Goal: Task Accomplishment & Management: Manage account settings

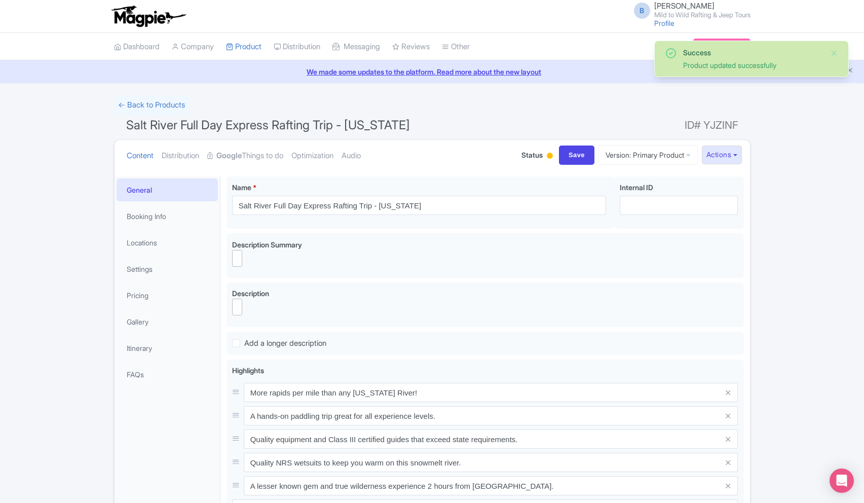
select select
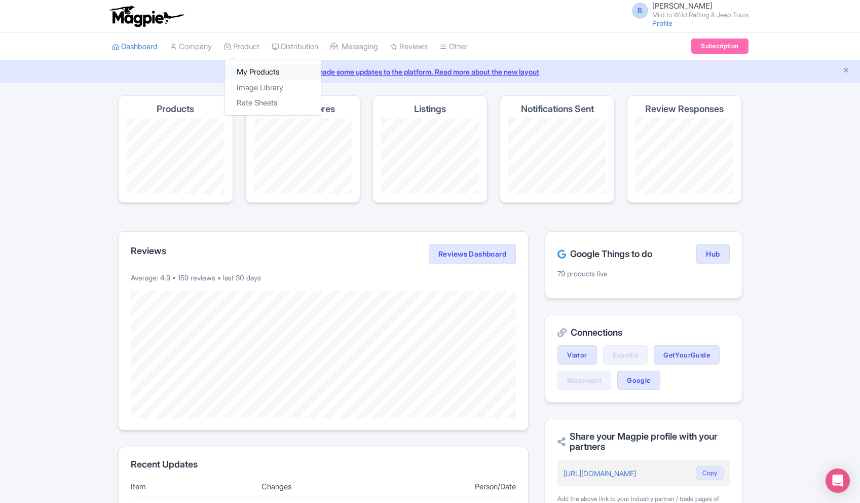
click at [268, 73] on link "My Products" at bounding box center [273, 72] width 96 height 16
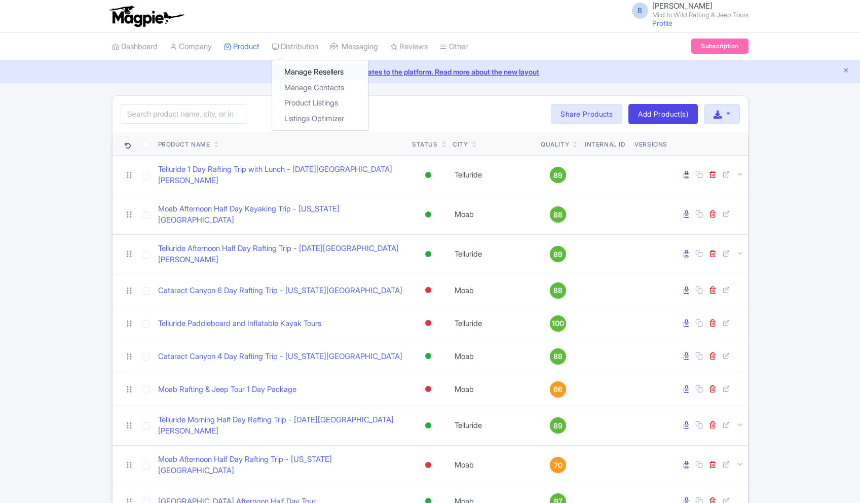
drag, startPoint x: 0, startPoint y: 0, endPoint x: 311, endPoint y: 72, distance: 318.9
click at [311, 72] on link "Manage Resellers" at bounding box center [320, 72] width 96 height 16
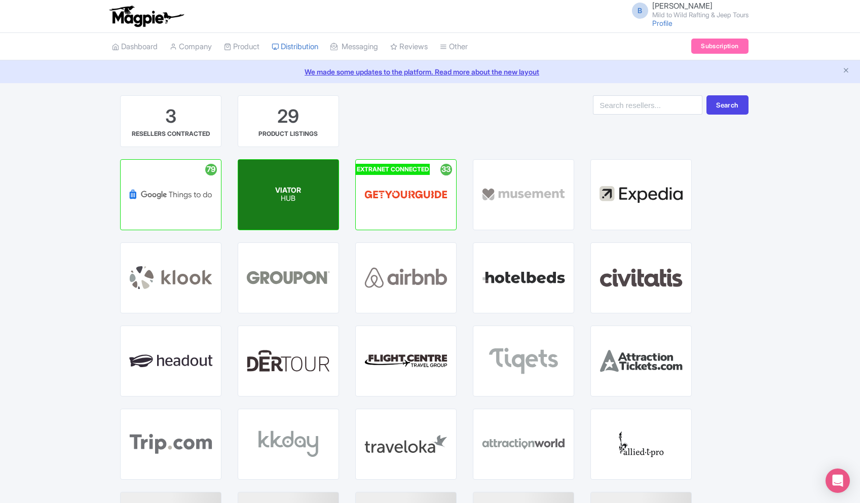
click at [292, 187] on span "VIATOR" at bounding box center [288, 190] width 26 height 9
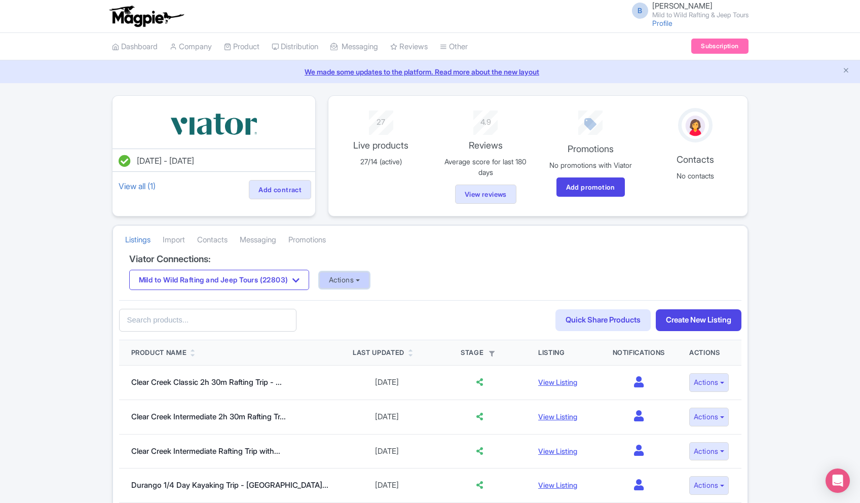
click at [370, 281] on button "Actions" at bounding box center [344, 280] width 50 height 17
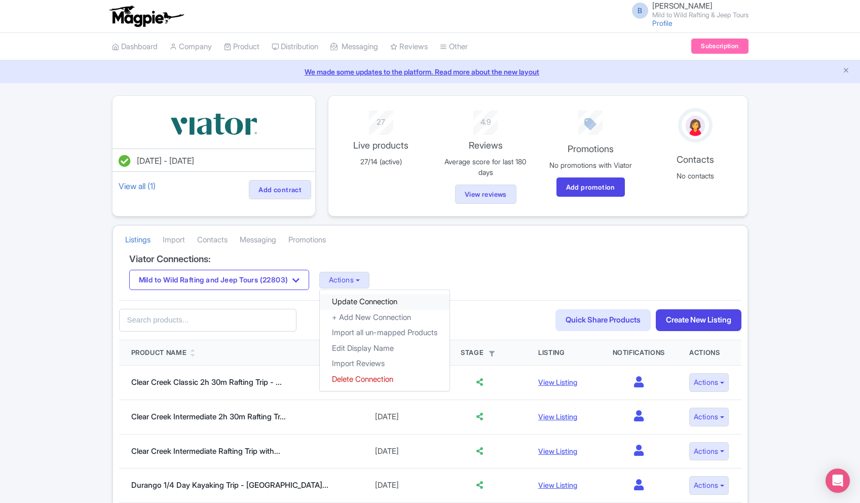
click at [381, 304] on link "Update Connection" at bounding box center [385, 302] width 130 height 16
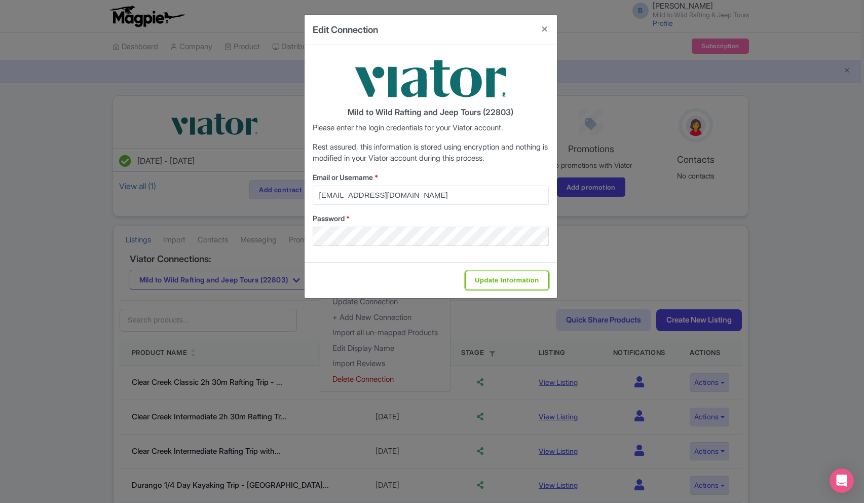
drag, startPoint x: 510, startPoint y: 280, endPoint x: 497, endPoint y: 288, distance: 15.9
click at [510, 280] on input "Update Information" at bounding box center [506, 280] width 83 height 19
type input "Saving..."
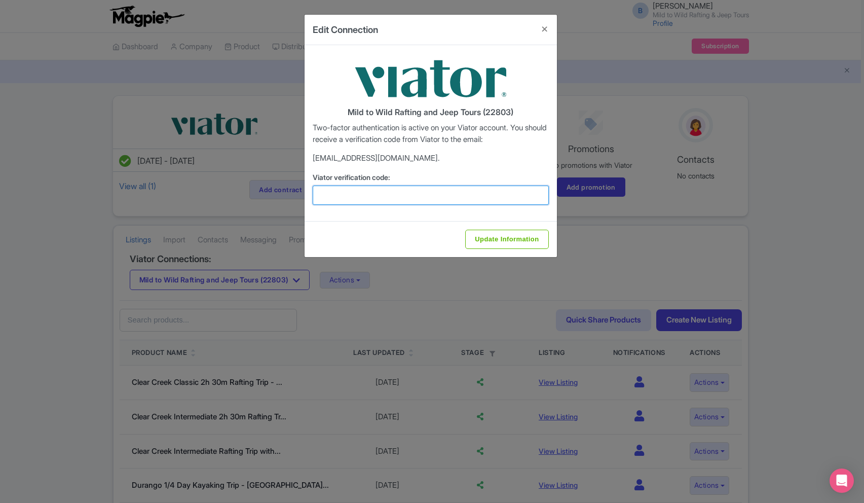
click at [472, 196] on input "Viator verification code:" at bounding box center [431, 195] width 236 height 19
paste input "912159"
type input "912159"
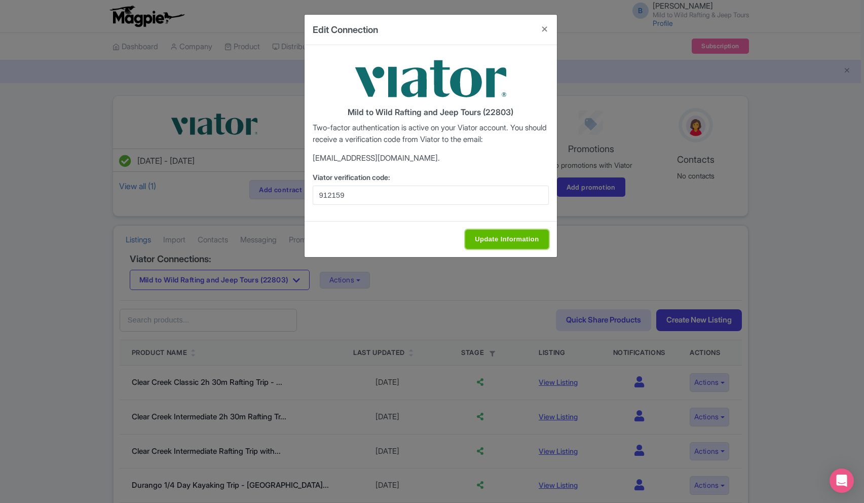
click at [514, 236] on input "Update Information" at bounding box center [506, 239] width 83 height 19
type input "Update Information"
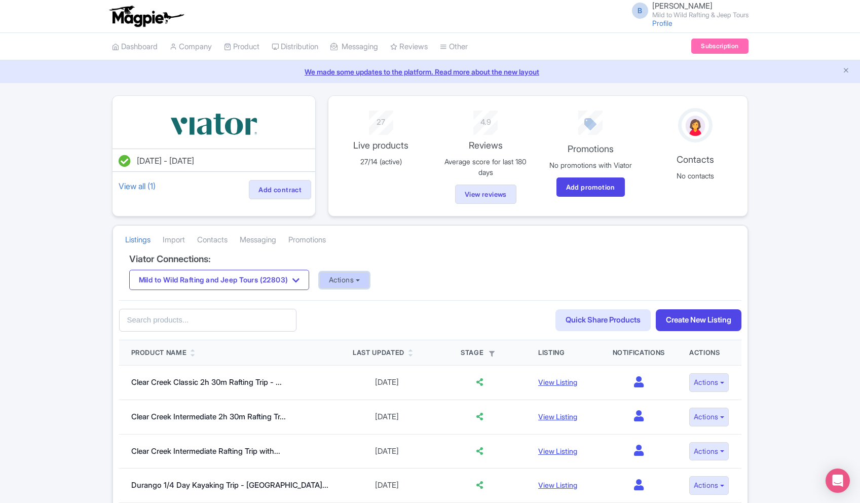
click at [370, 285] on button "Actions" at bounding box center [344, 280] width 50 height 17
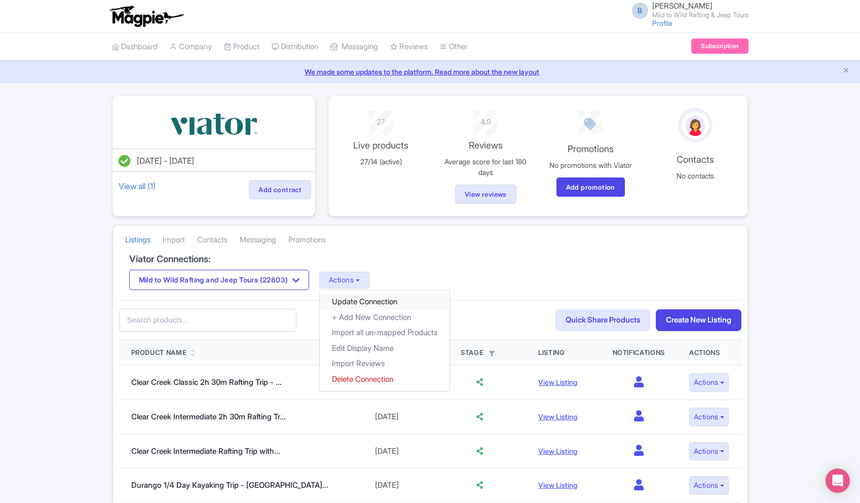
click at [375, 303] on link "Update Connection" at bounding box center [385, 302] width 130 height 16
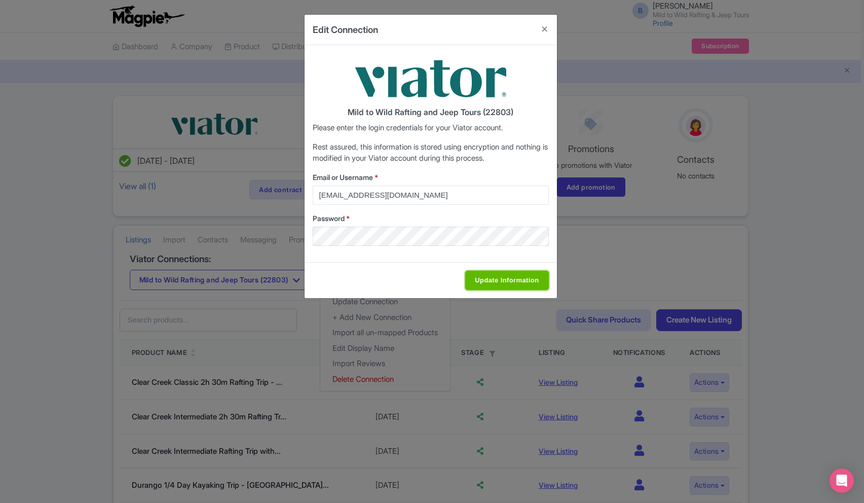
click at [499, 280] on input "Update Information" at bounding box center [506, 280] width 83 height 19
type input "Saving..."
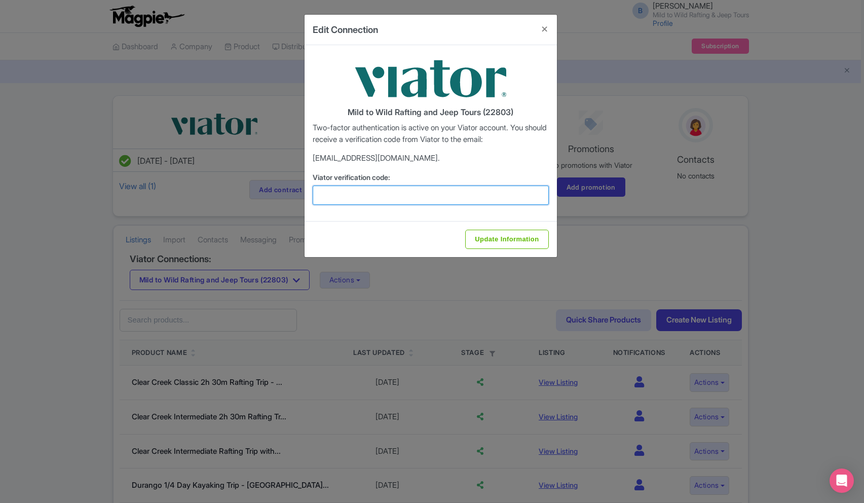
click at [444, 201] on input "Viator verification code:" at bounding box center [431, 195] width 236 height 19
paste input "341244"
type input "341244"
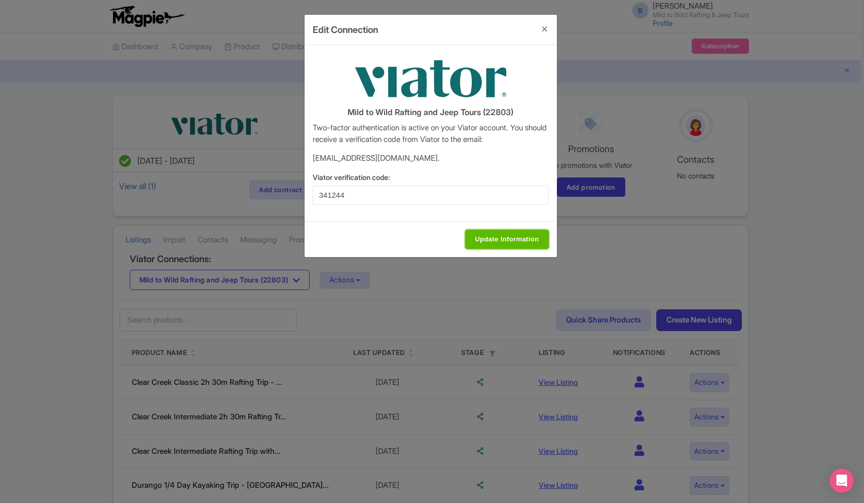
click at [498, 234] on input "Update Information" at bounding box center [506, 239] width 83 height 19
type input "Update Information"
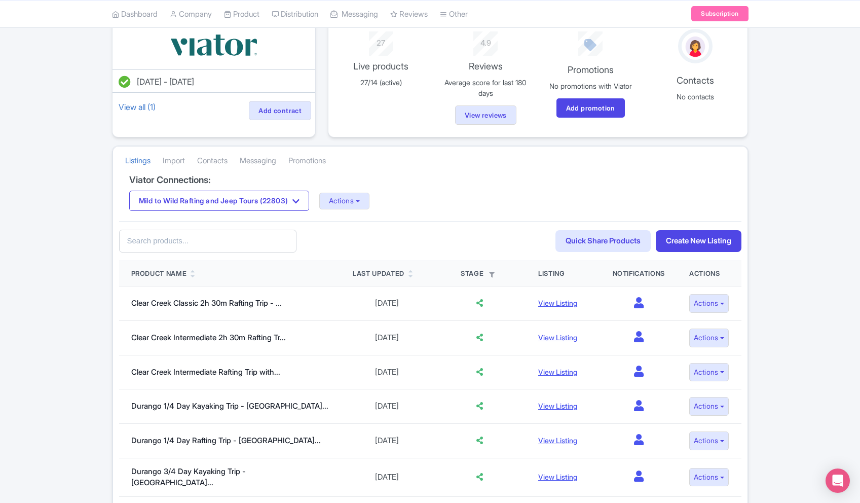
scroll to position [66, 0]
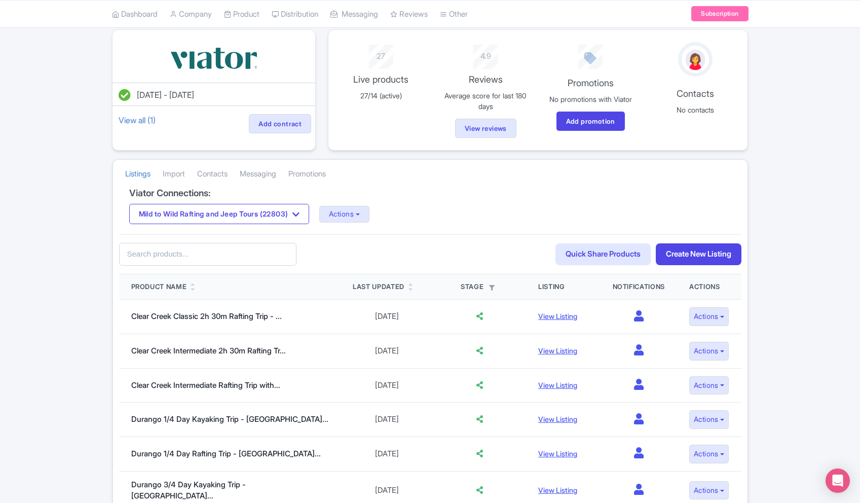
click at [257, 259] on input "text" at bounding box center [207, 254] width 177 height 23
type input "Salt"
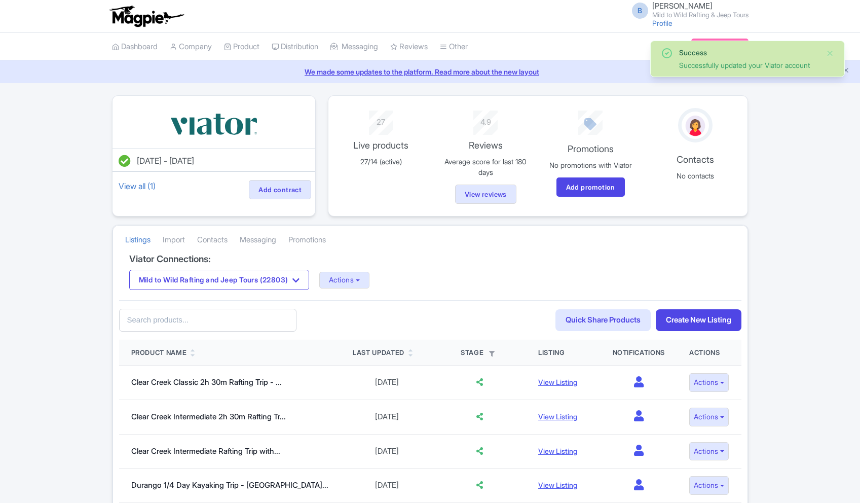
click at [235, 45] on link "Product" at bounding box center [241, 47] width 35 height 28
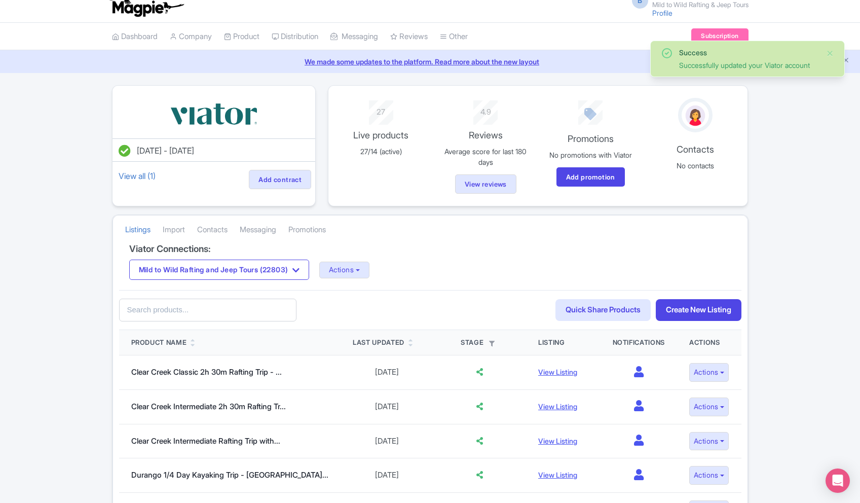
scroll to position [12, 0]
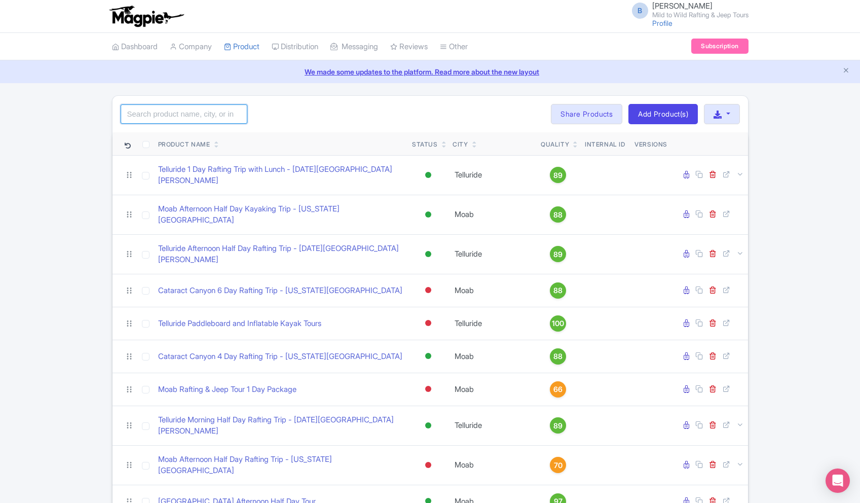
click at [166, 110] on input "search" at bounding box center [184, 113] width 127 height 19
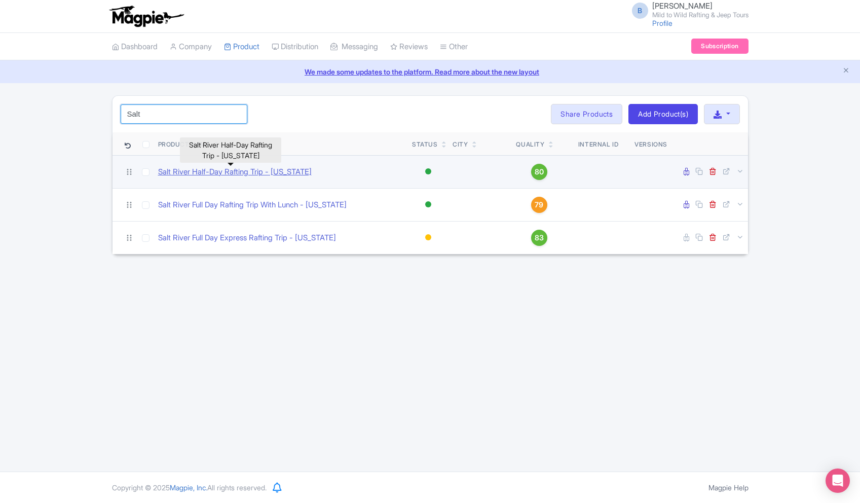
type input "Salt"
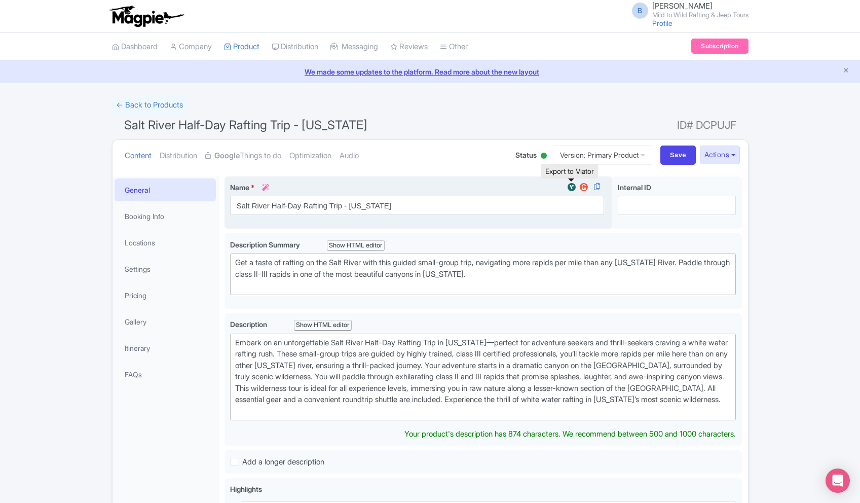
click at [568, 186] on img at bounding box center [572, 187] width 12 height 10
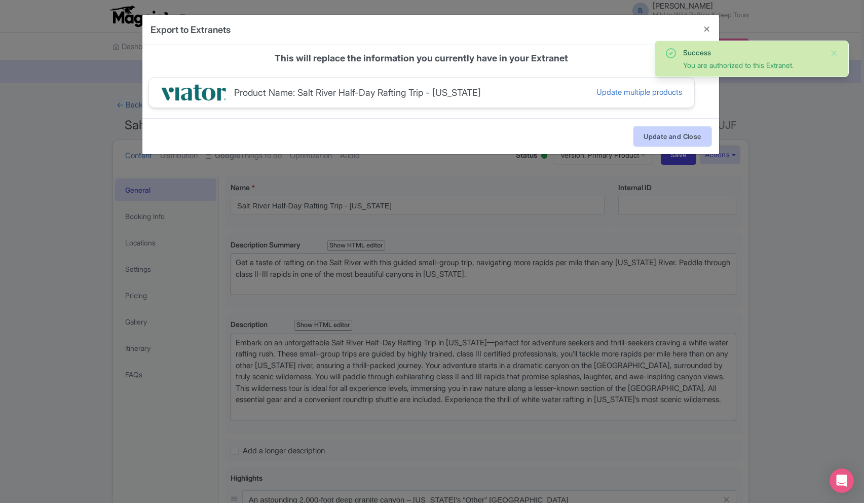
click at [678, 144] on button "Update and Close" at bounding box center [672, 136] width 77 height 19
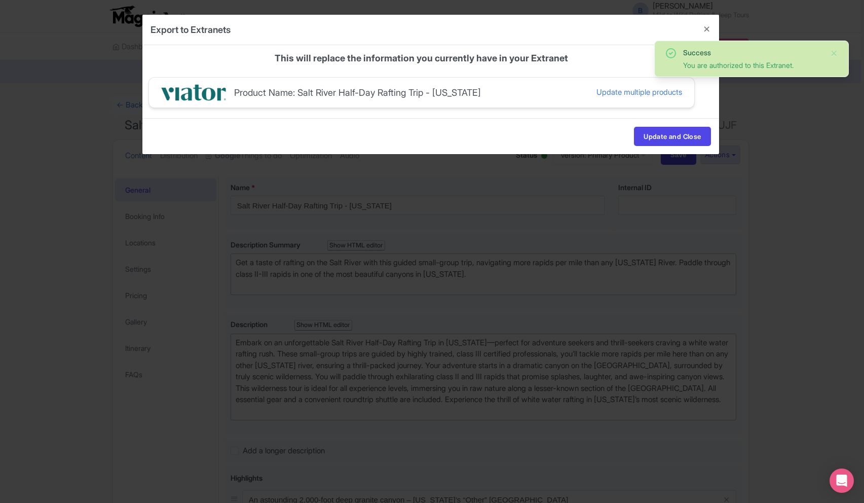
click at [0, 0] on div "Are you sure? Data on your selected products will not be recoverable after this…" at bounding box center [0, 0] width 0 height 0
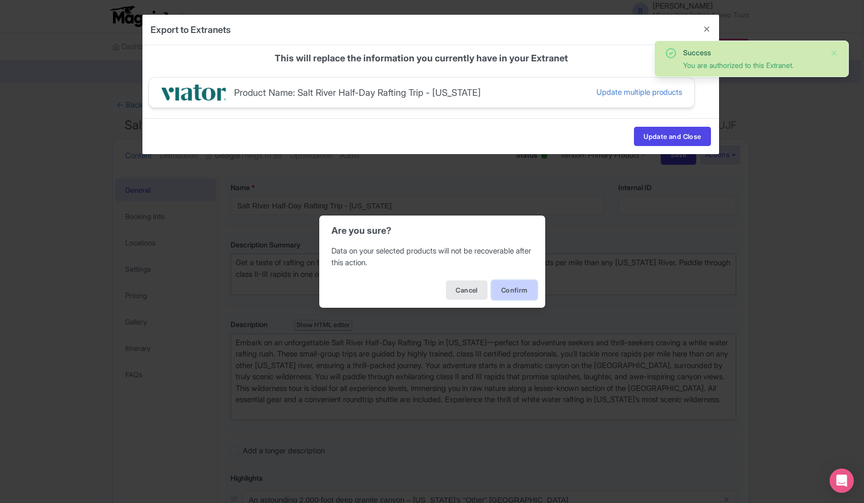
click at [521, 293] on button "Confirm" at bounding box center [515, 289] width 46 height 19
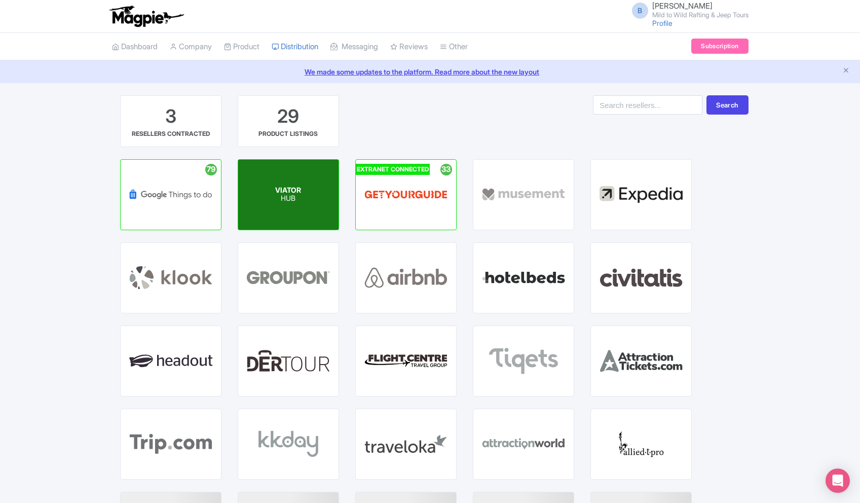
click at [302, 206] on div "VIATOR HUB" at bounding box center [288, 195] width 100 height 70
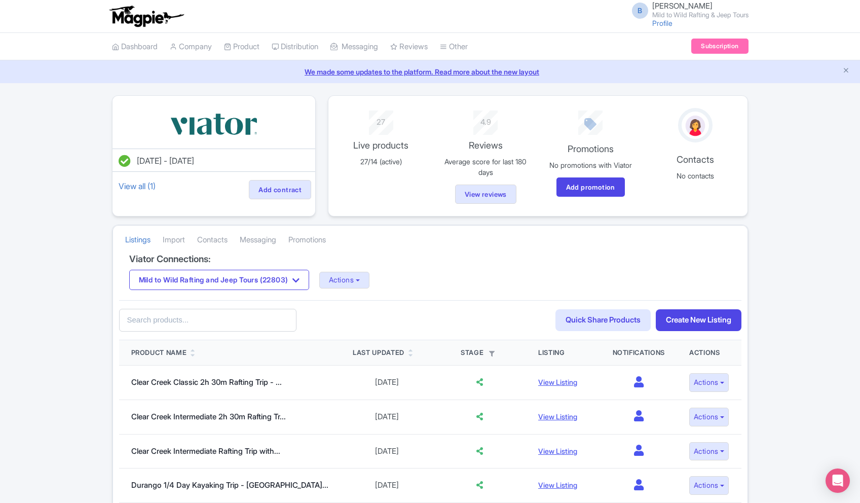
click at [222, 319] on input "text" at bounding box center [207, 320] width 177 height 23
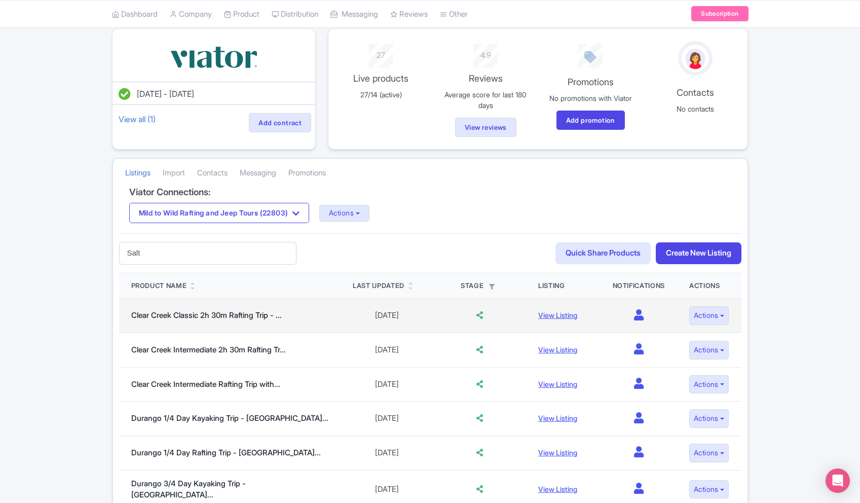
scroll to position [69, 0]
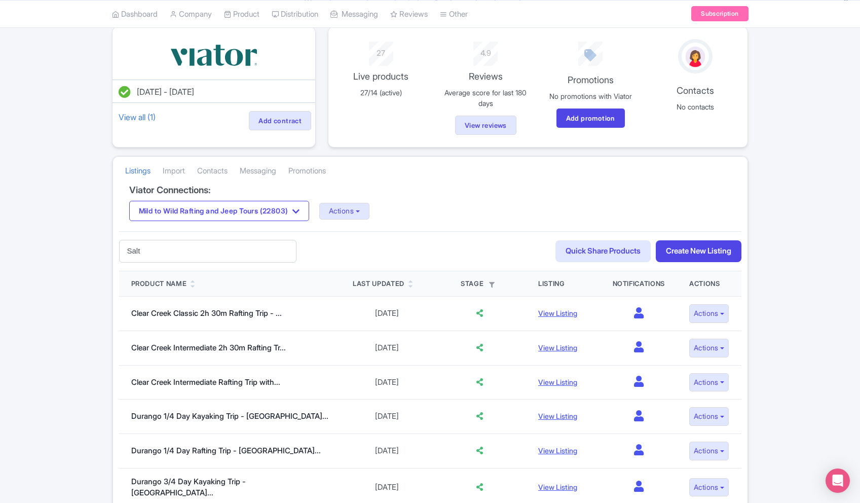
type input "Salt"
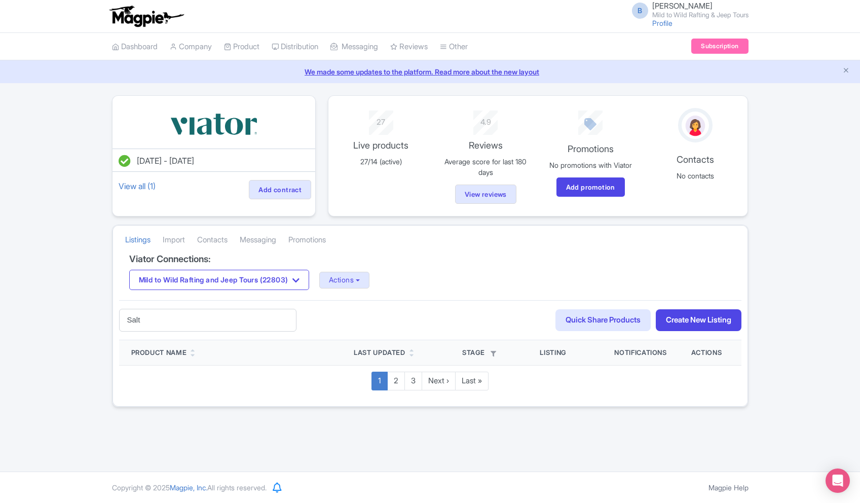
scroll to position [0, 0]
click at [396, 378] on link "2" at bounding box center [396, 381] width 18 height 19
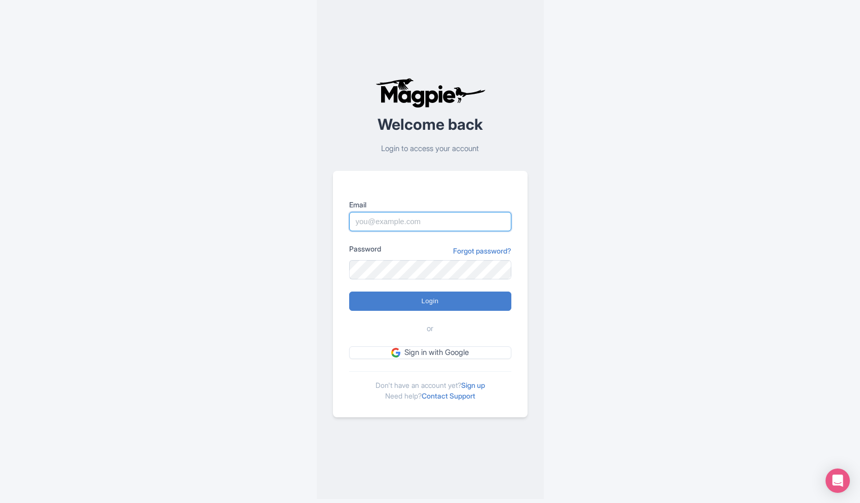
click at [394, 221] on input "Email" at bounding box center [430, 221] width 162 height 19
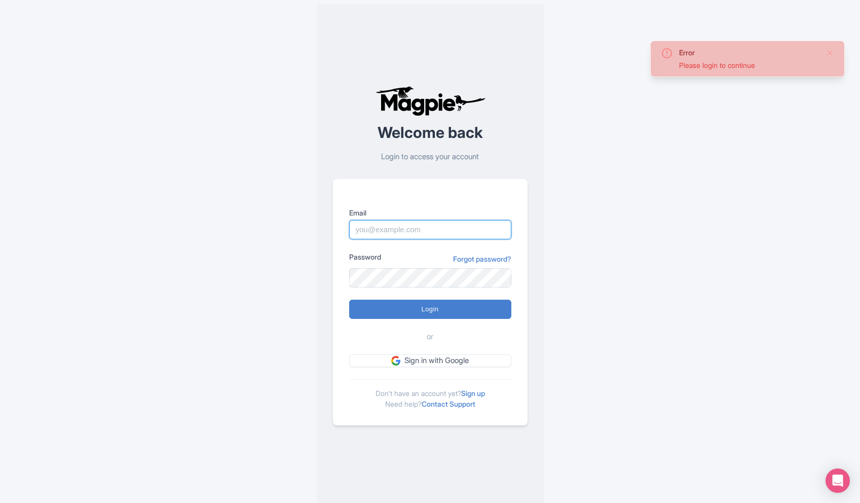
click at [430, 235] on input "Email" at bounding box center [430, 229] width 162 height 19
type input "[PERSON_NAME][EMAIL_ADDRESS][DOMAIN_NAME]"
type input "Logging in..."
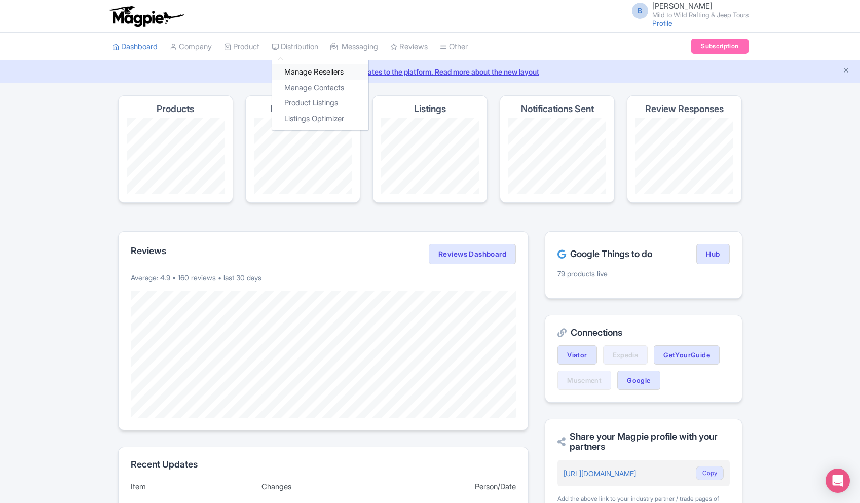
click at [310, 69] on link "Manage Resellers" at bounding box center [320, 72] width 96 height 16
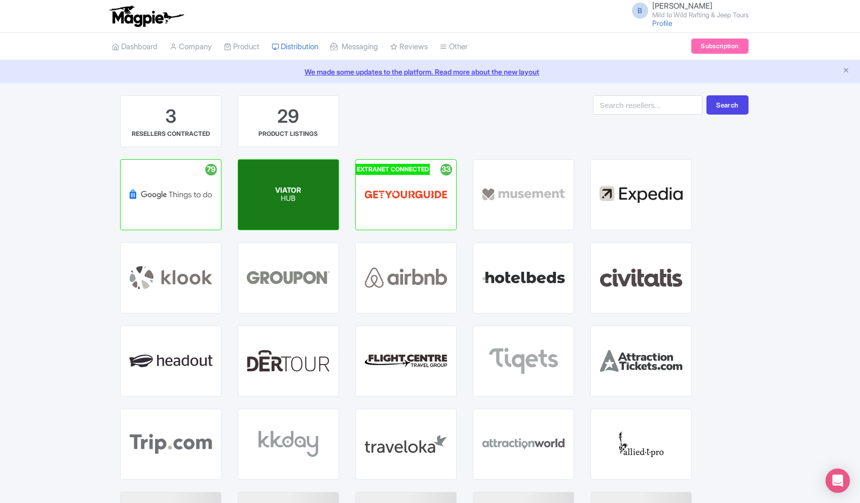
click at [276, 209] on div "VIATOR HUB" at bounding box center [288, 195] width 100 height 70
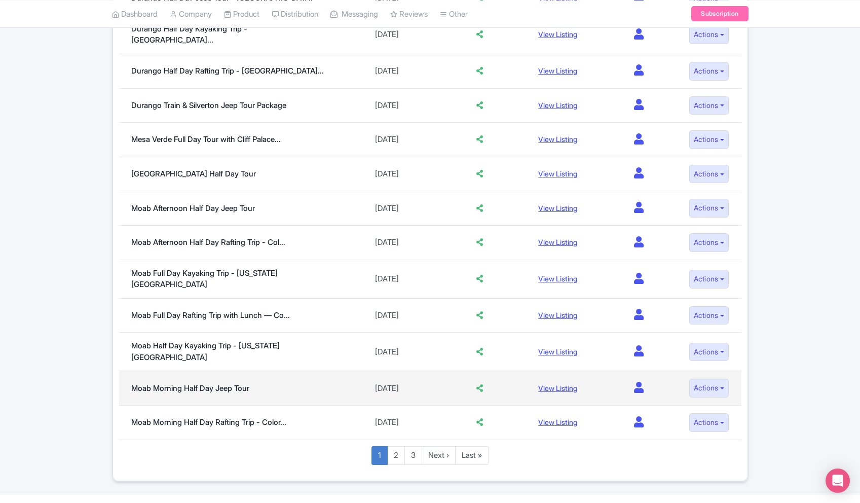
scroll to position [634, 0]
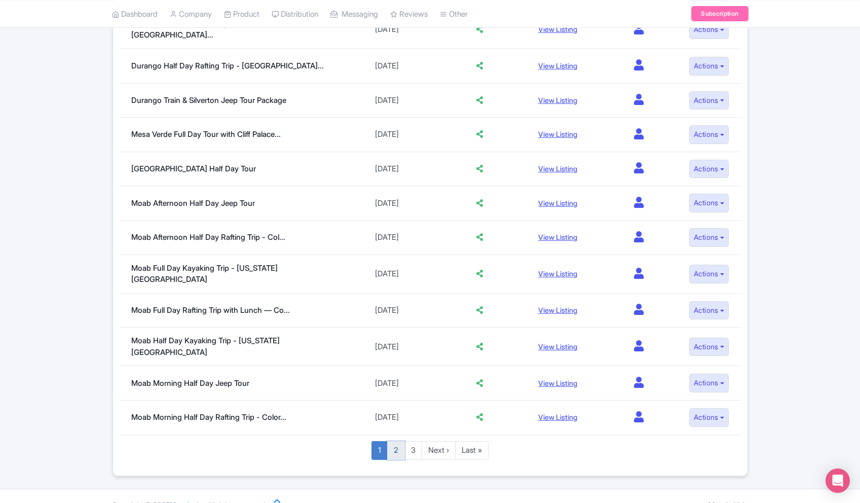
click at [396, 441] on link "2" at bounding box center [396, 450] width 18 height 19
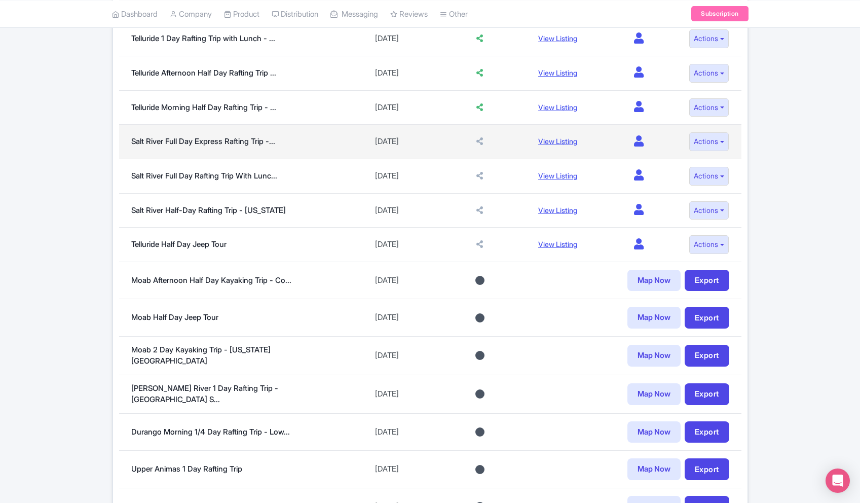
scroll to position [343, 0]
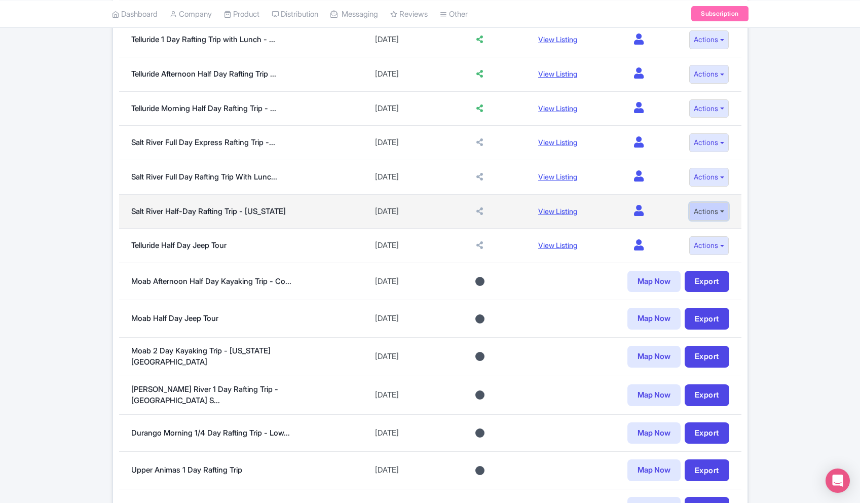
click at [718, 211] on button "Actions" at bounding box center [709, 211] width 40 height 19
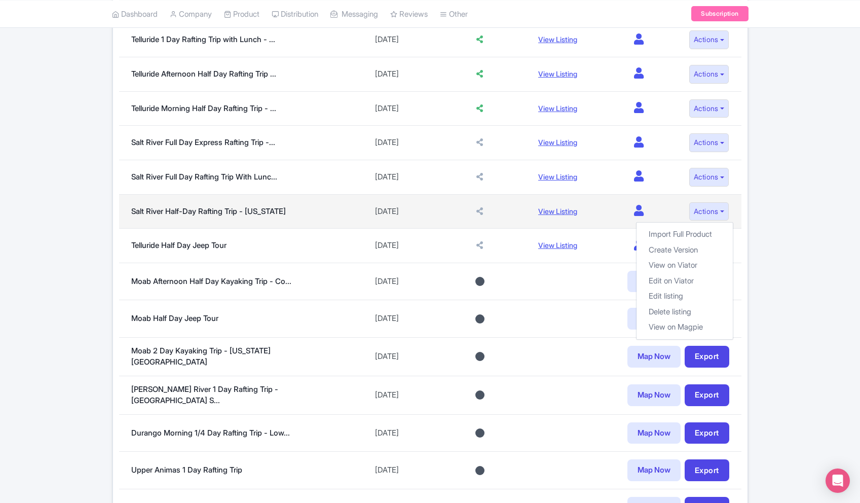
drag, startPoint x: 274, startPoint y: 217, endPoint x: 269, endPoint y: 216, distance: 5.3
click at [274, 217] on td "Salt River Half-Day Rafting Trip - [US_STATE]" at bounding box center [230, 211] width 222 height 34
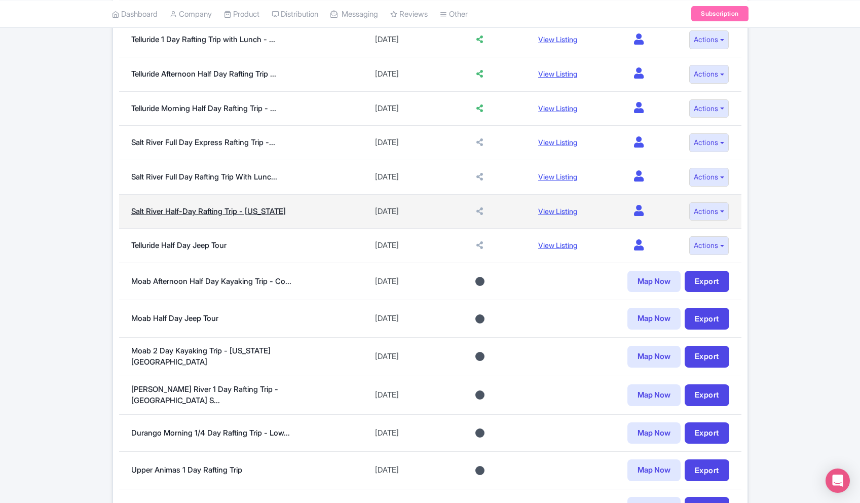
click at [253, 210] on link "Salt River Half-Day Rafting Trip - [US_STATE]" at bounding box center [208, 211] width 155 height 10
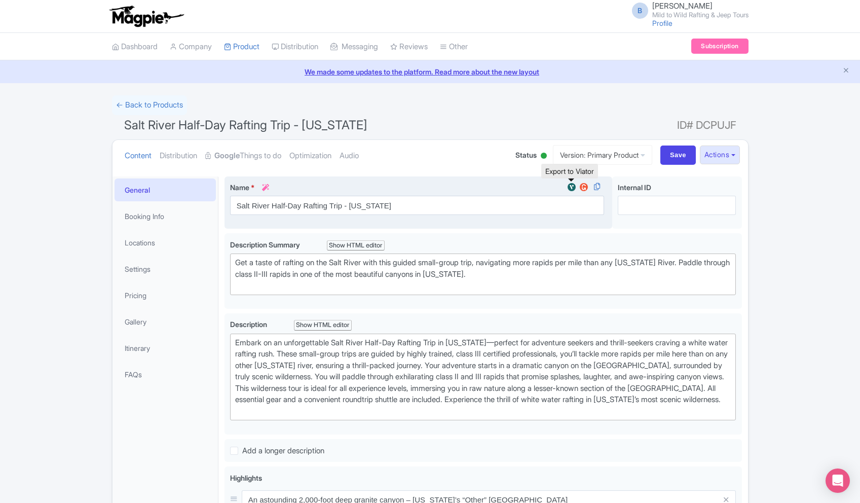
click at [574, 187] on img at bounding box center [572, 187] width 12 height 10
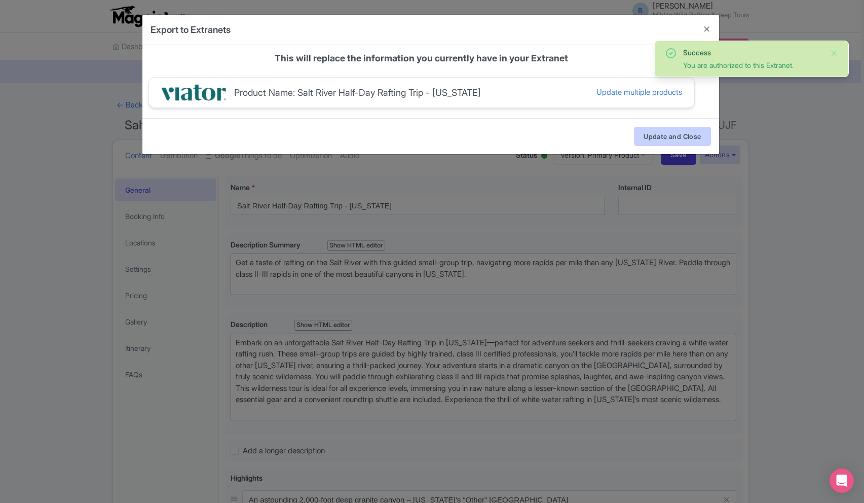
drag, startPoint x: 662, startPoint y: 149, endPoint x: 661, endPoint y: 135, distance: 13.3
click at [661, 146] on div "Update and Close" at bounding box center [430, 136] width 577 height 36
click at [661, 135] on button "Update and Close" at bounding box center [672, 136] width 77 height 19
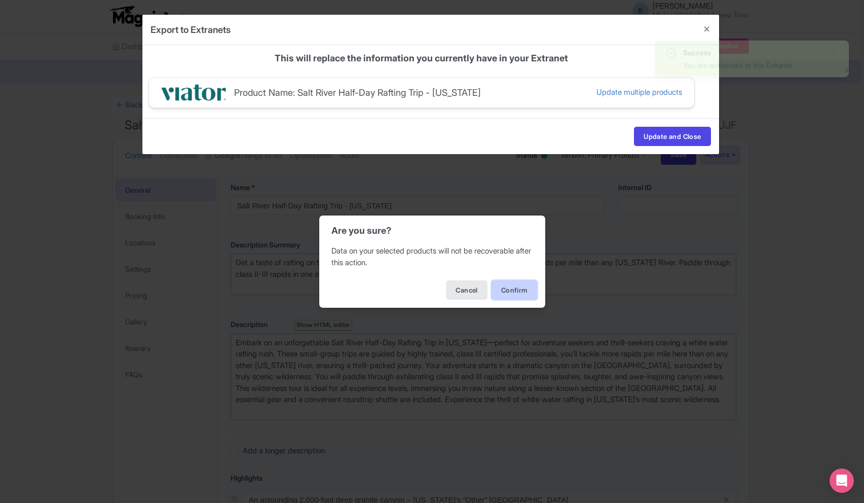
click at [506, 290] on button "Confirm" at bounding box center [515, 289] width 46 height 19
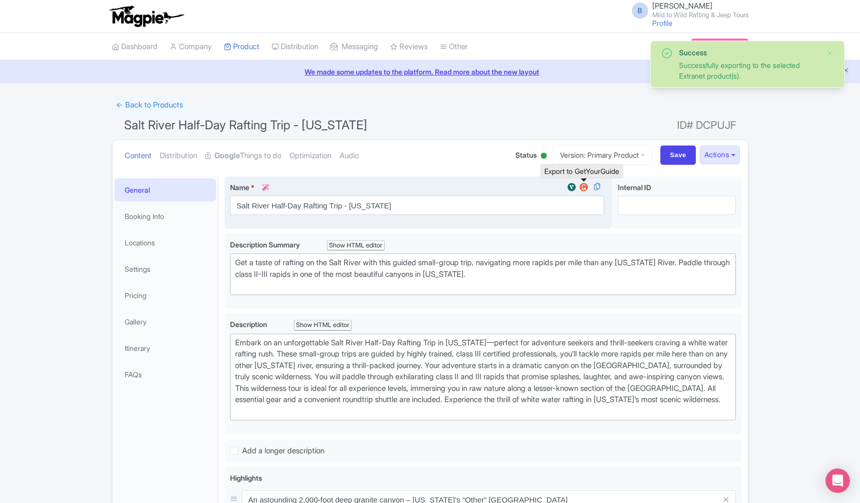
click at [584, 186] on img at bounding box center [584, 187] width 12 height 10
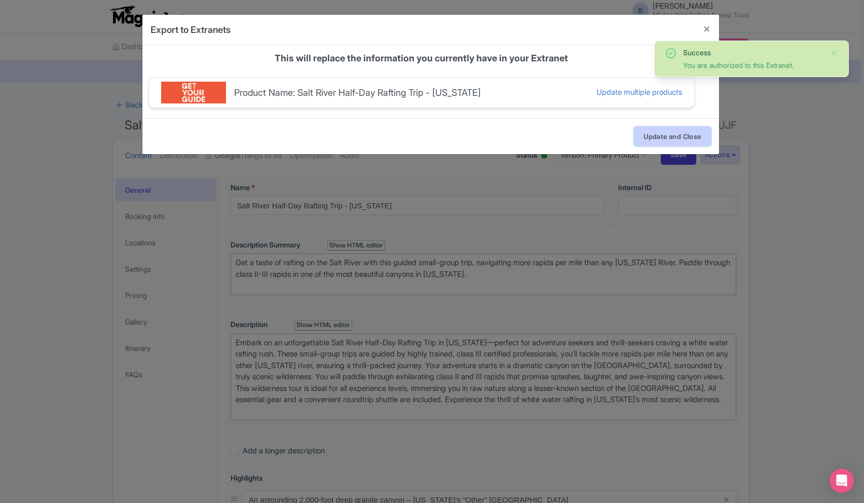
click at [687, 143] on button "Update and Close" at bounding box center [672, 136] width 77 height 19
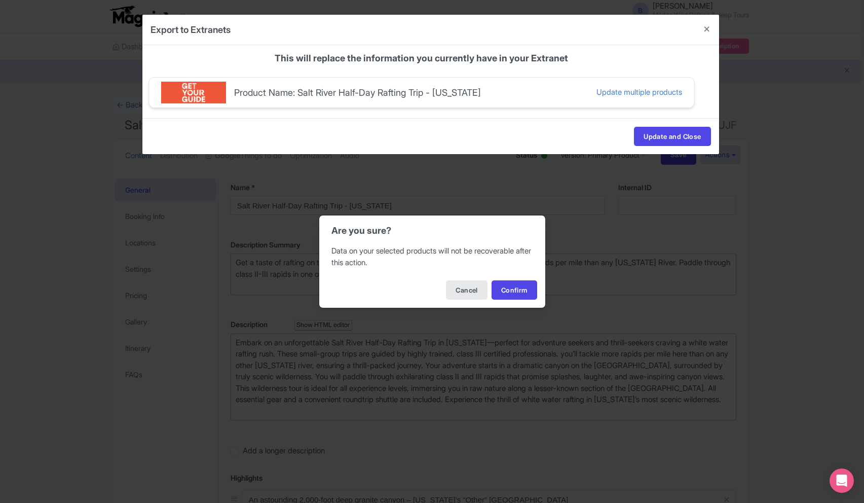
click at [666, 143] on div "Are you sure? Data on your selected products will not be recoverable after this…" at bounding box center [432, 251] width 864 height 503
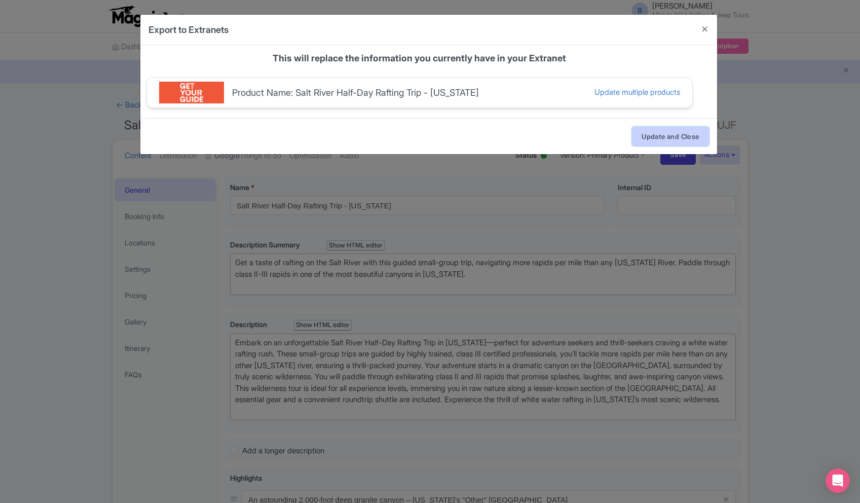
click at [657, 139] on button "Update and Close" at bounding box center [670, 136] width 77 height 19
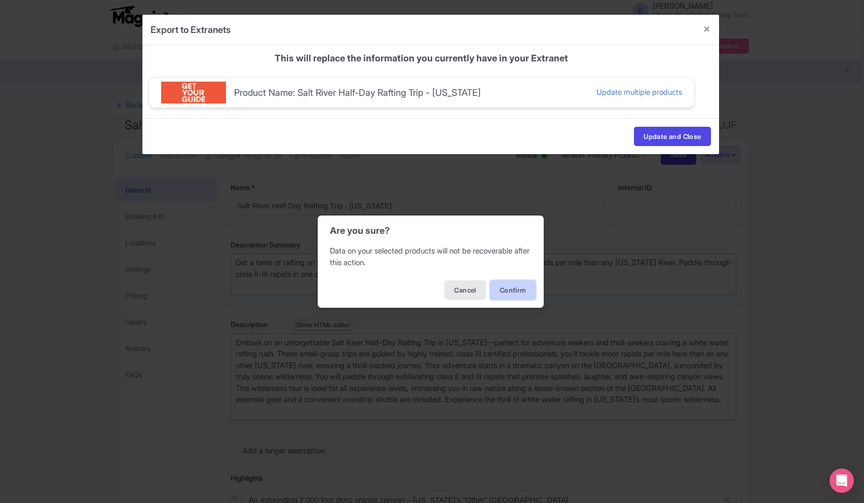
click at [490, 284] on button "Confirm" at bounding box center [513, 289] width 46 height 19
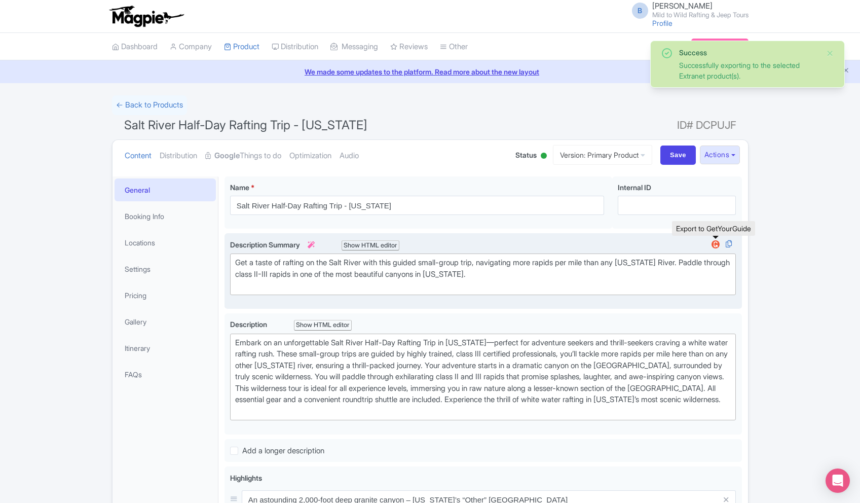
click at [716, 243] on img at bounding box center [716, 244] width 12 height 10
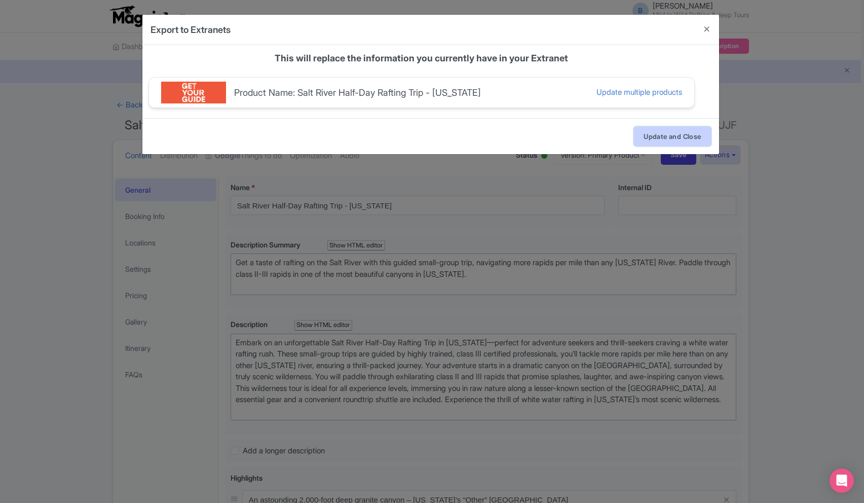
click at [672, 136] on button "Update and Close" at bounding box center [672, 136] width 77 height 19
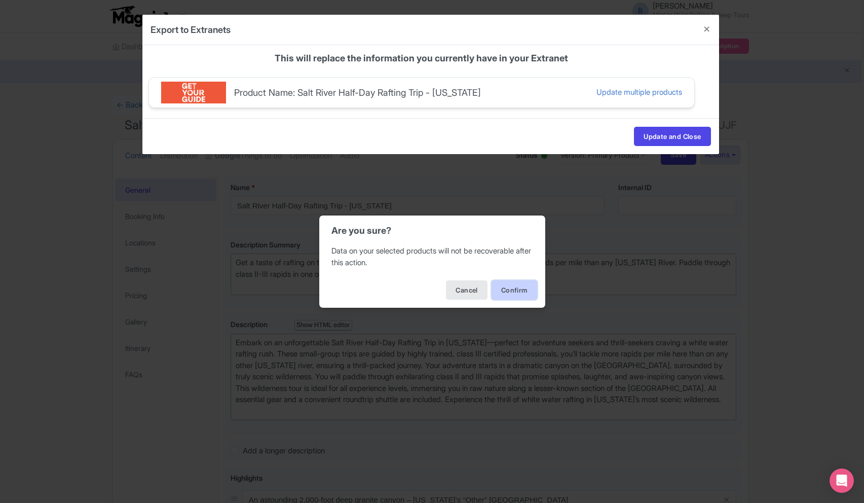
click at [515, 297] on button "Confirm" at bounding box center [515, 289] width 46 height 19
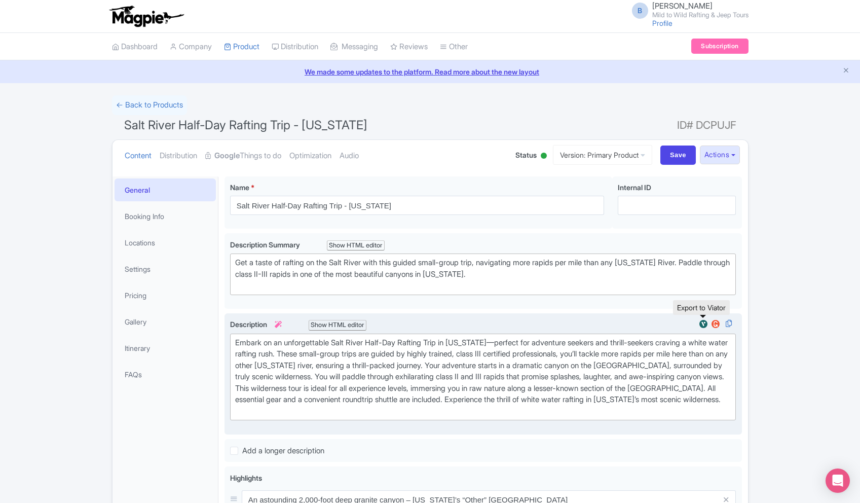
click at [705, 323] on img at bounding box center [703, 324] width 12 height 10
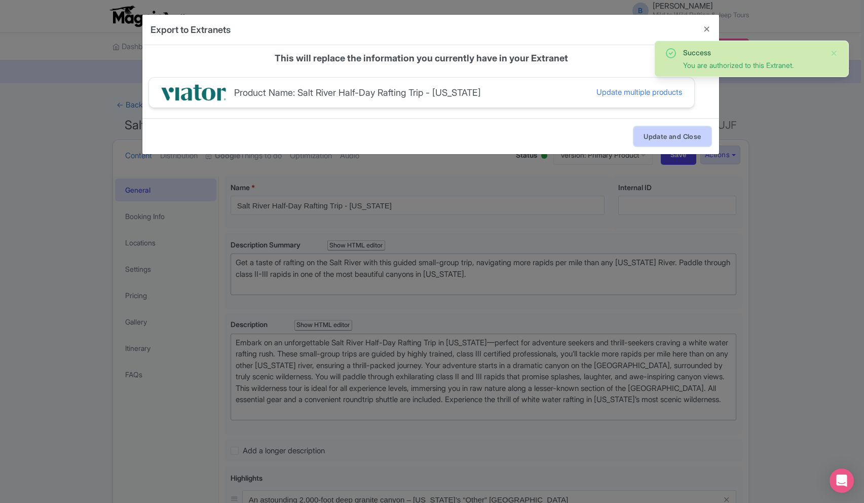
click at [696, 137] on button "Update and Close" at bounding box center [672, 136] width 77 height 19
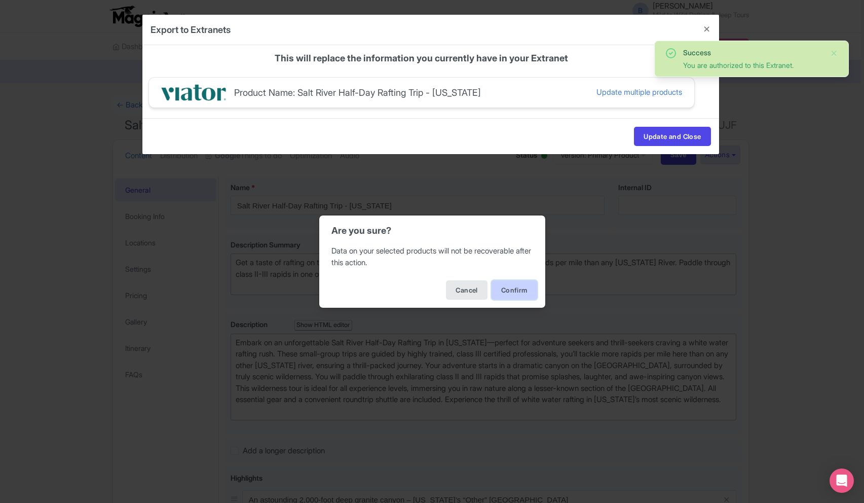
click at [502, 292] on button "Confirm" at bounding box center [515, 289] width 46 height 19
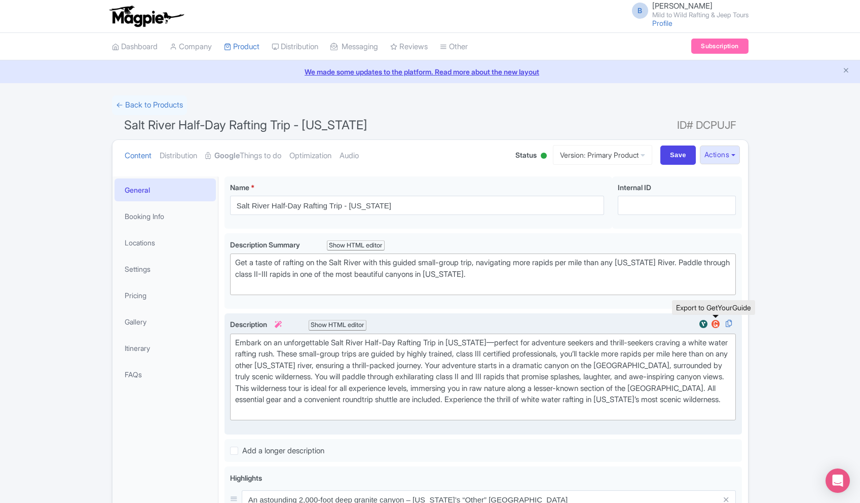
click at [714, 322] on img at bounding box center [716, 324] width 12 height 10
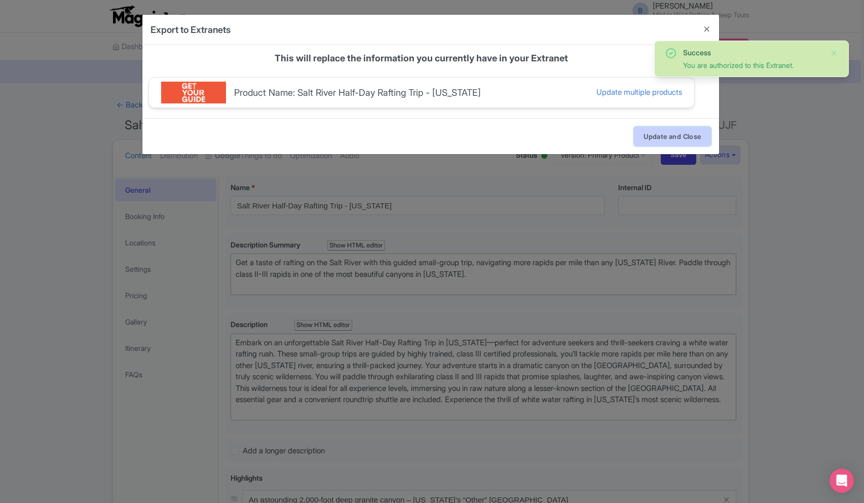
click at [674, 136] on button "Update and Close" at bounding box center [672, 136] width 77 height 19
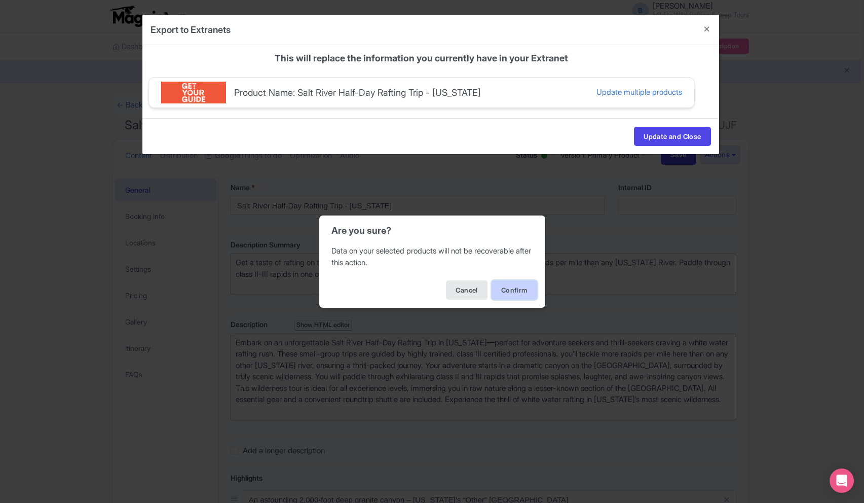
click at [506, 286] on button "Confirm" at bounding box center [515, 289] width 46 height 19
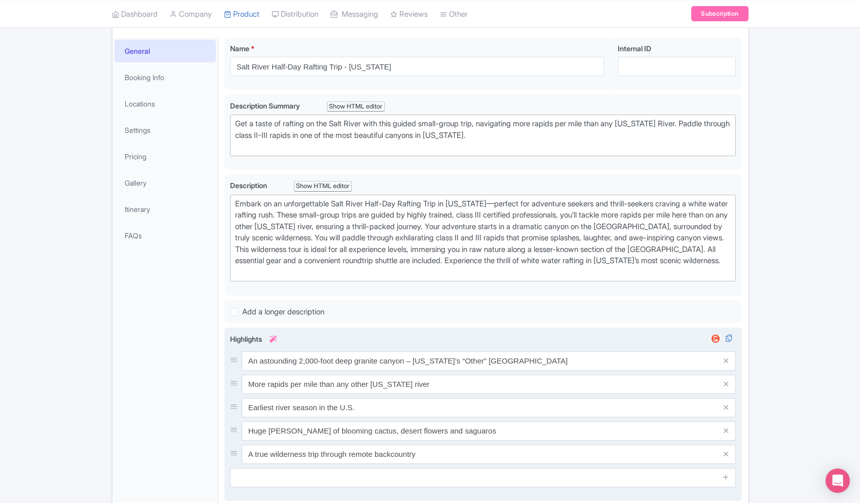
scroll to position [197, 0]
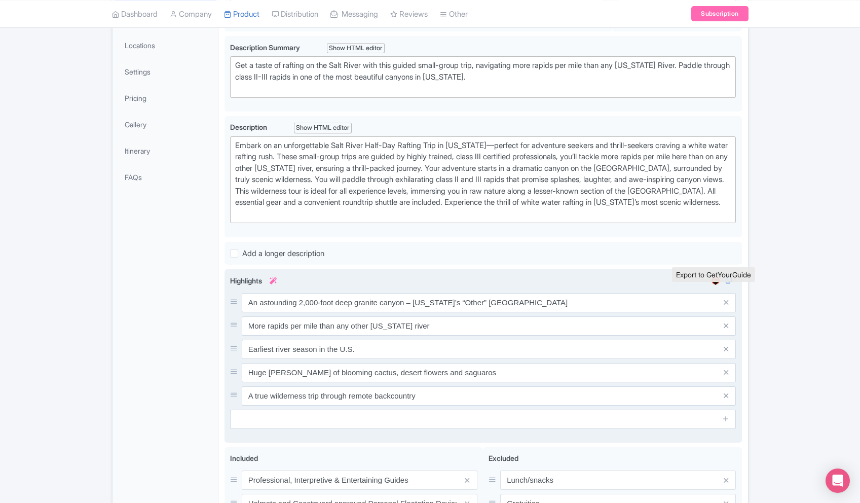
click at [716, 285] on img at bounding box center [716, 280] width 12 height 10
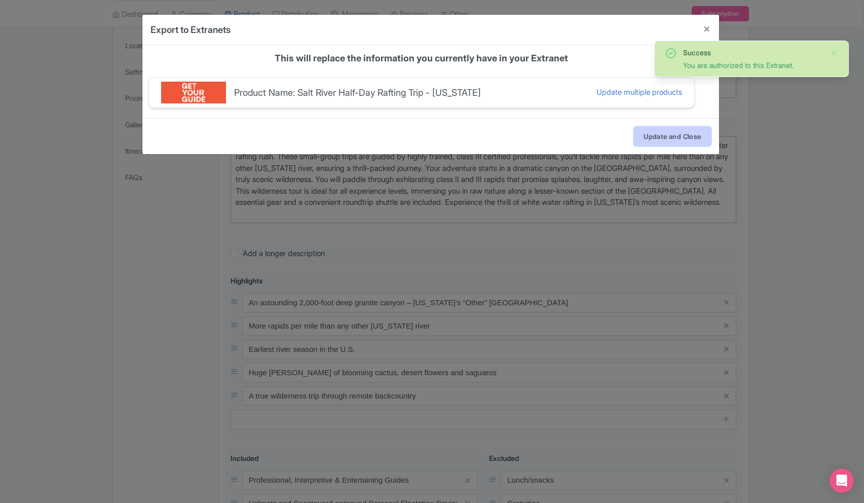
click at [667, 139] on button "Update and Close" at bounding box center [672, 136] width 77 height 19
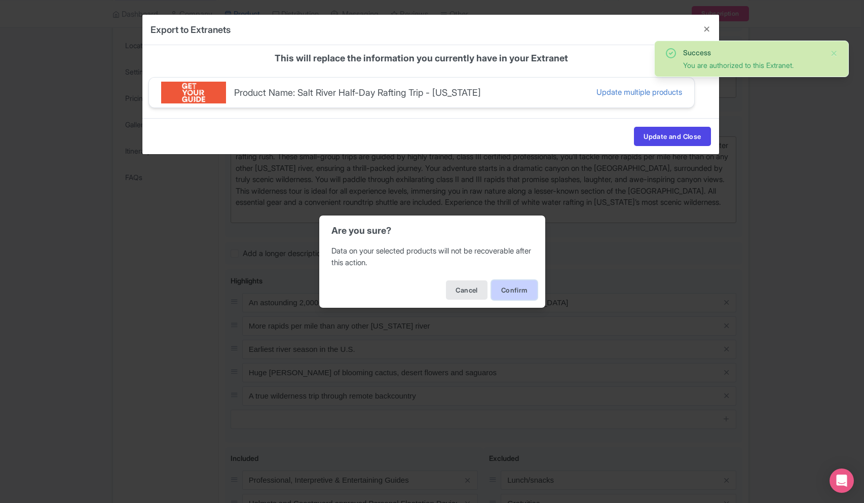
click at [518, 294] on button "Confirm" at bounding box center [515, 289] width 46 height 19
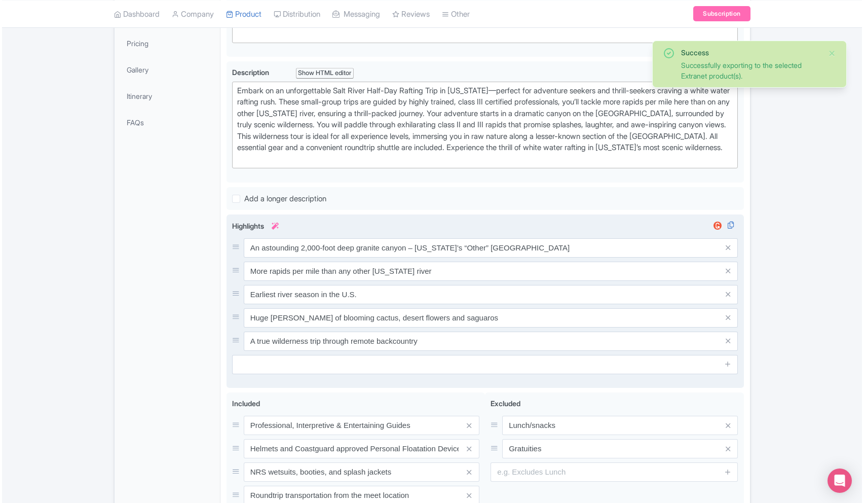
scroll to position [253, 0]
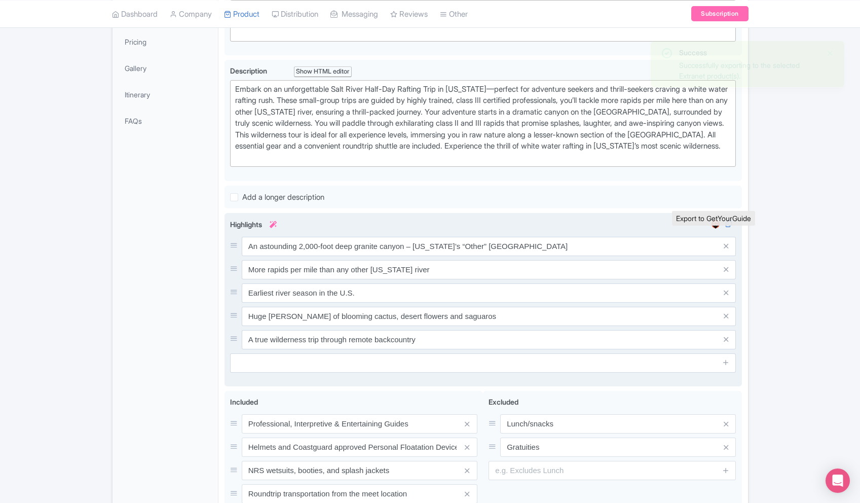
click at [715, 229] on img at bounding box center [716, 224] width 12 height 10
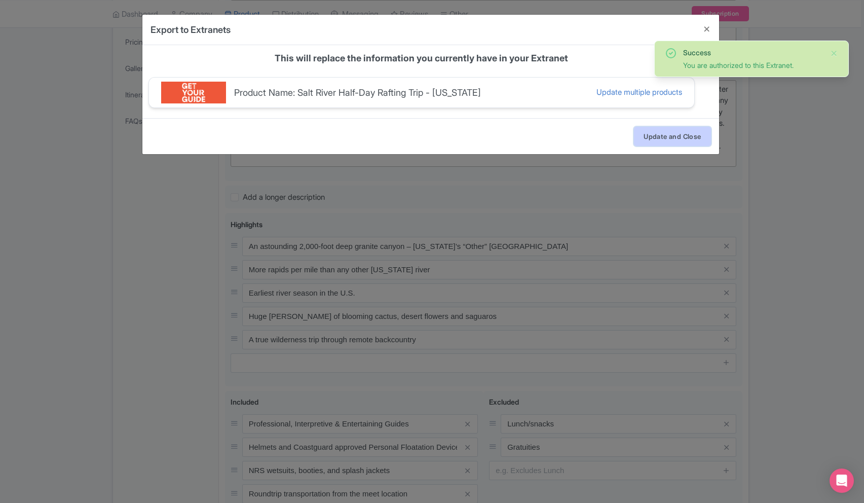
click at [663, 133] on button "Update and Close" at bounding box center [672, 136] width 77 height 19
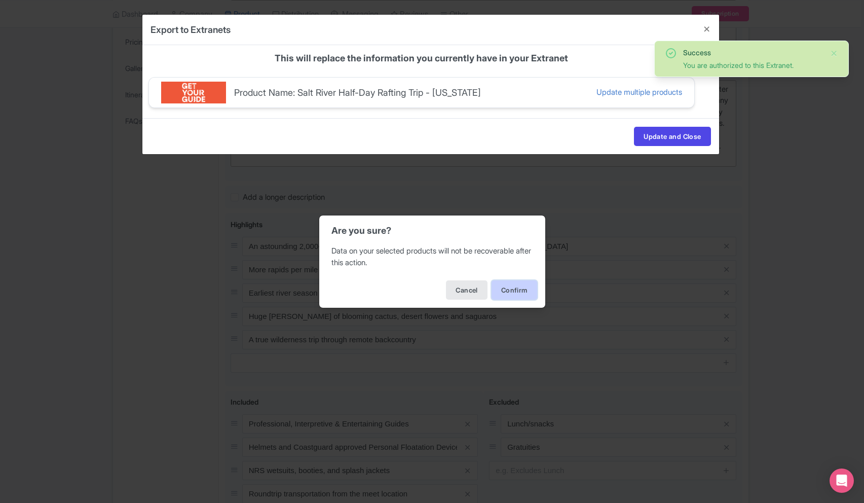
click at [517, 296] on button "Confirm" at bounding box center [515, 289] width 46 height 19
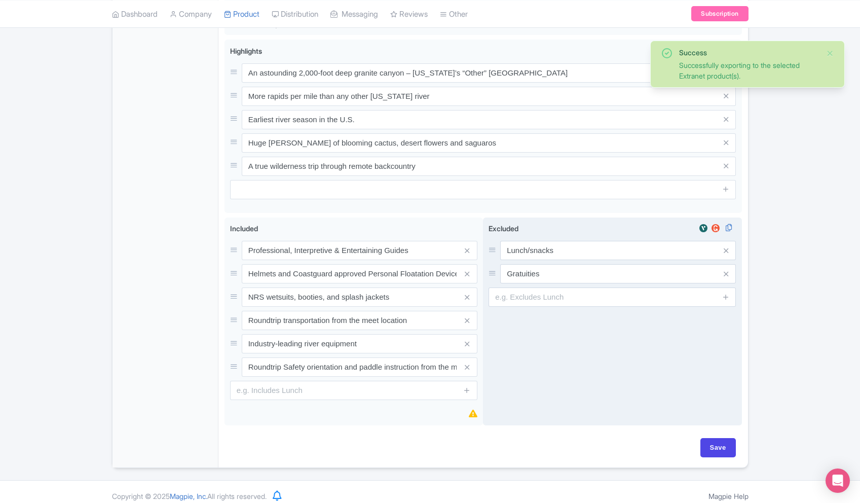
scroll to position [429, 0]
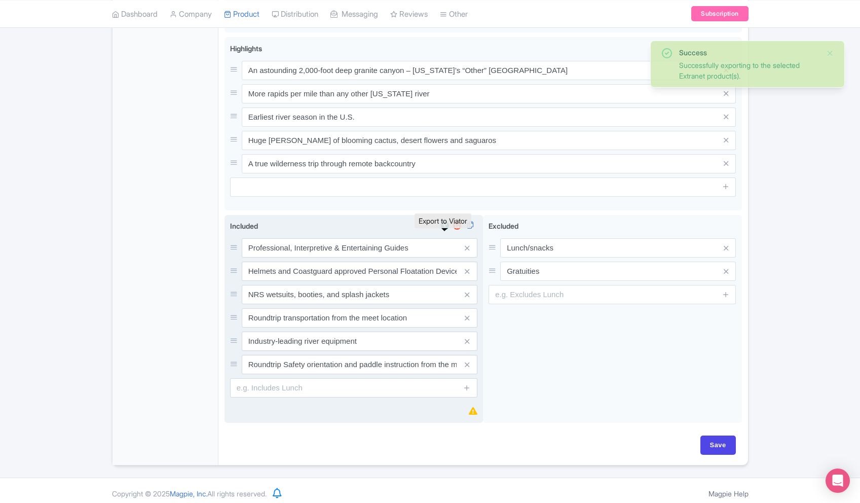
click at [447, 231] on img at bounding box center [445, 225] width 12 height 10
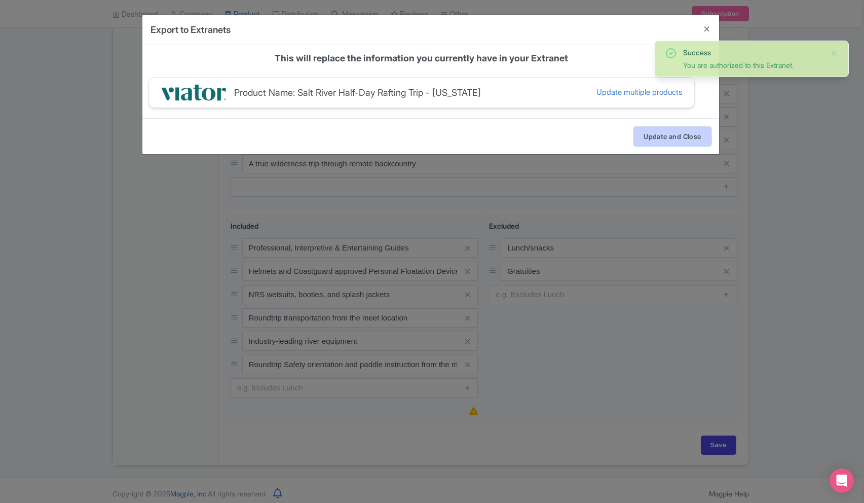
click at [634, 134] on button "Update and Close" at bounding box center [672, 136] width 77 height 19
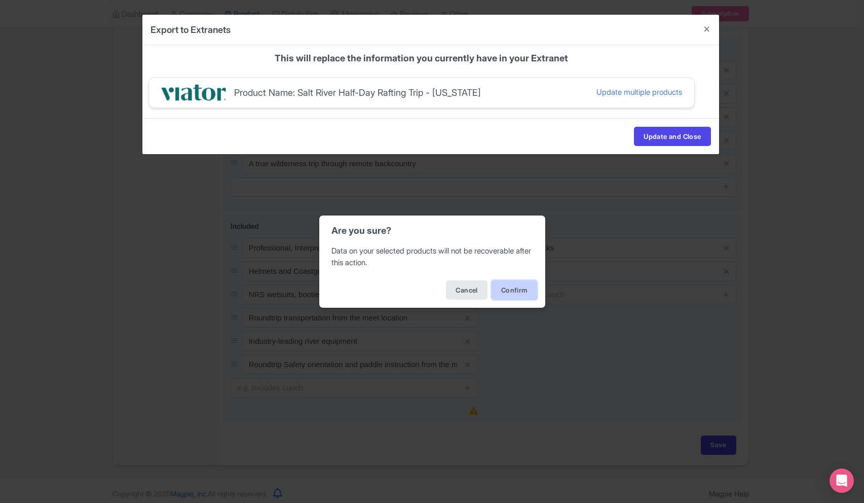
click at [520, 287] on button "Confirm" at bounding box center [515, 289] width 46 height 19
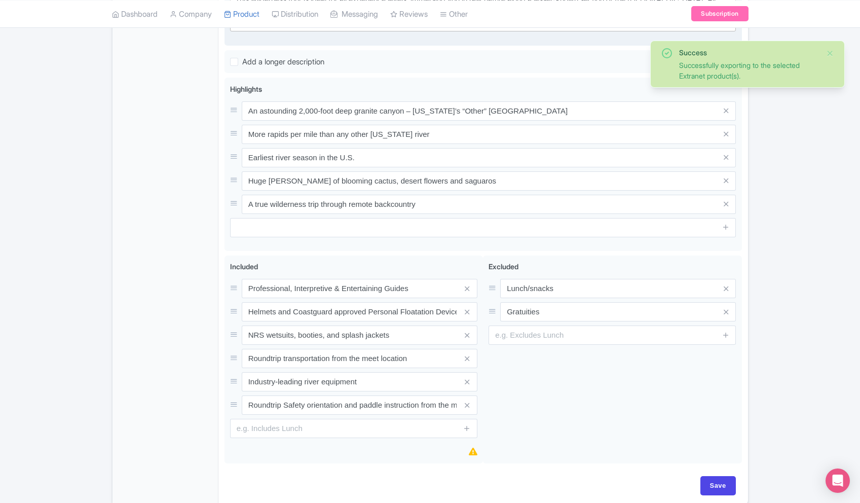
scroll to position [397, 0]
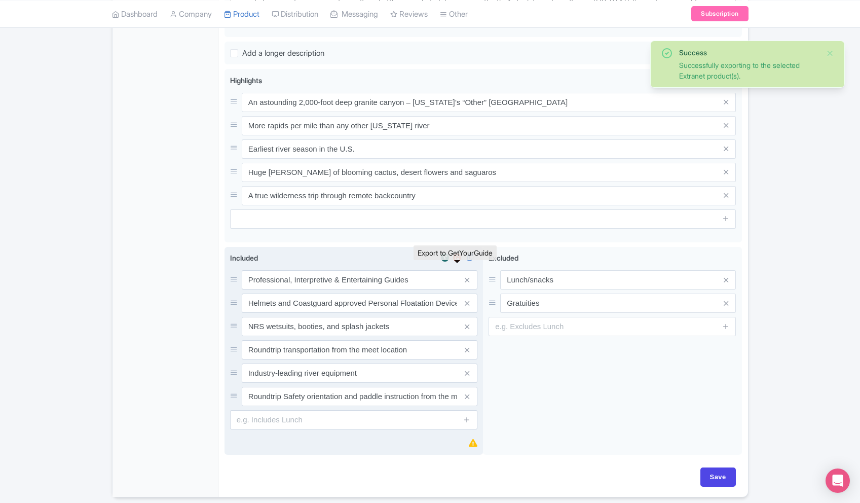
click at [457, 263] on img at bounding box center [457, 257] width 12 height 10
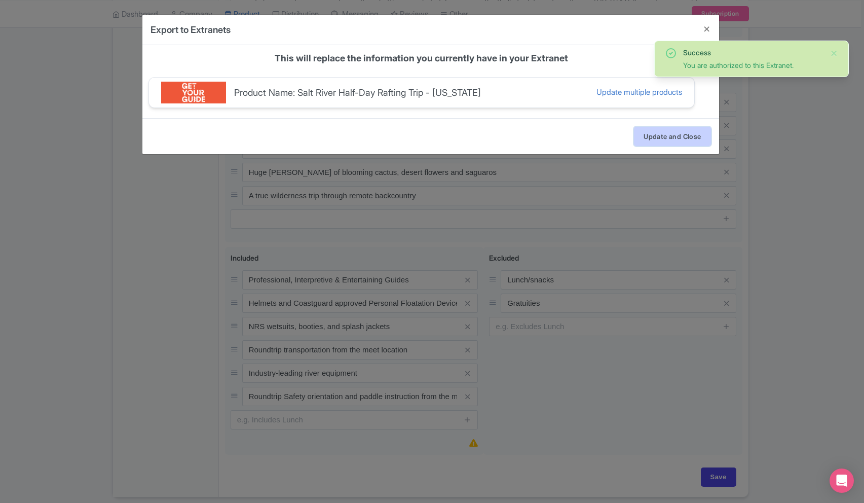
click at [665, 131] on button "Update and Close" at bounding box center [672, 136] width 77 height 19
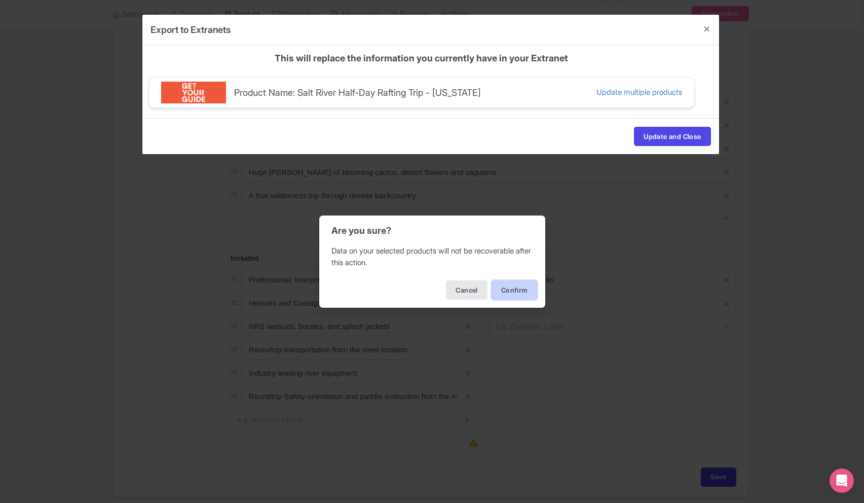
drag, startPoint x: 513, startPoint y: 286, endPoint x: 508, endPoint y: 288, distance: 5.9
click at [513, 287] on button "Confirm" at bounding box center [515, 289] width 46 height 19
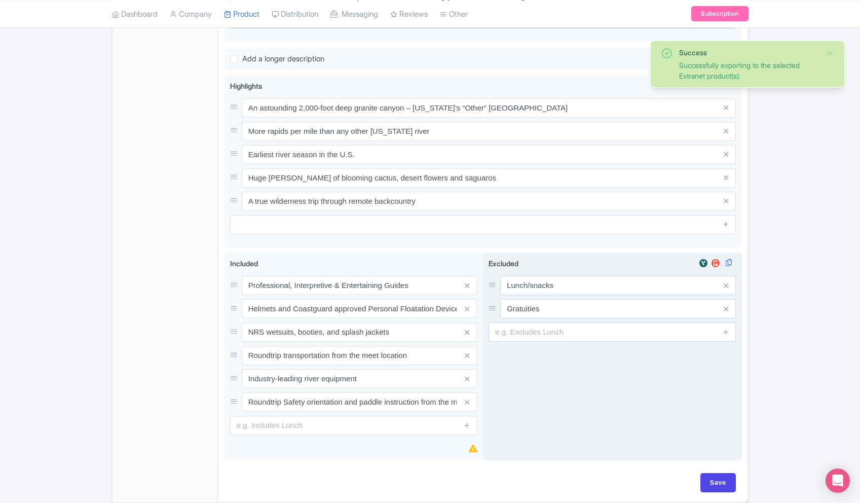
scroll to position [447, 0]
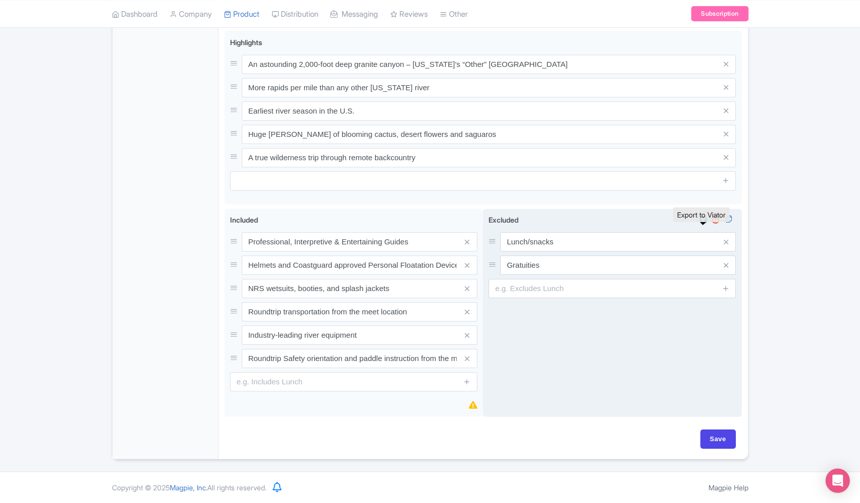
click at [703, 217] on img at bounding box center [703, 219] width 12 height 10
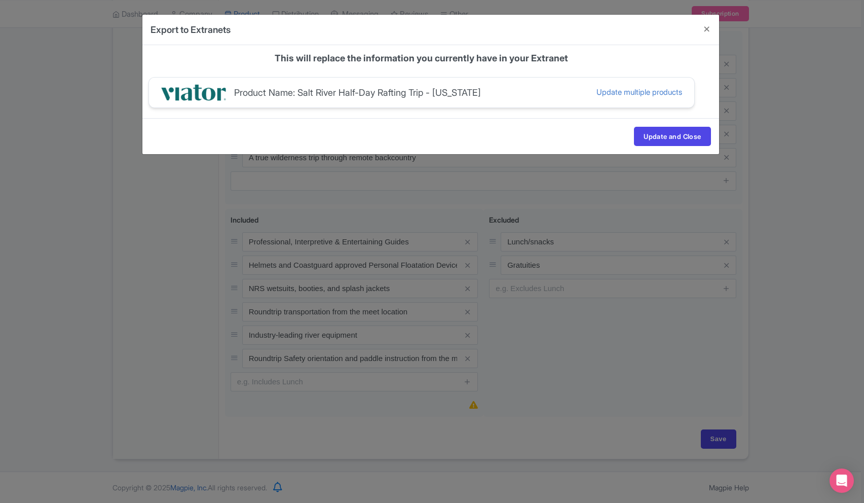
click at [671, 126] on div "Update and Close" at bounding box center [430, 136] width 577 height 36
click at [671, 133] on button "Update and Close" at bounding box center [672, 136] width 77 height 19
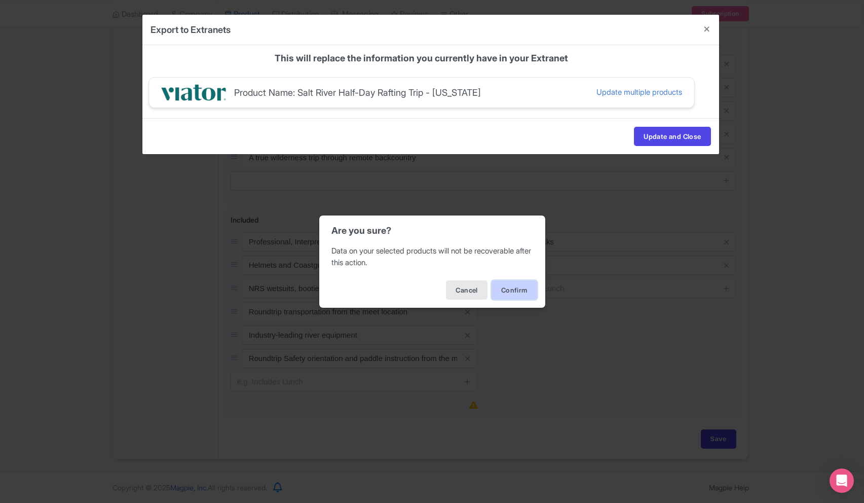
click at [513, 291] on button "Confirm" at bounding box center [515, 289] width 46 height 19
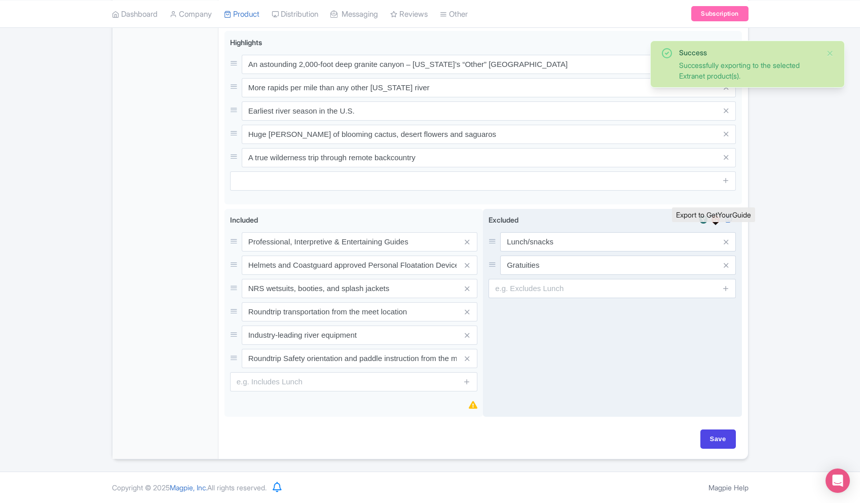
click at [718, 218] on img at bounding box center [716, 219] width 12 height 10
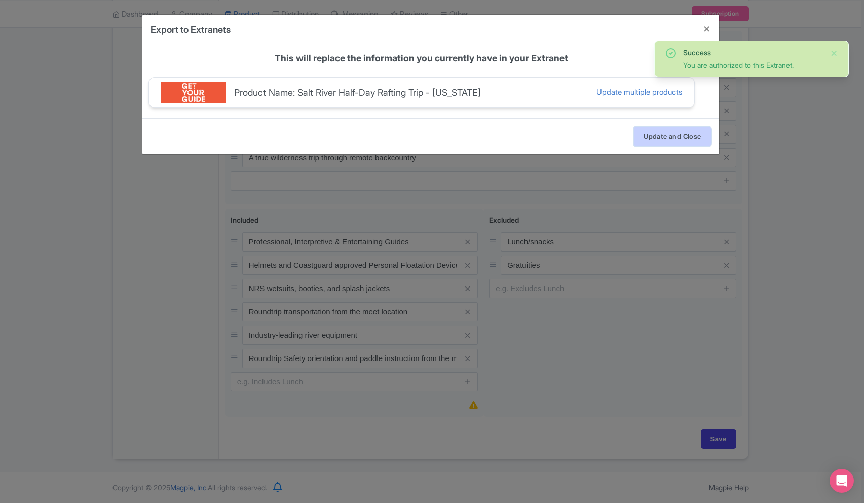
click at [670, 139] on button "Update and Close" at bounding box center [672, 136] width 77 height 19
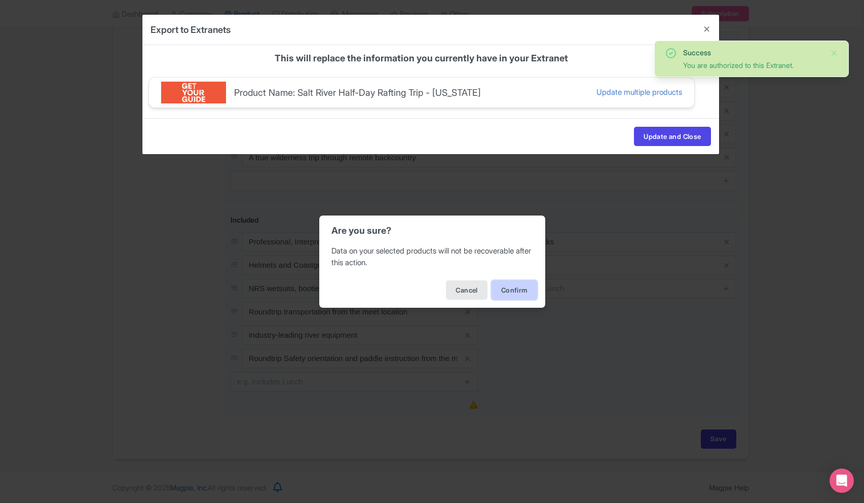
click at [513, 289] on button "Confirm" at bounding box center [515, 289] width 46 height 19
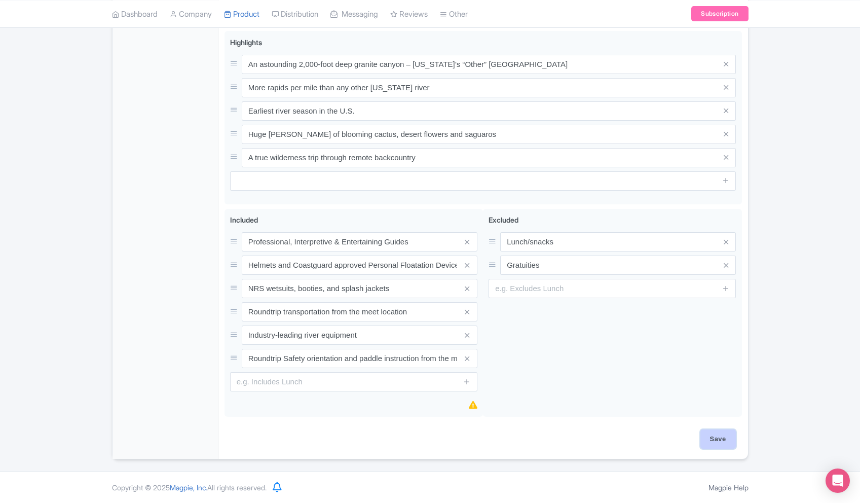
click at [729, 438] on input "Save" at bounding box center [717, 438] width 35 height 19
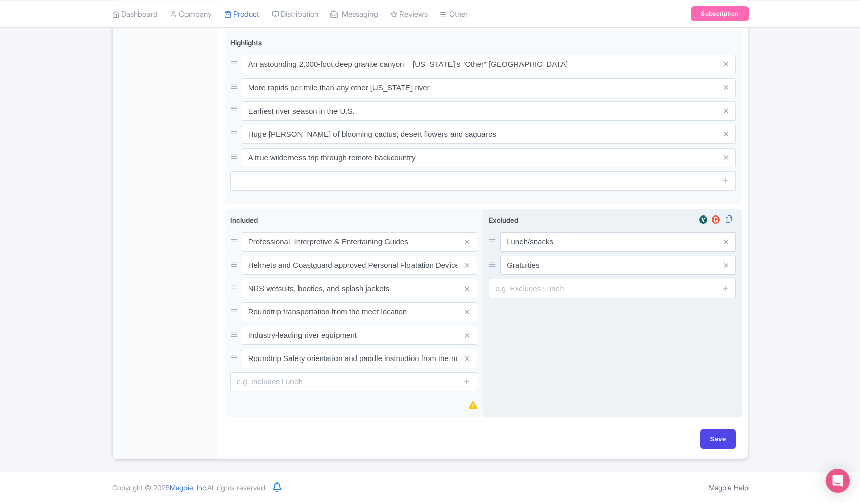
type input "Saving..."
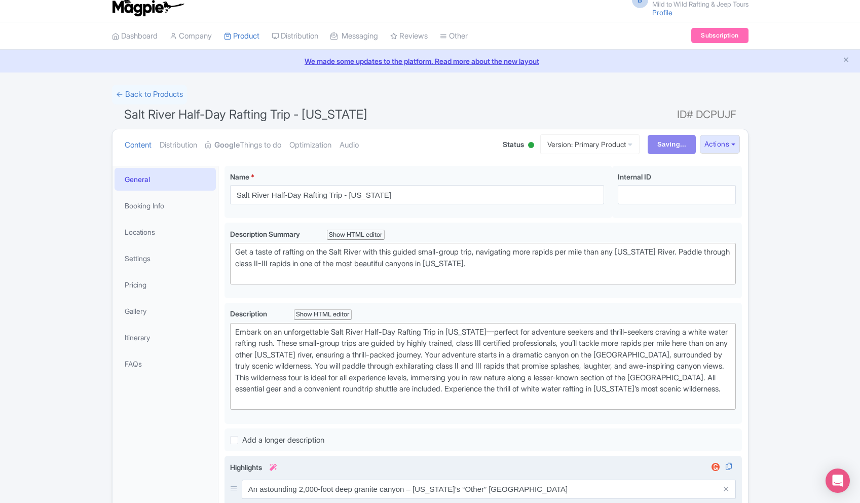
scroll to position [0, 0]
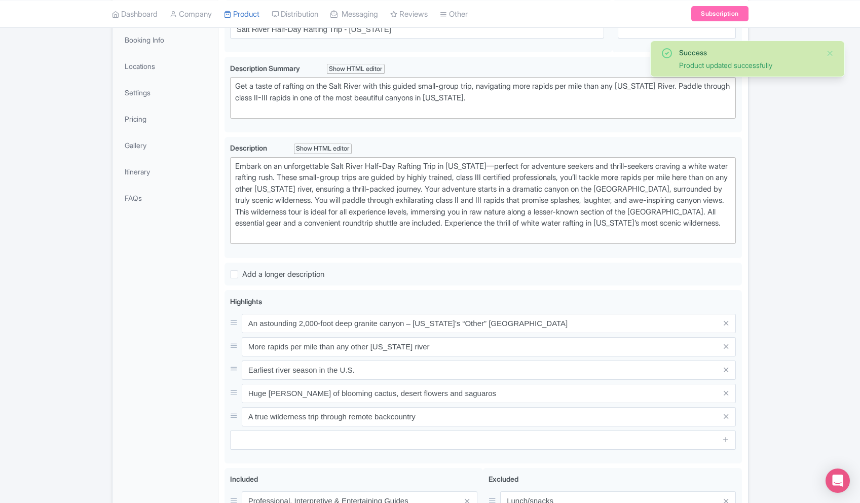
scroll to position [176, 0]
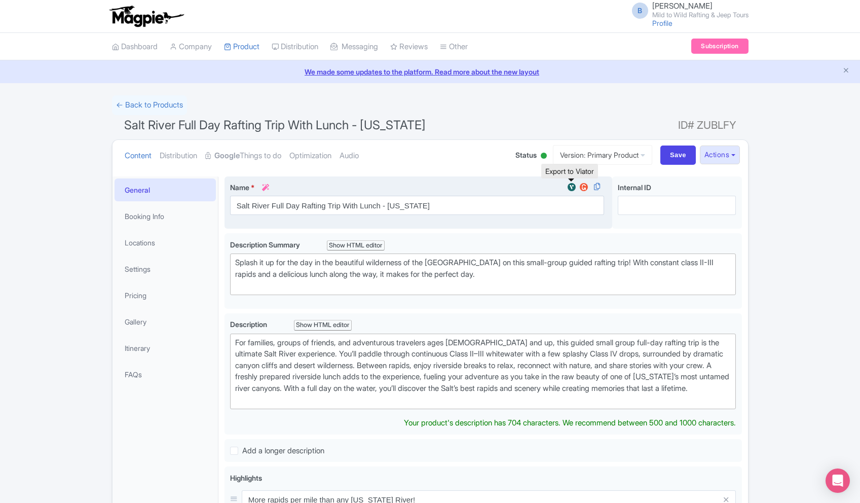
click at [571, 183] on img at bounding box center [572, 187] width 12 height 10
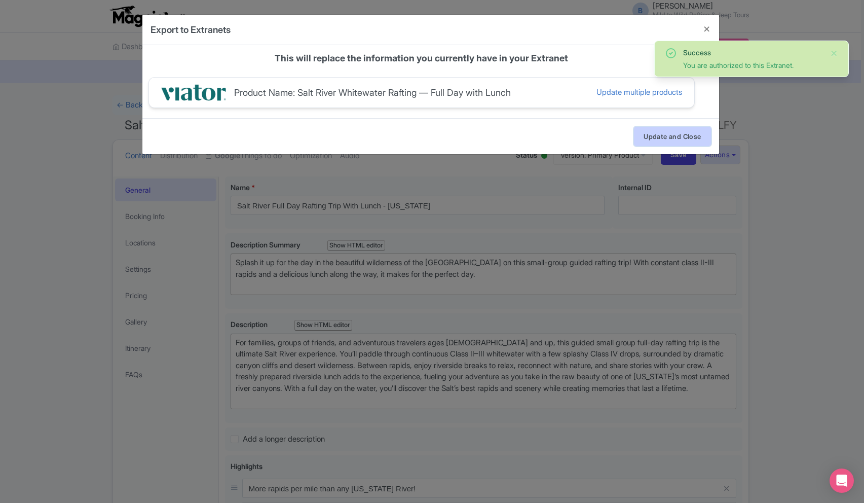
click at [664, 138] on button "Update and Close" at bounding box center [672, 136] width 77 height 19
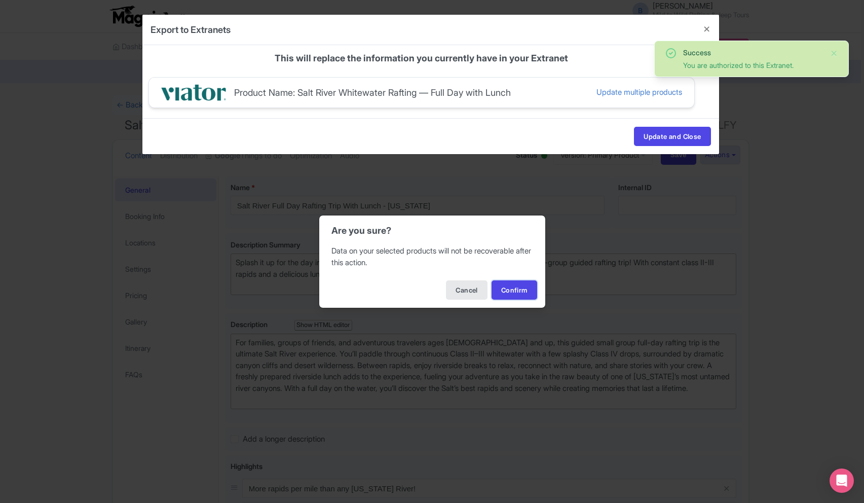
drag, startPoint x: 521, startPoint y: 292, endPoint x: 668, endPoint y: 198, distance: 174.9
click at [521, 292] on button "Confirm" at bounding box center [515, 289] width 46 height 19
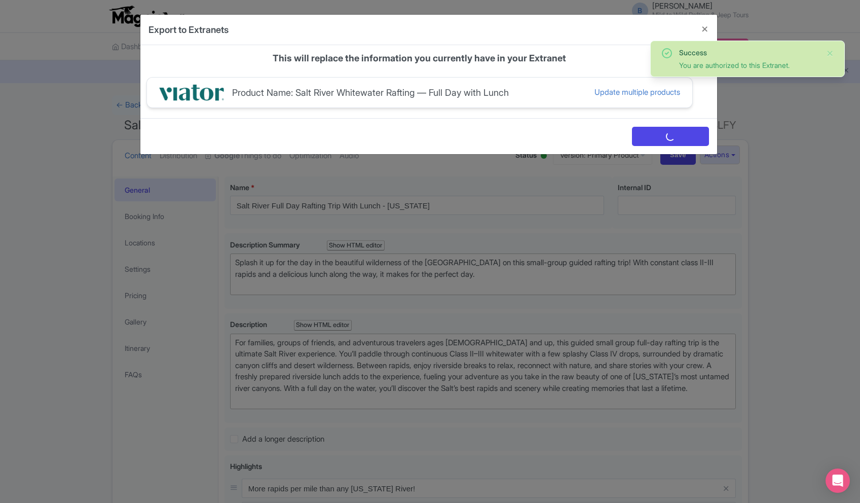
click at [732, 158] on div "Export to Extranets general parent_content Name * Salt River Full Day Rafting T…" at bounding box center [430, 251] width 860 height 503
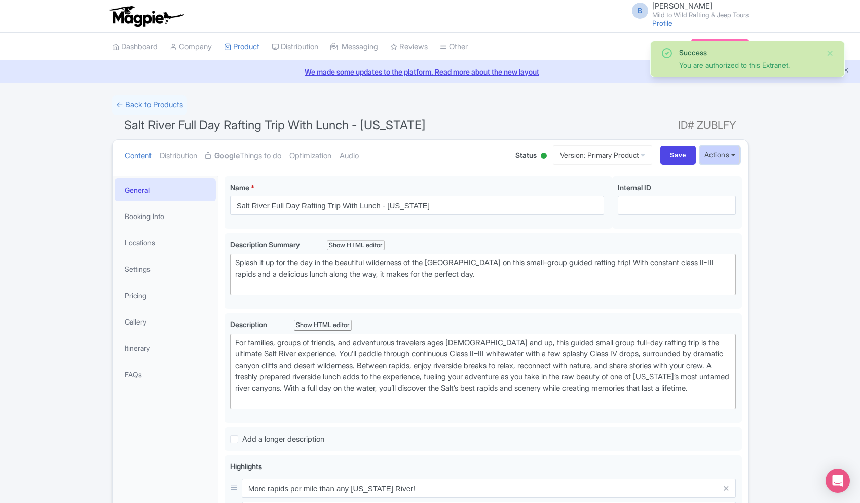
click at [728, 157] on button "Actions" at bounding box center [720, 154] width 40 height 19
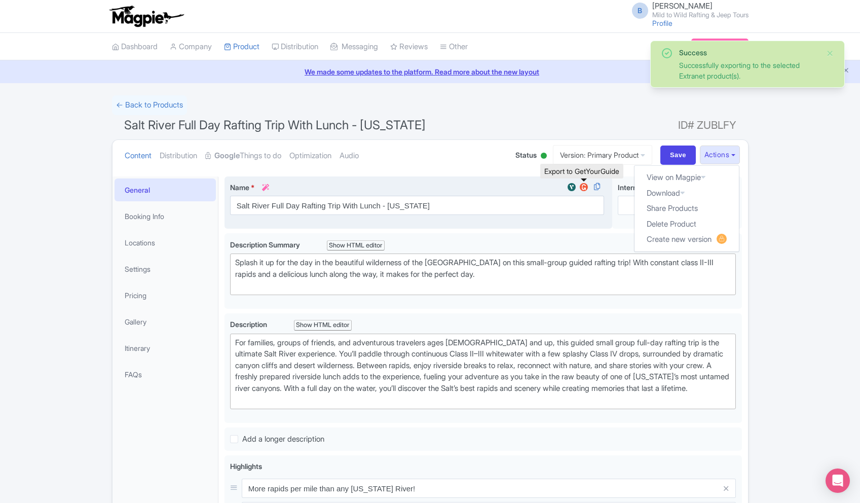
click at [586, 188] on img at bounding box center [584, 187] width 12 height 10
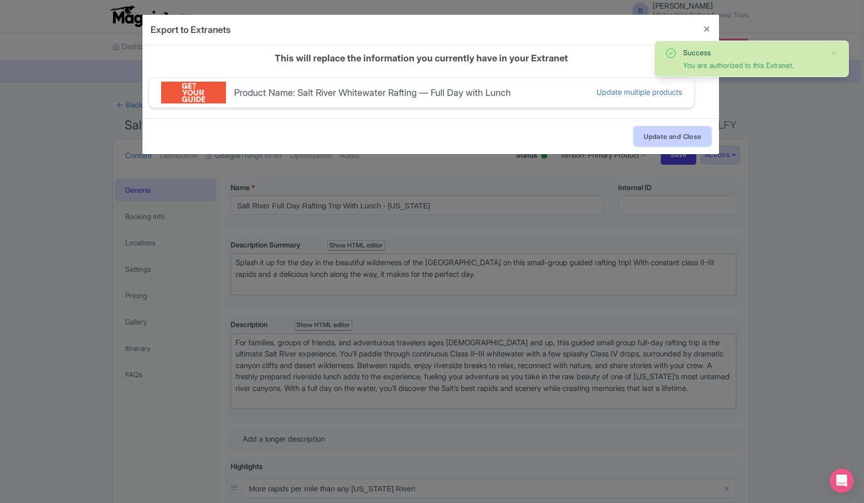
click at [659, 139] on button "Update and Close" at bounding box center [672, 136] width 77 height 19
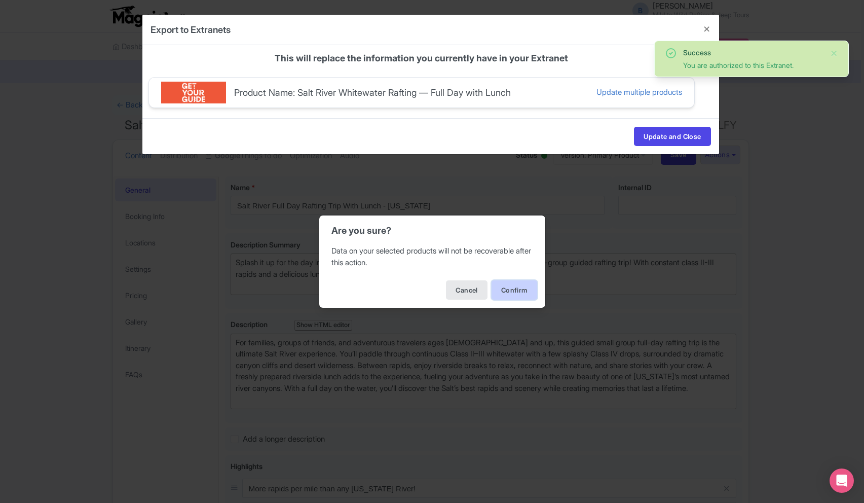
click at [527, 283] on button "Confirm" at bounding box center [515, 289] width 46 height 19
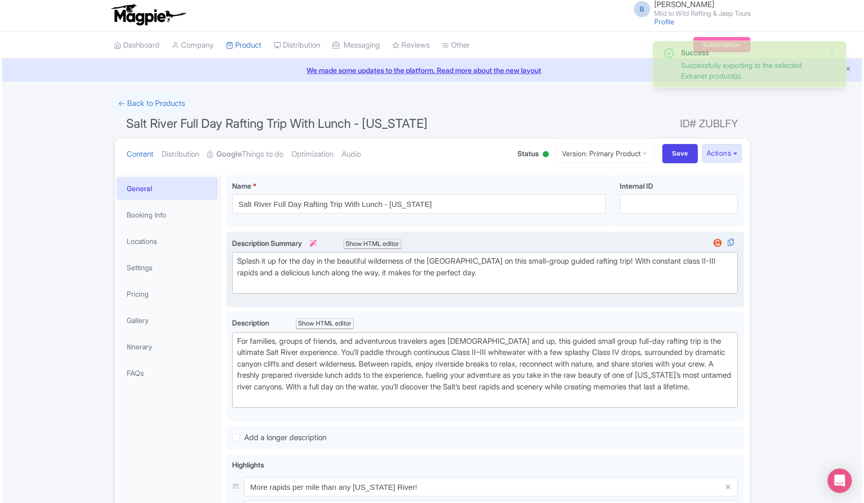
scroll to position [3, 0]
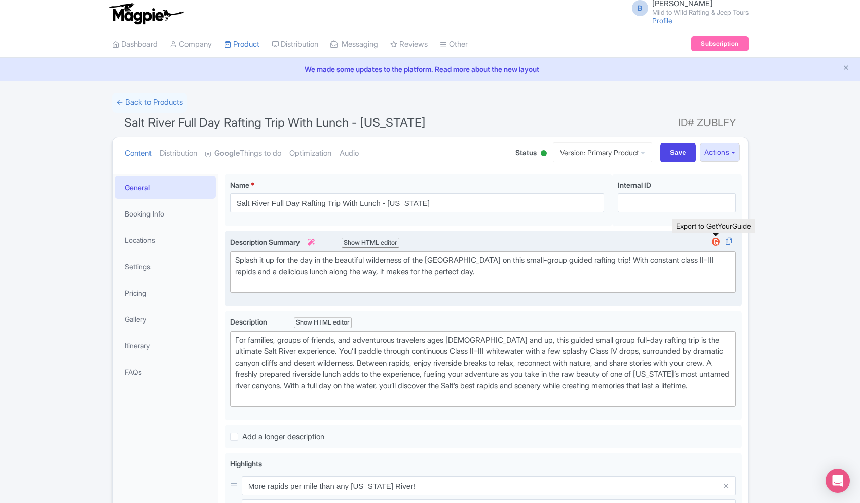
click at [715, 244] on img at bounding box center [716, 242] width 12 height 10
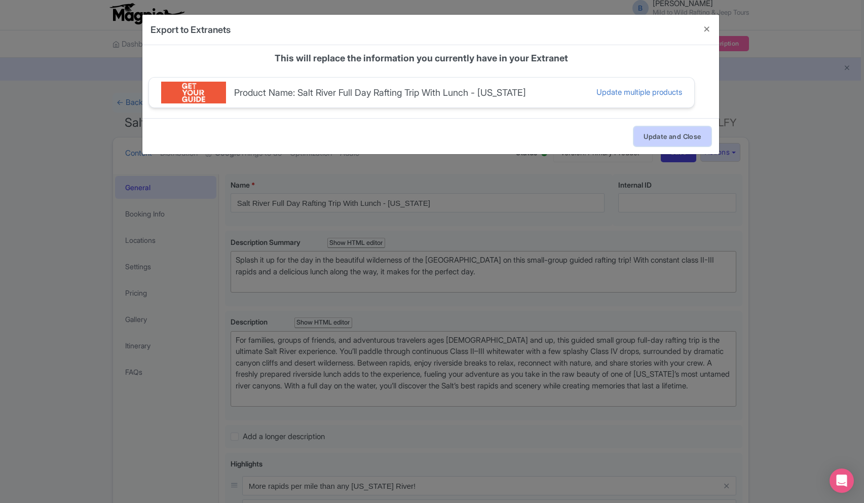
click at [697, 132] on button "Update and Close" at bounding box center [672, 136] width 77 height 19
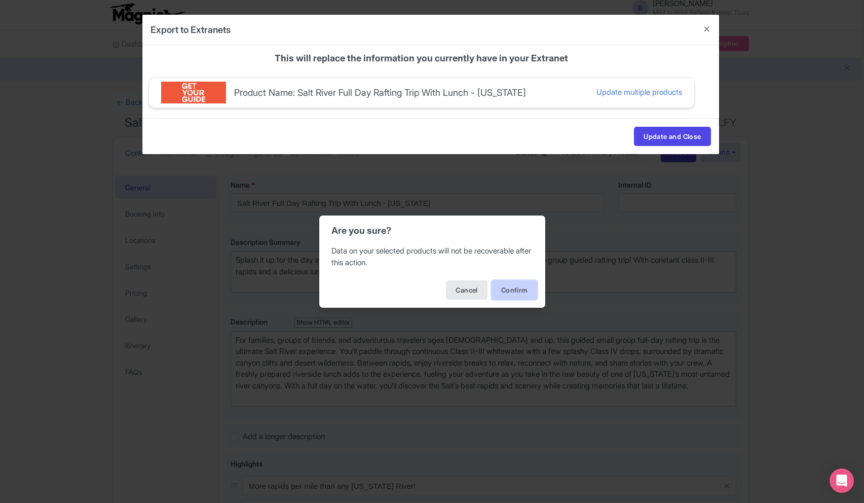
drag, startPoint x: 517, startPoint y: 288, endPoint x: 636, endPoint y: 302, distance: 119.9
click at [517, 288] on button "Confirm" at bounding box center [515, 289] width 46 height 19
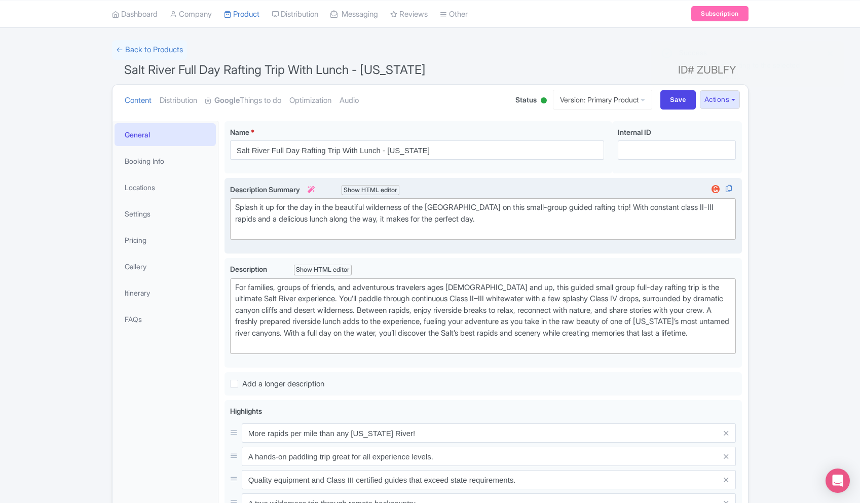
scroll to position [99, 0]
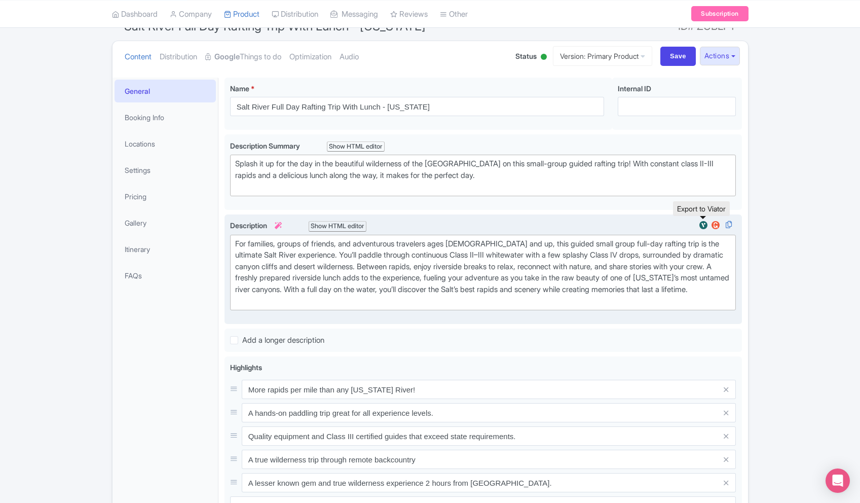
click at [703, 225] on img at bounding box center [703, 225] width 12 height 10
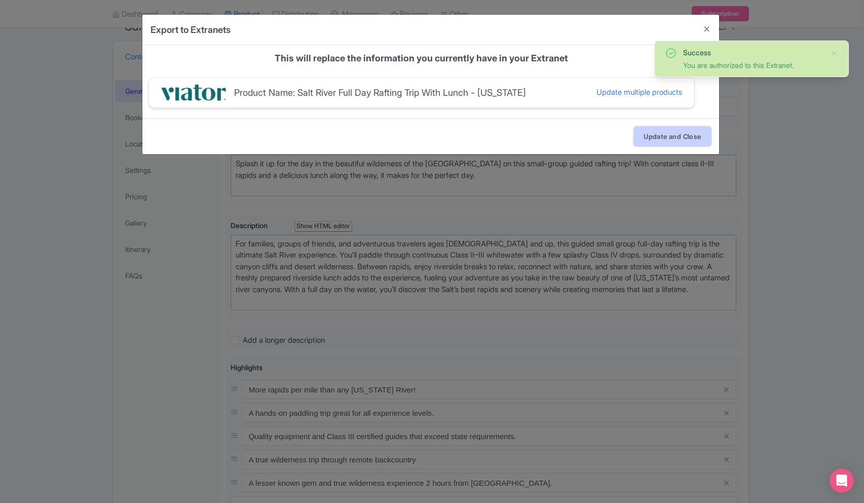
click at [654, 138] on button "Update and Close" at bounding box center [672, 136] width 77 height 19
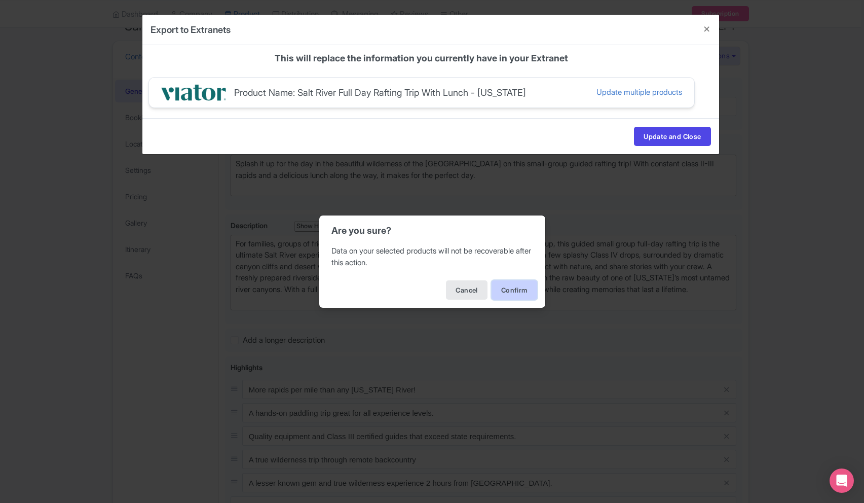
click at [504, 288] on button "Confirm" at bounding box center [515, 289] width 46 height 19
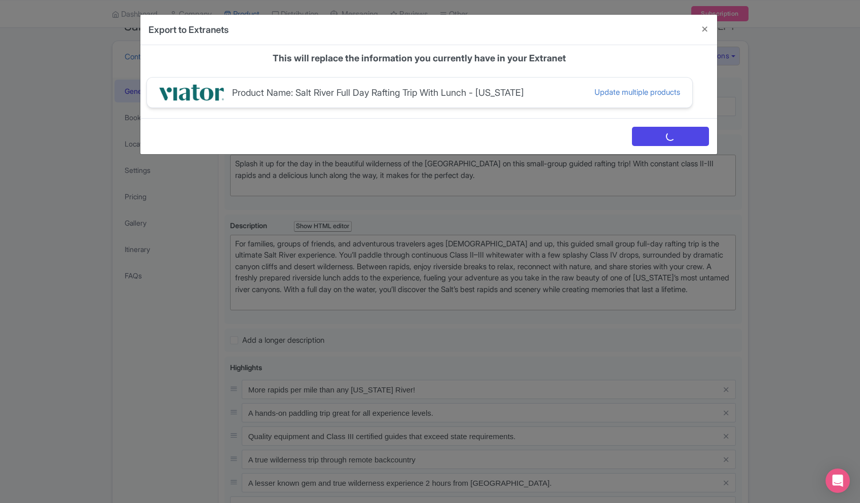
scroll to position [0, 0]
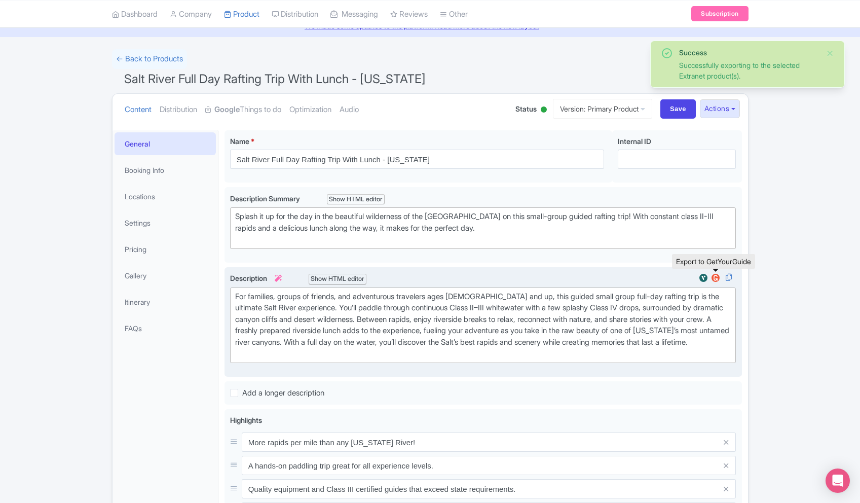
click at [718, 276] on img at bounding box center [716, 278] width 12 height 10
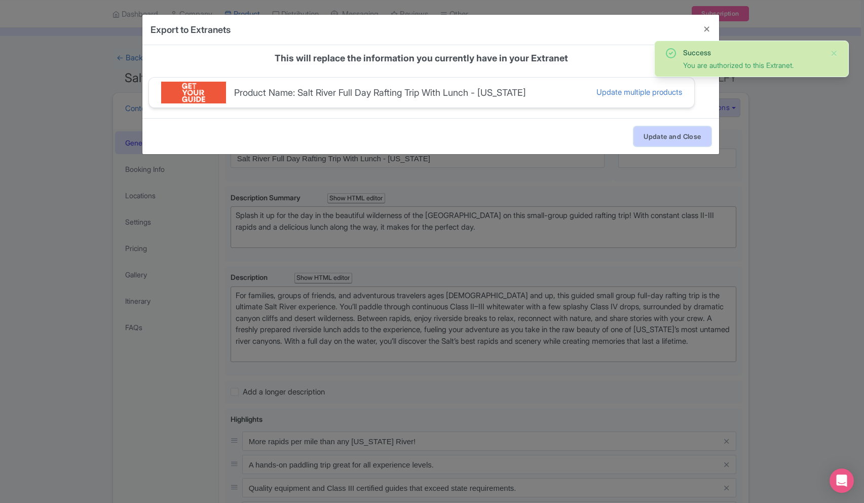
click at [662, 140] on button "Update and Close" at bounding box center [672, 136] width 77 height 19
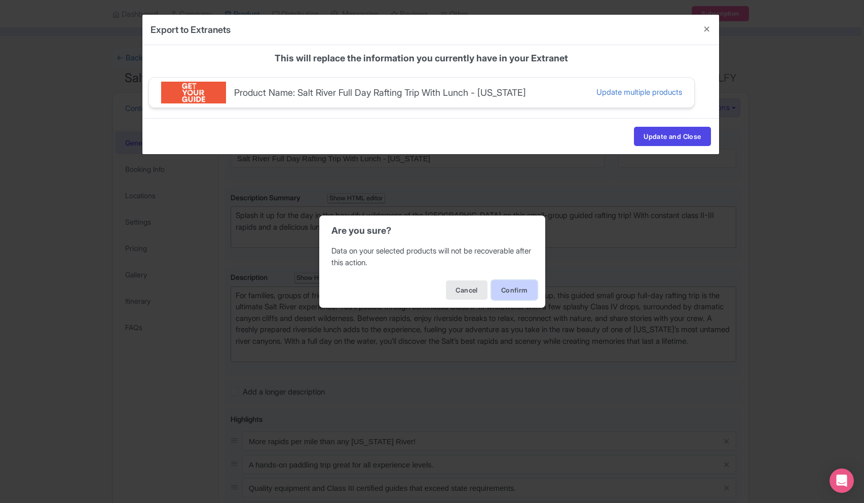
click at [505, 286] on button "Confirm" at bounding box center [515, 289] width 46 height 19
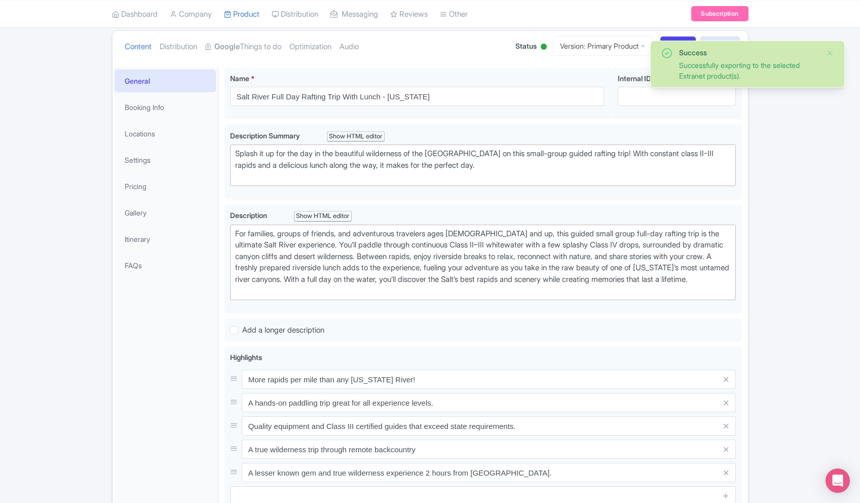
scroll to position [156, 0]
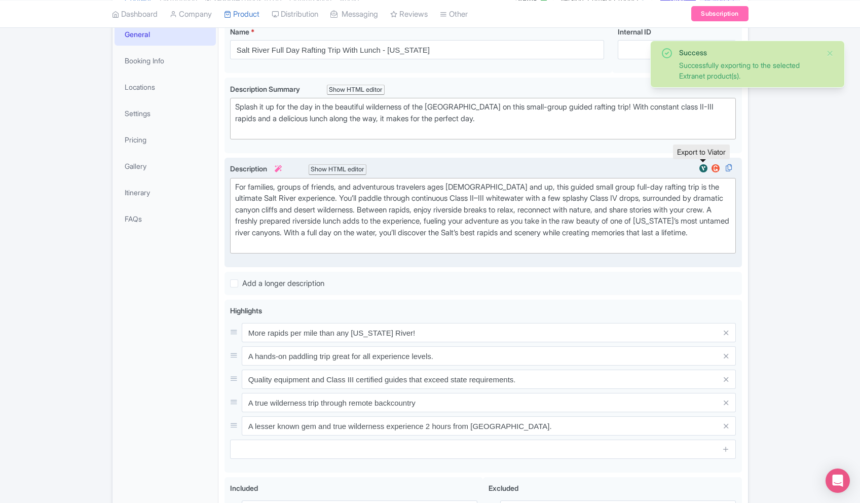
click at [705, 167] on img at bounding box center [703, 168] width 12 height 10
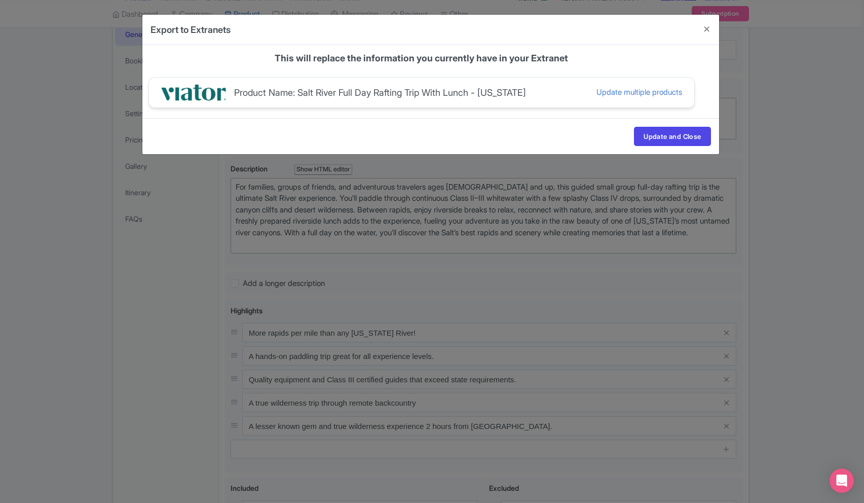
drag, startPoint x: 672, startPoint y: 123, endPoint x: 673, endPoint y: 129, distance: 5.8
click at [672, 124] on div "Update and Close" at bounding box center [430, 136] width 577 height 36
click at [673, 130] on button "Update and Close" at bounding box center [672, 136] width 77 height 19
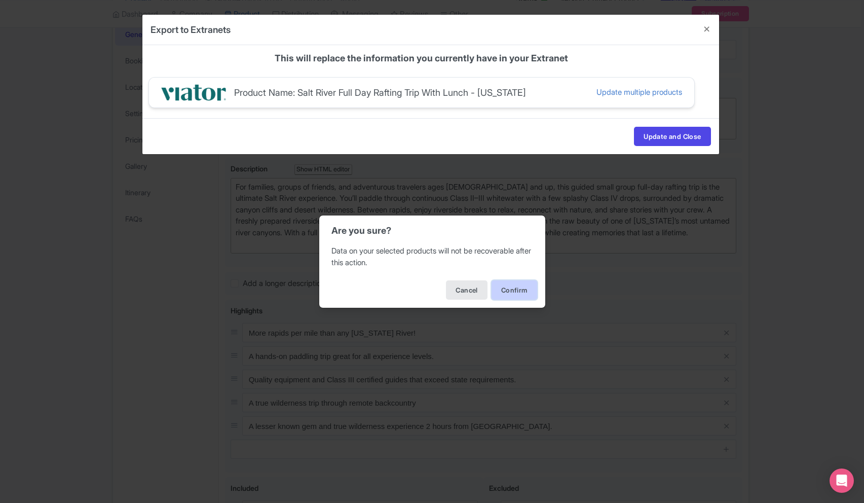
click at [521, 289] on button "Confirm" at bounding box center [515, 289] width 46 height 19
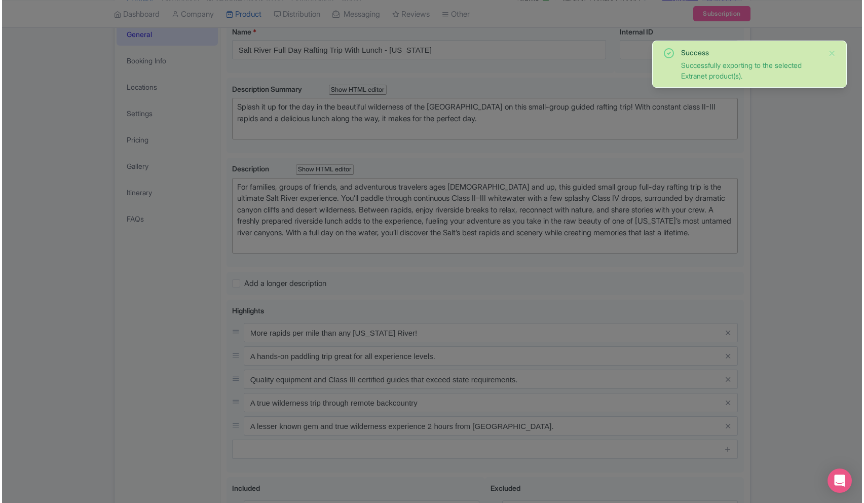
scroll to position [0, 0]
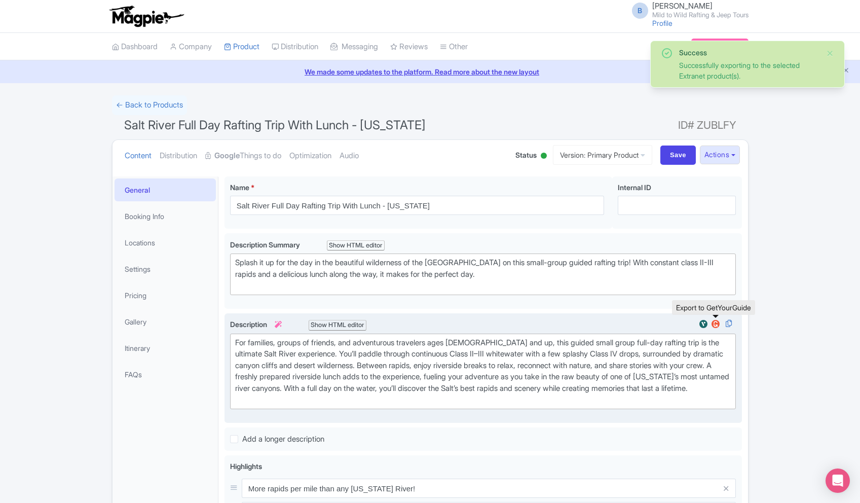
click at [716, 327] on img at bounding box center [716, 324] width 12 height 10
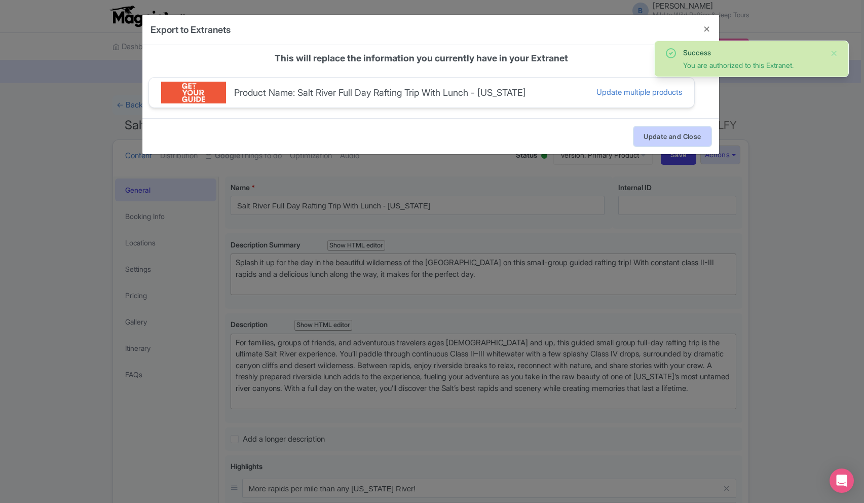
click at [667, 127] on button "Update and Close" at bounding box center [672, 136] width 77 height 19
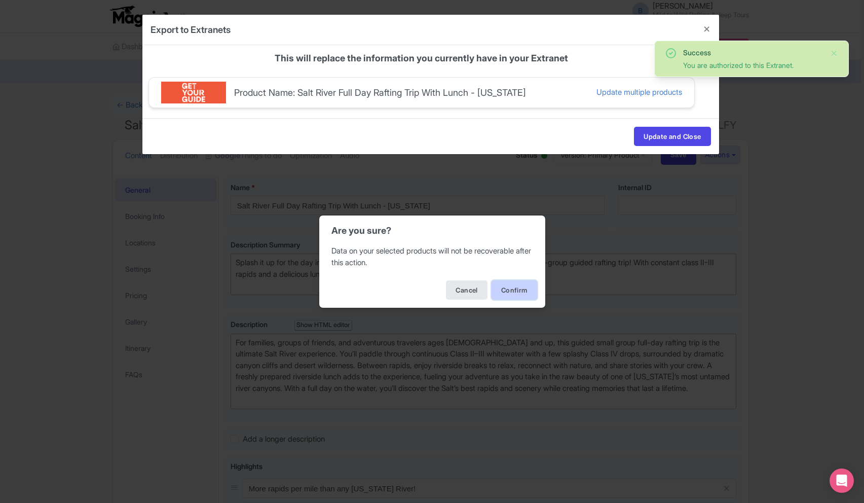
click at [522, 289] on button "Confirm" at bounding box center [515, 289] width 46 height 19
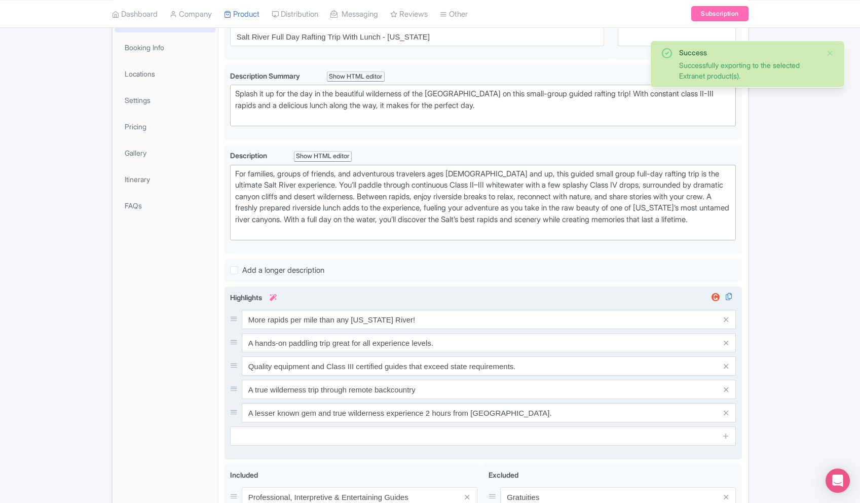
scroll to position [175, 0]
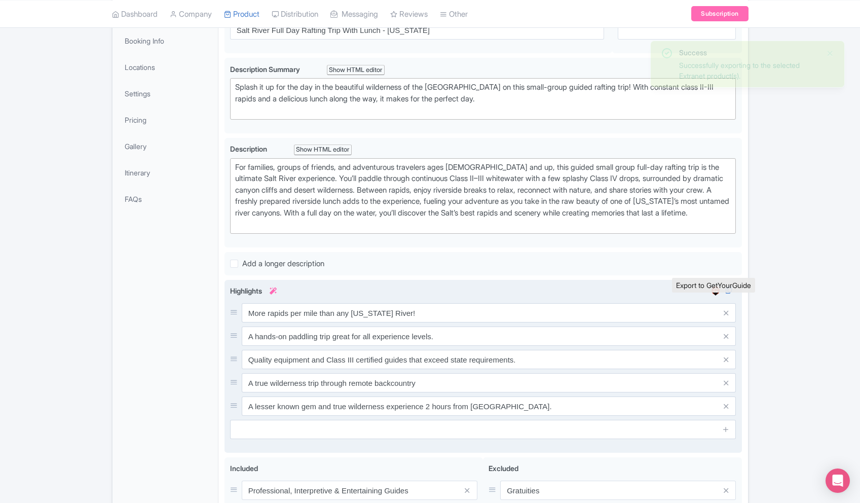
click at [711, 295] on img at bounding box center [716, 290] width 12 height 10
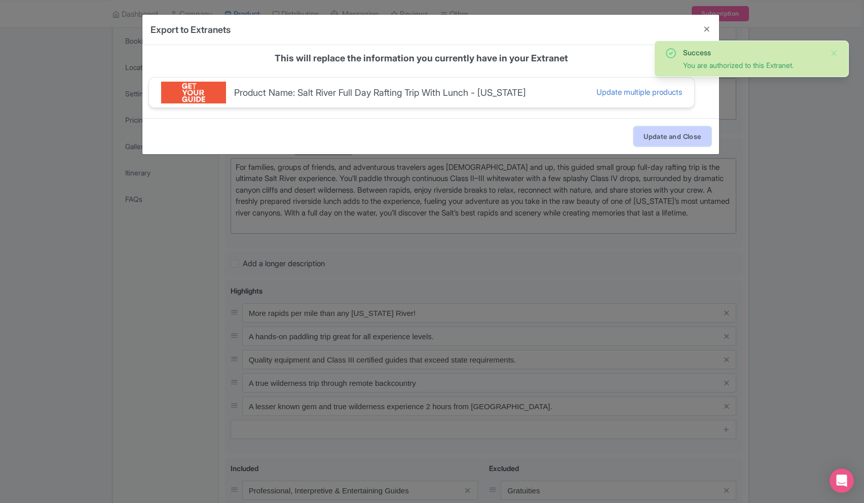
click at [681, 141] on button "Update and Close" at bounding box center [672, 136] width 77 height 19
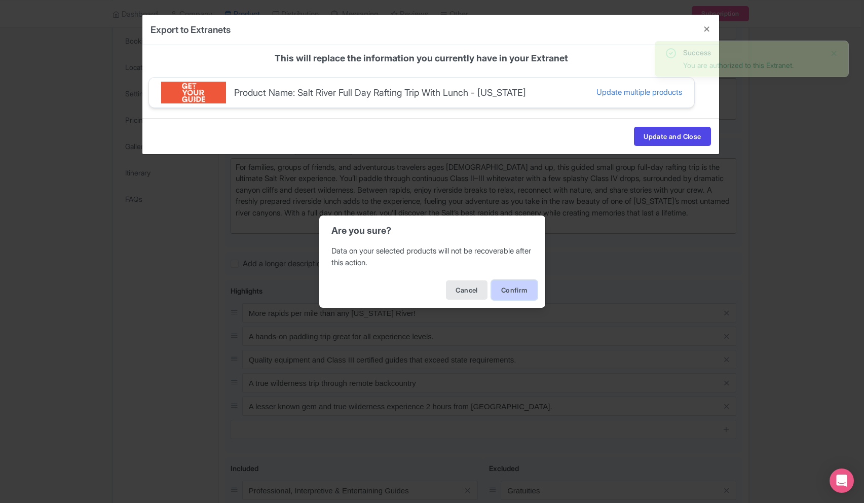
click at [513, 283] on button "Confirm" at bounding box center [515, 289] width 46 height 19
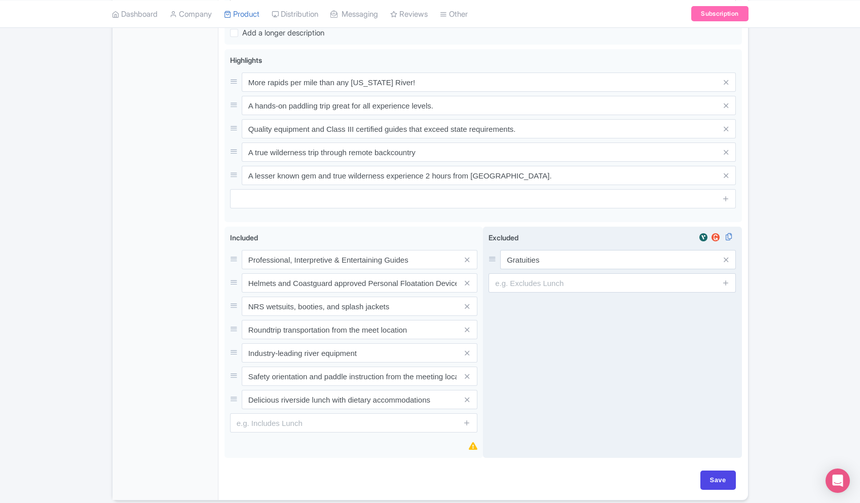
scroll to position [421, 0]
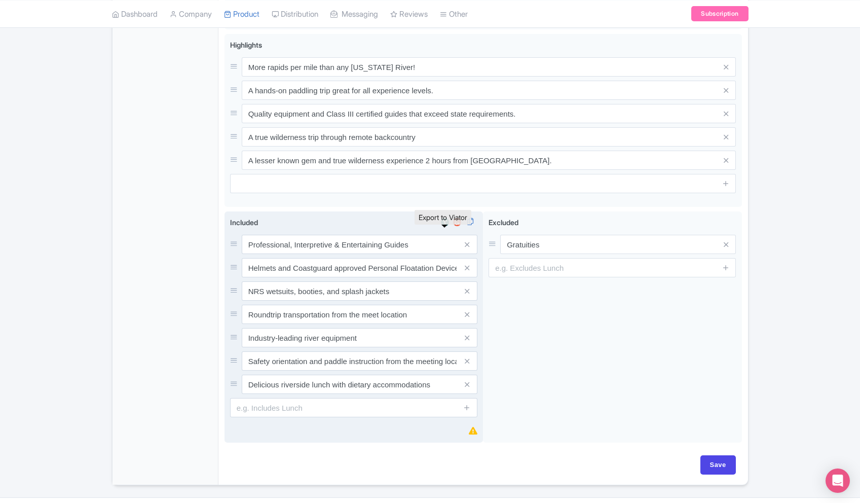
click at [446, 227] on img at bounding box center [445, 222] width 12 height 10
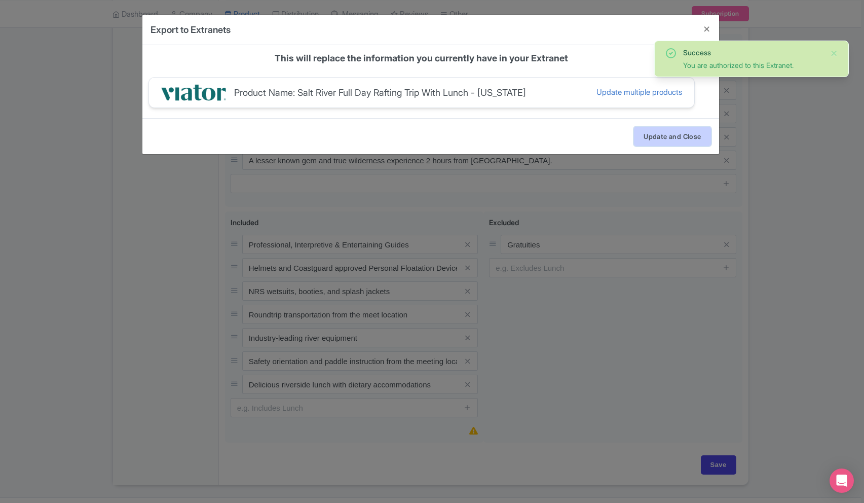
click at [659, 133] on button "Update and Close" at bounding box center [672, 136] width 77 height 19
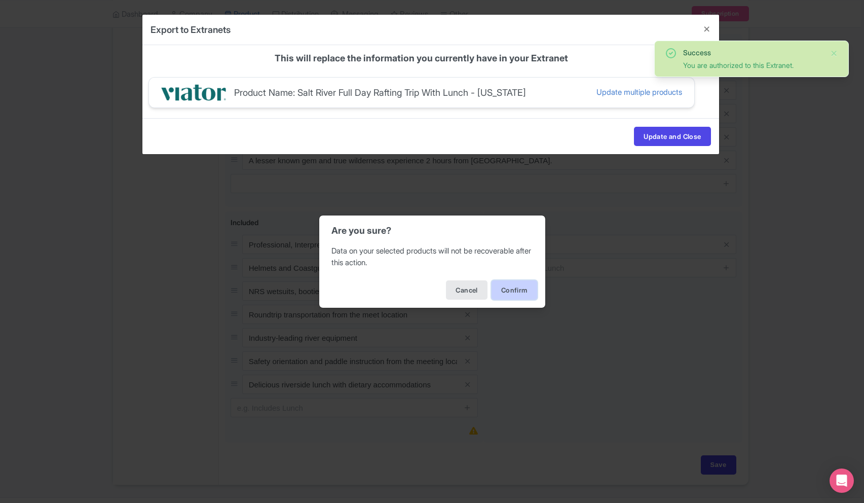
click at [511, 288] on button "Confirm" at bounding box center [515, 289] width 46 height 19
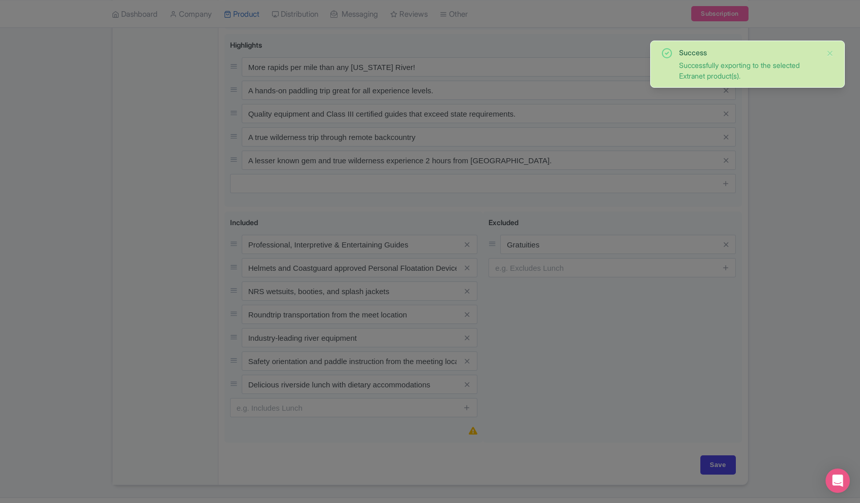
scroll to position [0, 0]
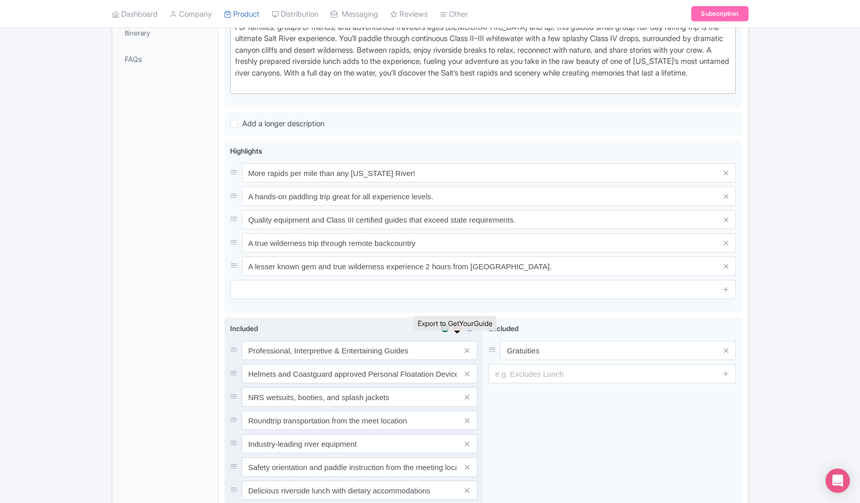
click at [454, 333] on img at bounding box center [457, 328] width 12 height 10
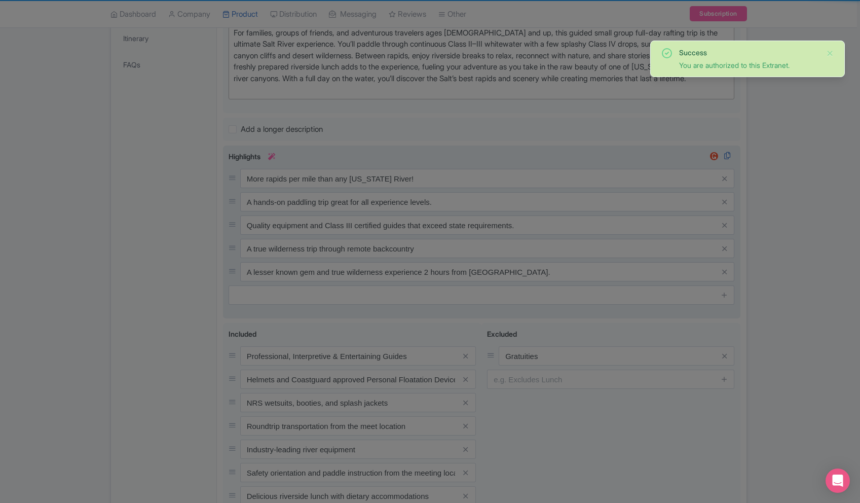
scroll to position [308, 0]
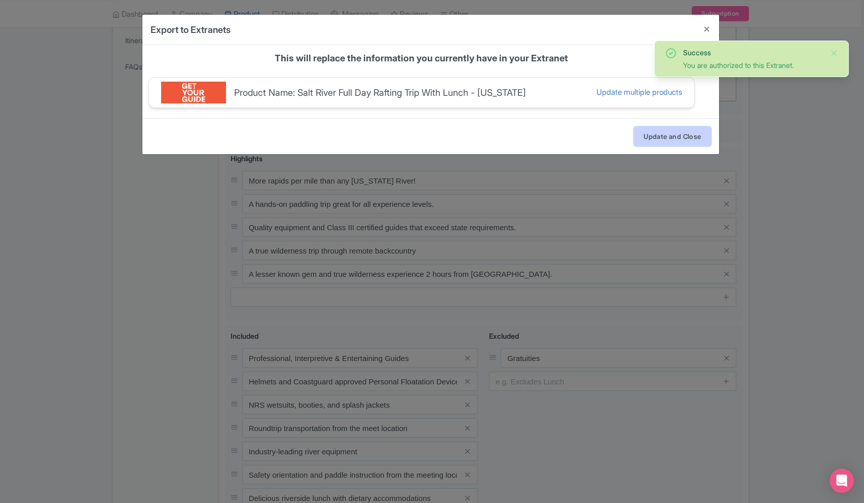
click at [660, 140] on button "Update and Close" at bounding box center [672, 136] width 77 height 19
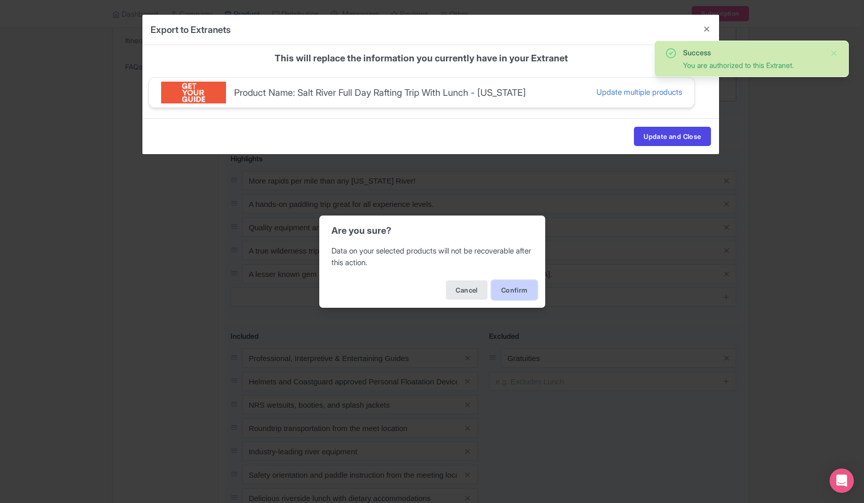
click at [519, 293] on button "Confirm" at bounding box center [515, 289] width 46 height 19
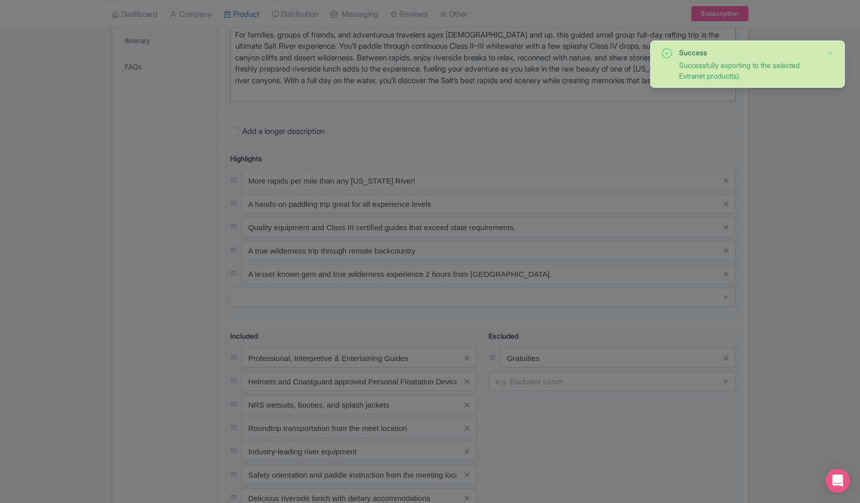
scroll to position [0, 0]
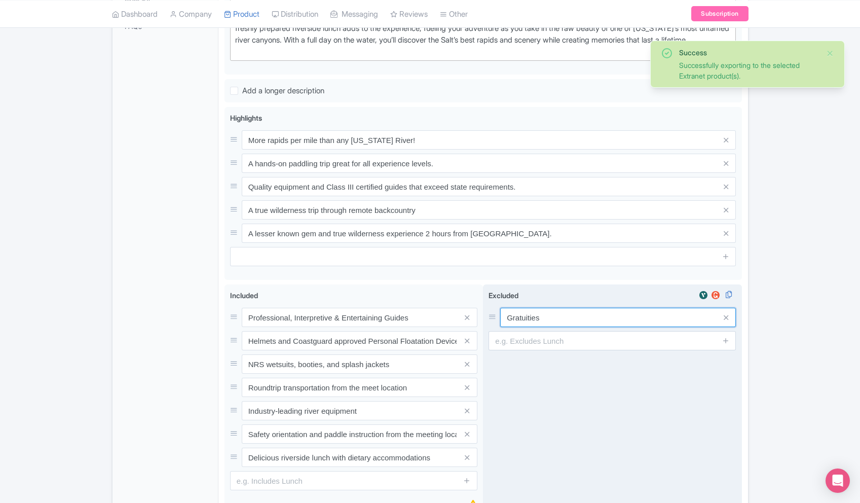
click at [527, 325] on input "Gratuities" at bounding box center [618, 317] width 236 height 19
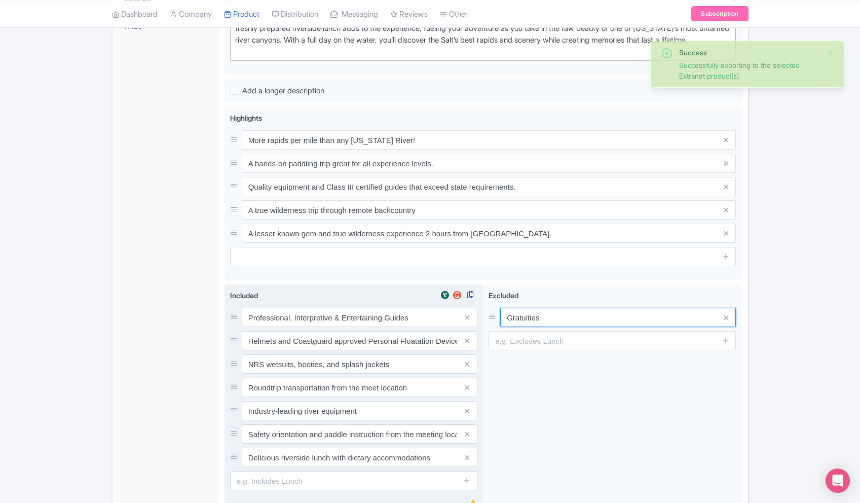
scroll to position [352, 0]
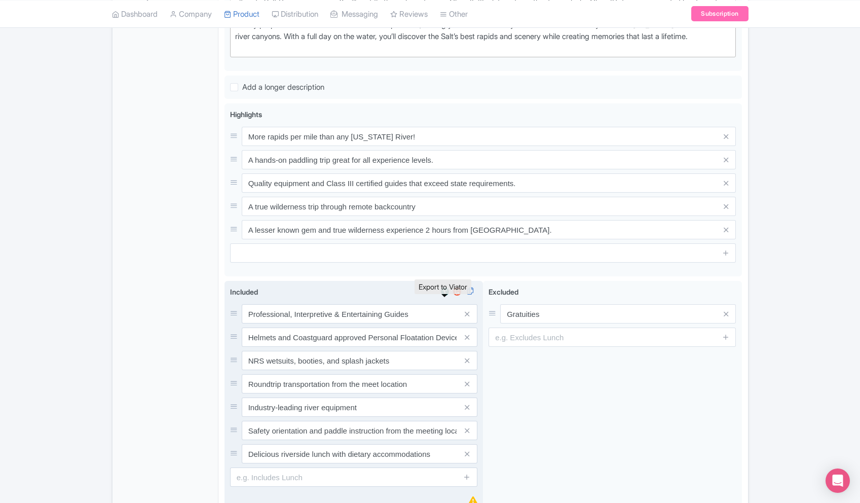
click at [441, 297] on img at bounding box center [445, 291] width 12 height 10
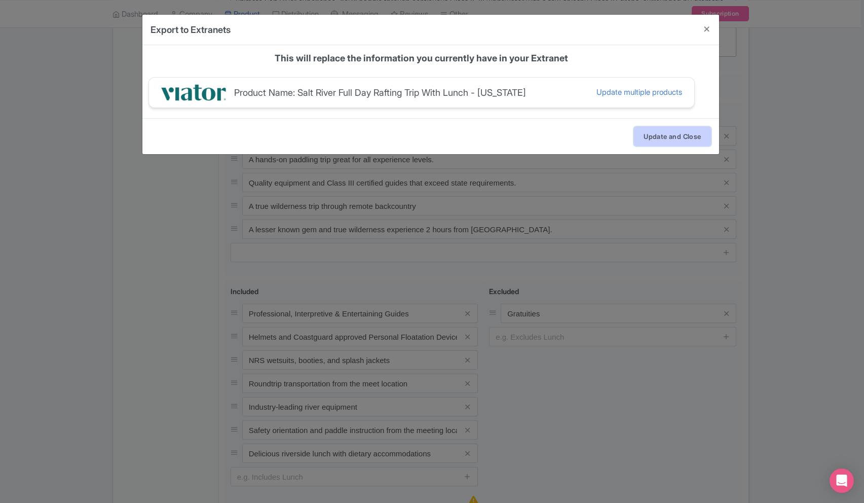
click at [696, 134] on button "Update and Close" at bounding box center [672, 136] width 77 height 19
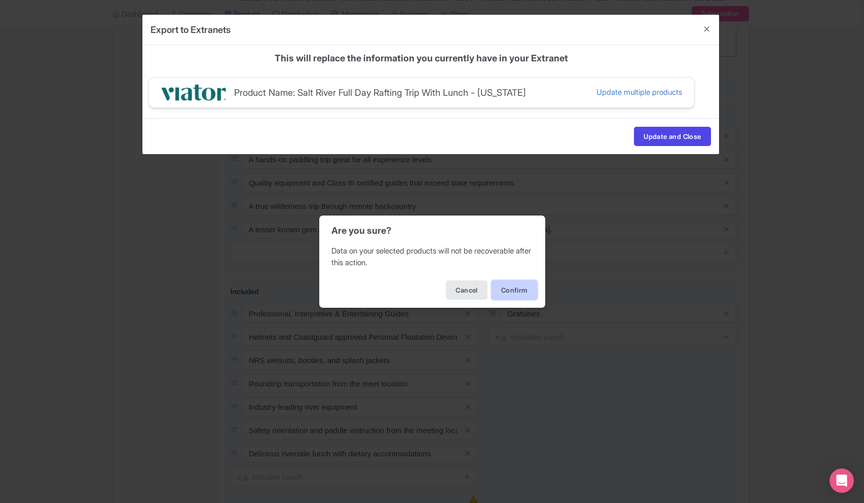
click at [507, 290] on button "Confirm" at bounding box center [515, 289] width 46 height 19
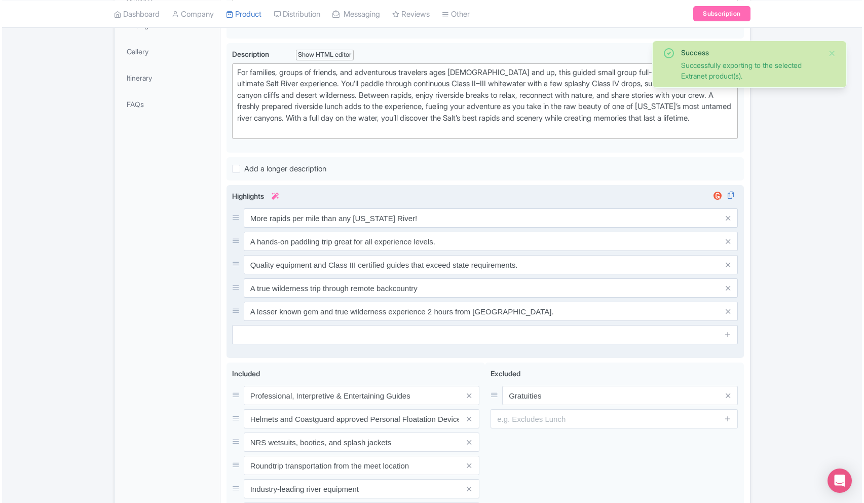
scroll to position [384, 0]
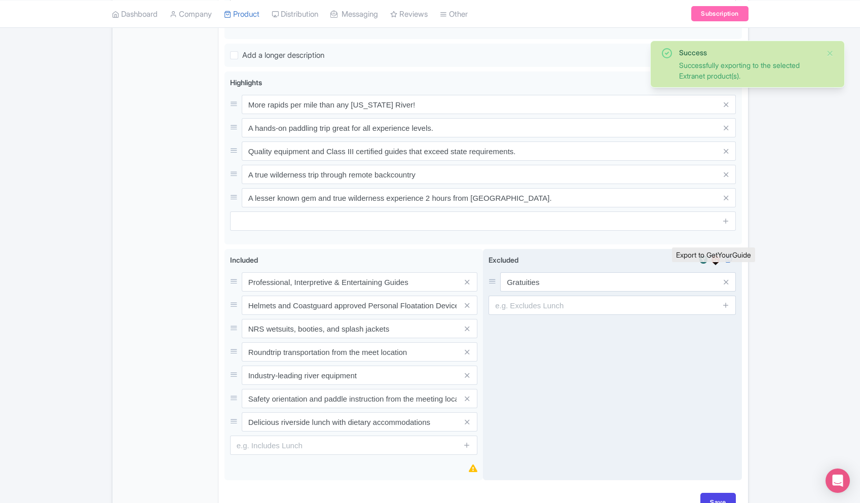
click at [716, 265] on img at bounding box center [716, 259] width 12 height 10
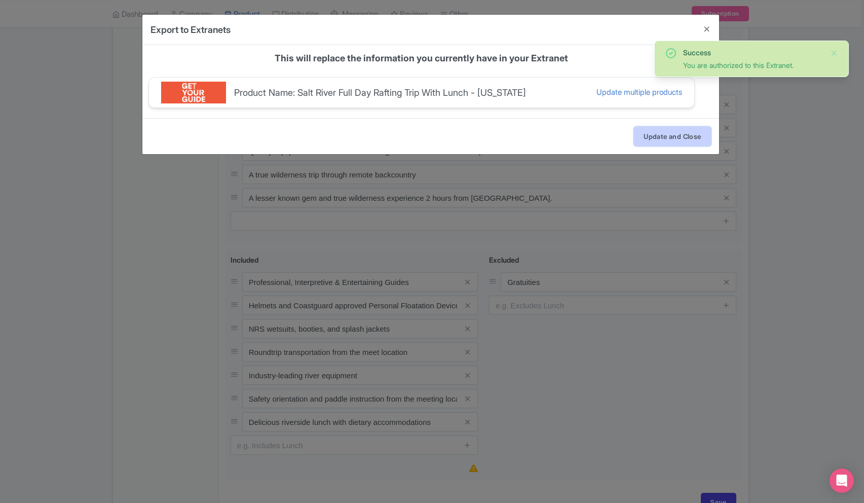
click at [653, 137] on button "Update and Close" at bounding box center [672, 136] width 77 height 19
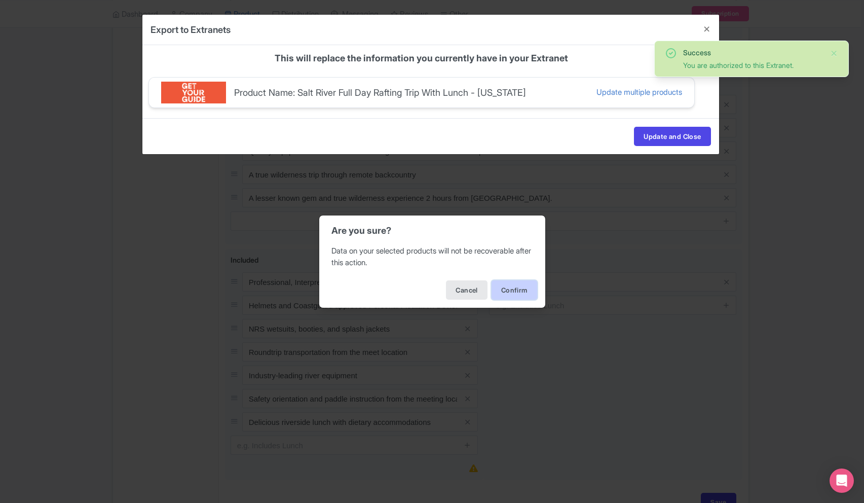
click at [519, 283] on button "Confirm" at bounding box center [515, 289] width 46 height 19
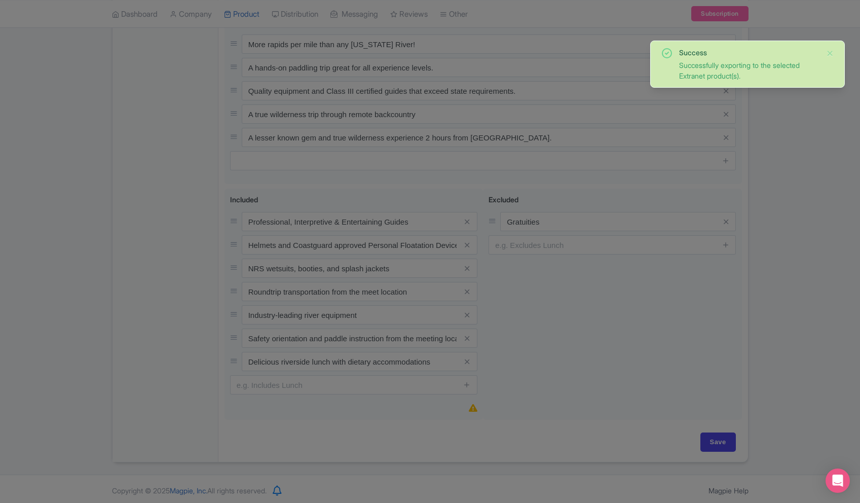
scroll to position [0, 0]
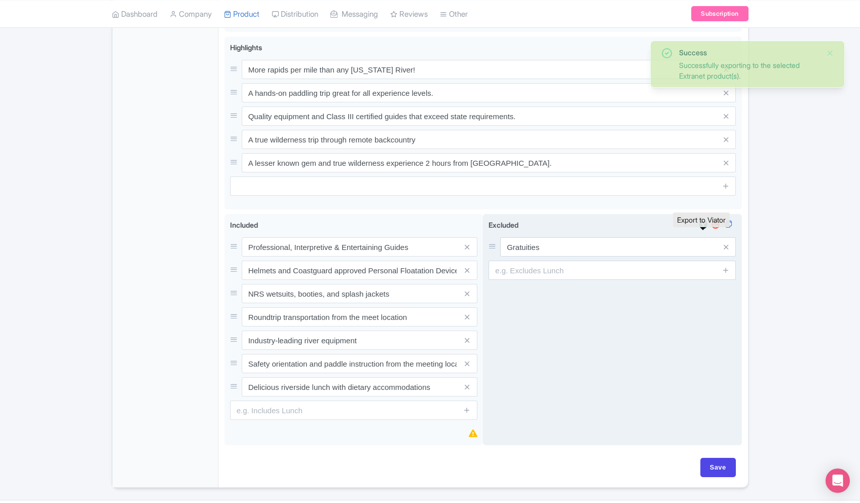
click at [705, 230] on img at bounding box center [703, 224] width 12 height 10
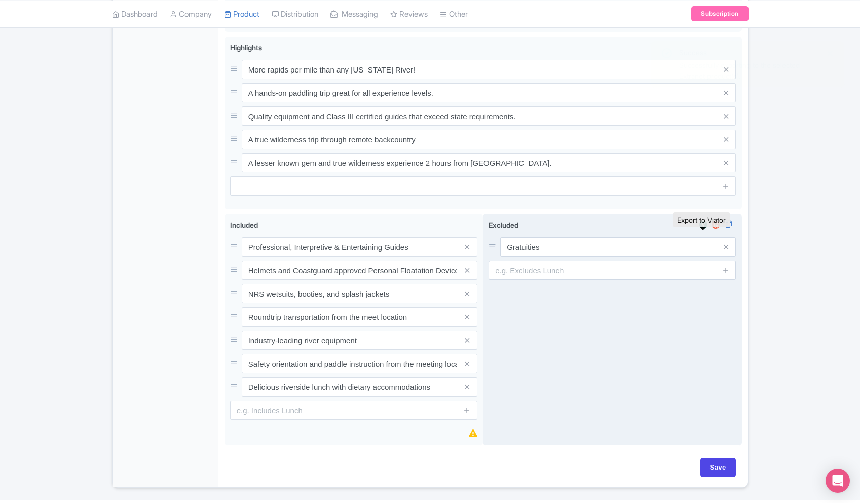
scroll to position [420, 0]
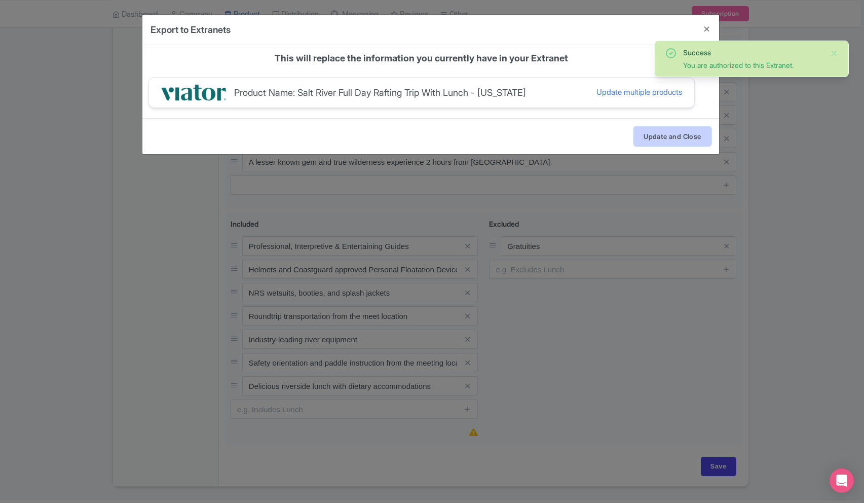
click at [666, 140] on button "Update and Close" at bounding box center [672, 136] width 77 height 19
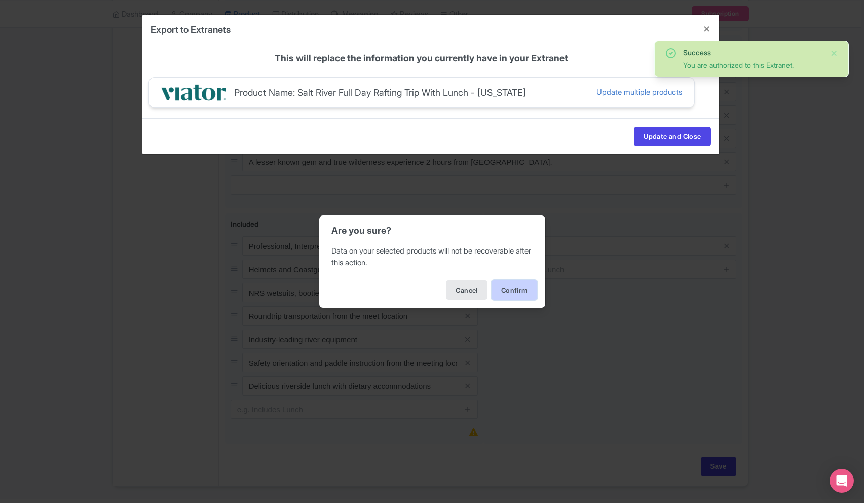
click at [499, 294] on button "Confirm" at bounding box center [515, 289] width 46 height 19
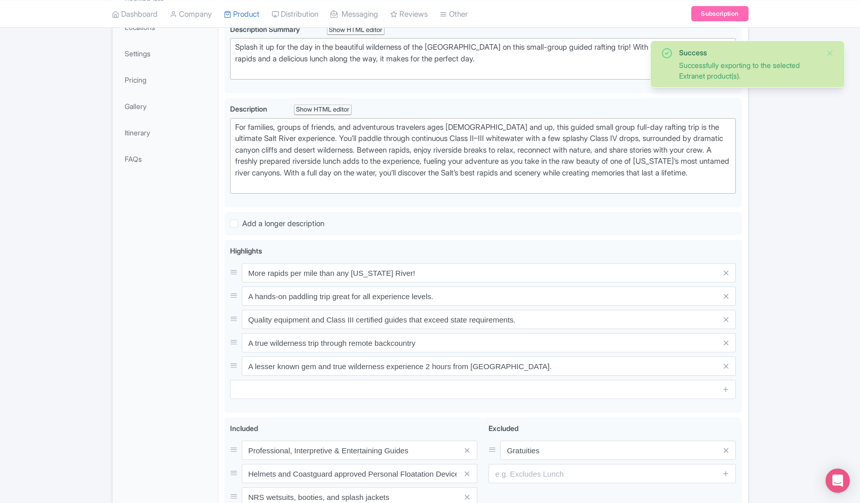
scroll to position [459, 0]
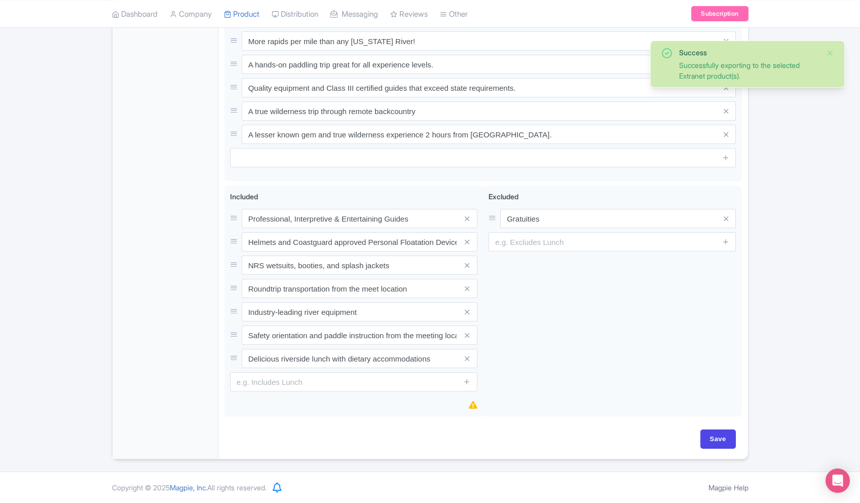
click at [714, 424] on div "Salt River Full Day Rafting Trip With Lunch - Arizona Name * i Salt River Full …" at bounding box center [484, 79] width 518 height 700
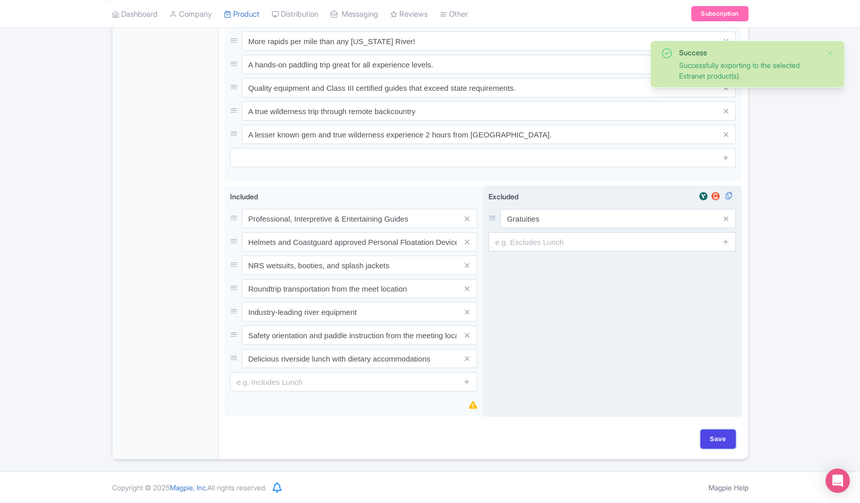
drag, startPoint x: 714, startPoint y: 432, endPoint x: 638, endPoint y: 269, distance: 180.5
click at [714, 432] on input "Save" at bounding box center [717, 438] width 35 height 19
type input "Saving..."
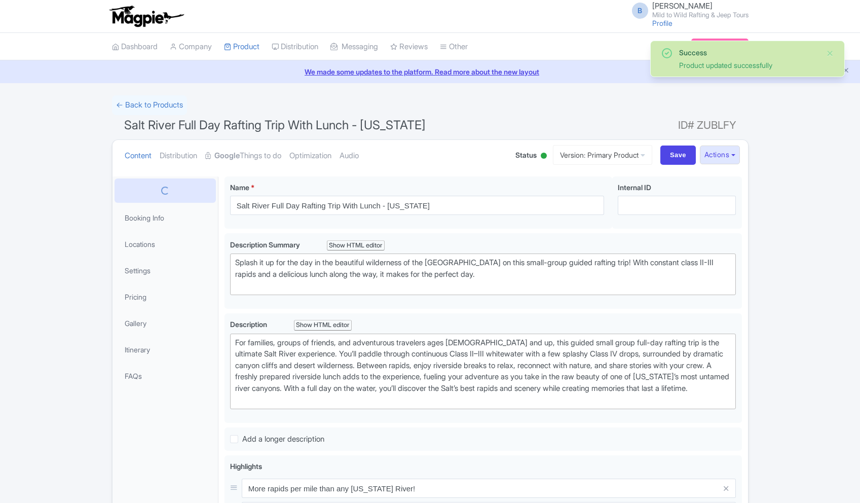
scroll to position [176, 0]
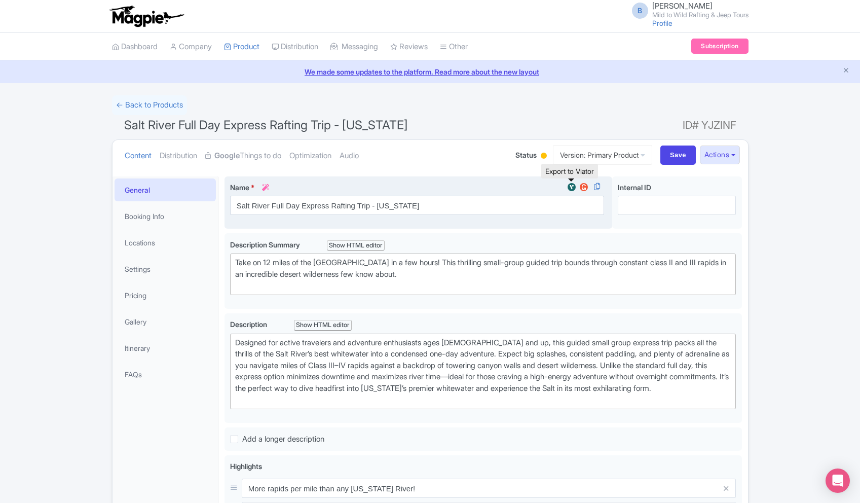
click at [573, 186] on img at bounding box center [572, 187] width 12 height 10
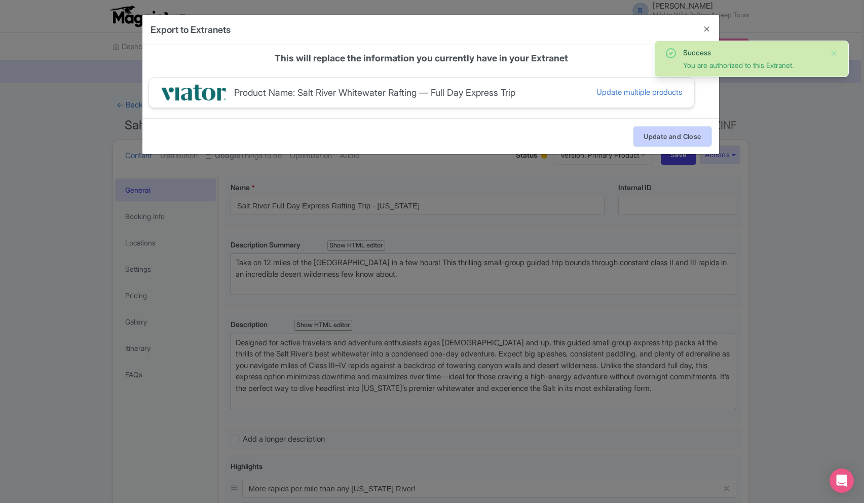
click at [662, 139] on button "Update and Close" at bounding box center [672, 136] width 77 height 19
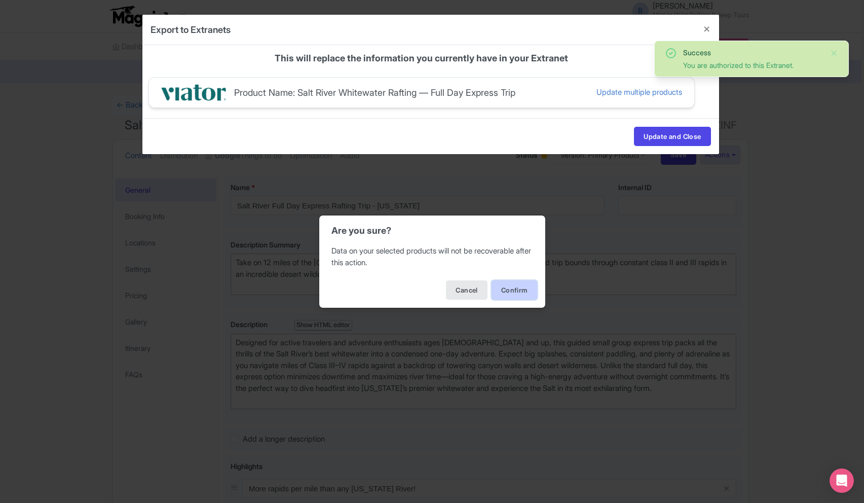
click at [510, 284] on button "Confirm" at bounding box center [515, 289] width 46 height 19
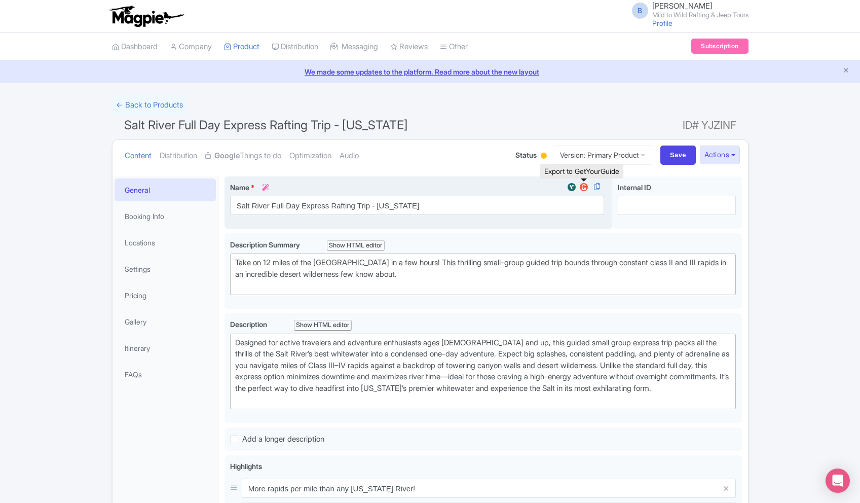
click at [586, 186] on img at bounding box center [584, 187] width 12 height 10
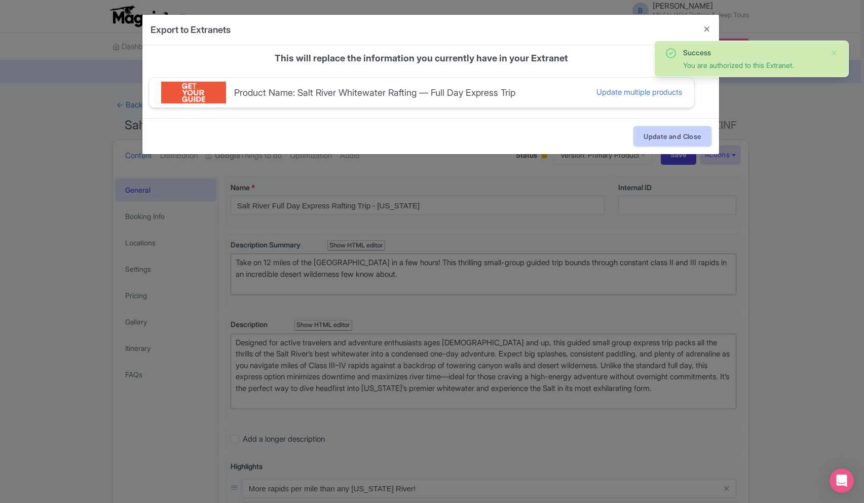
click at [640, 130] on button "Update and Close" at bounding box center [672, 136] width 77 height 19
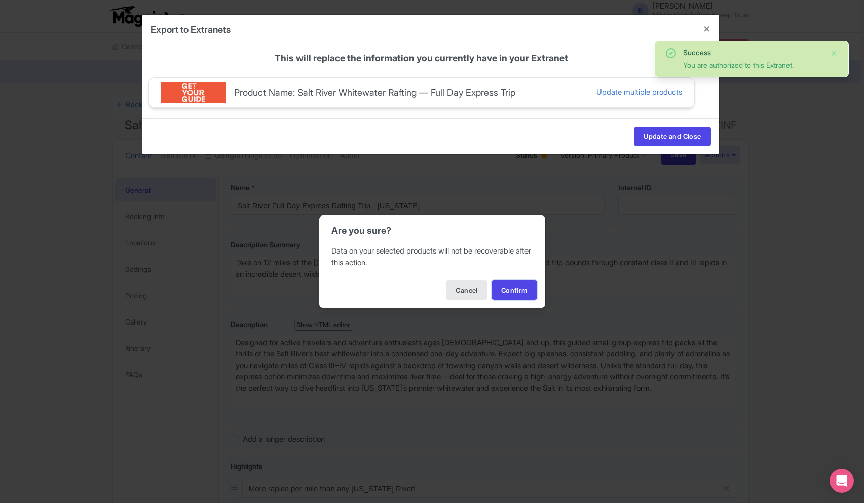
click at [513, 293] on button "Confirm" at bounding box center [515, 289] width 46 height 19
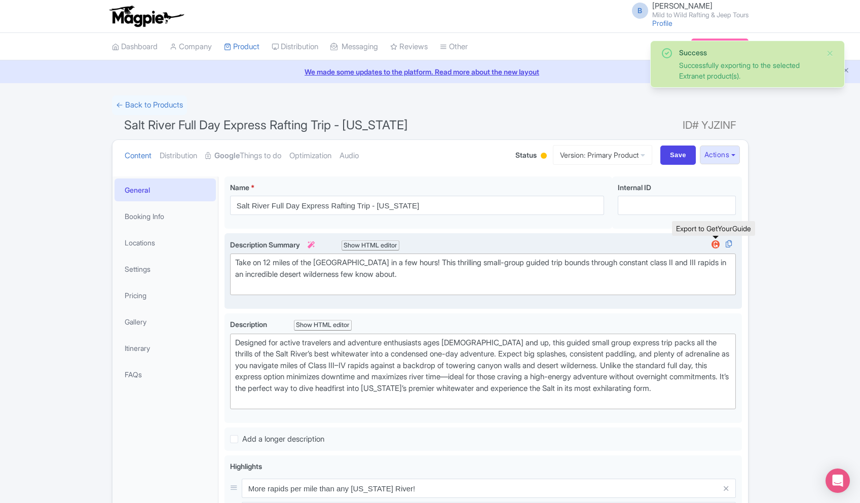
click at [716, 244] on img at bounding box center [716, 244] width 12 height 10
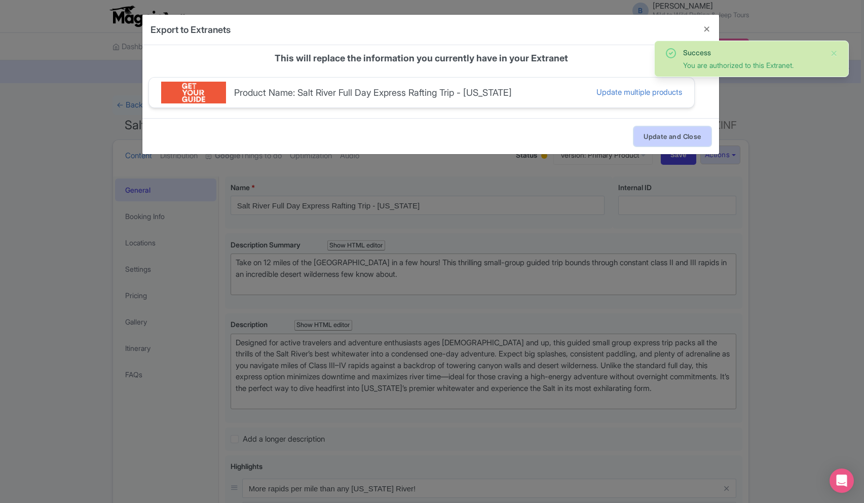
click at [689, 134] on button "Update and Close" at bounding box center [672, 136] width 77 height 19
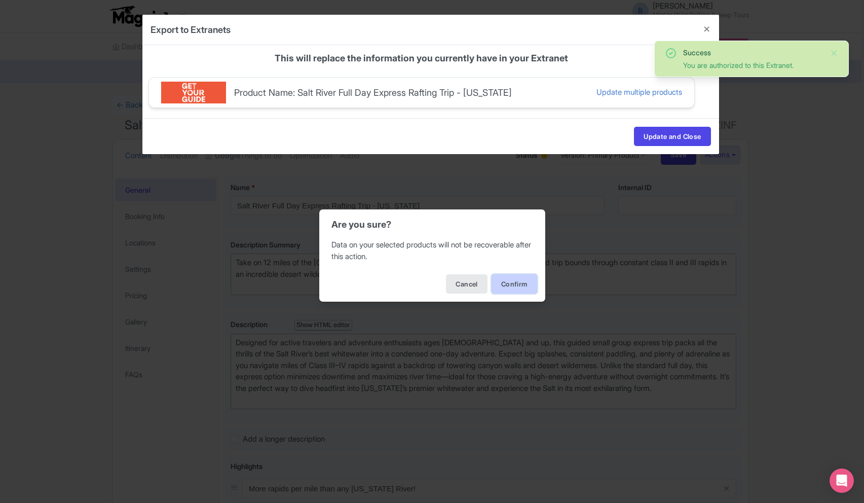
click at [509, 290] on button "Confirm" at bounding box center [515, 283] width 46 height 19
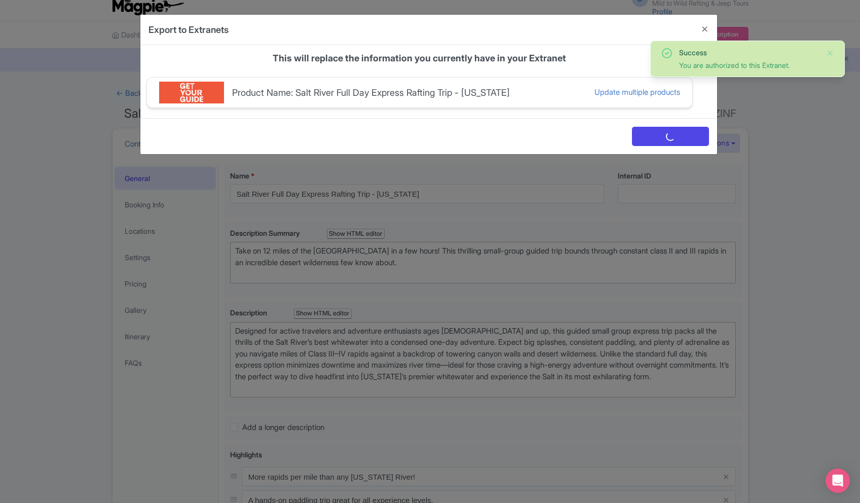
scroll to position [12, 0]
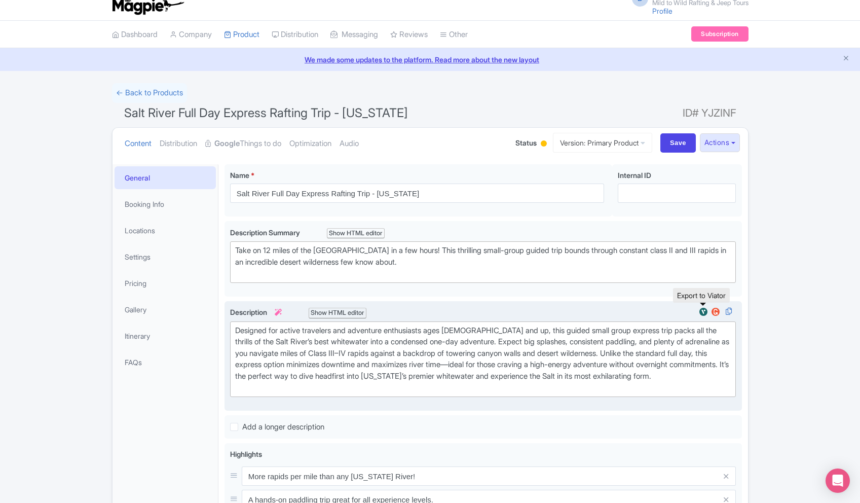
click at [706, 310] on img at bounding box center [703, 312] width 12 height 10
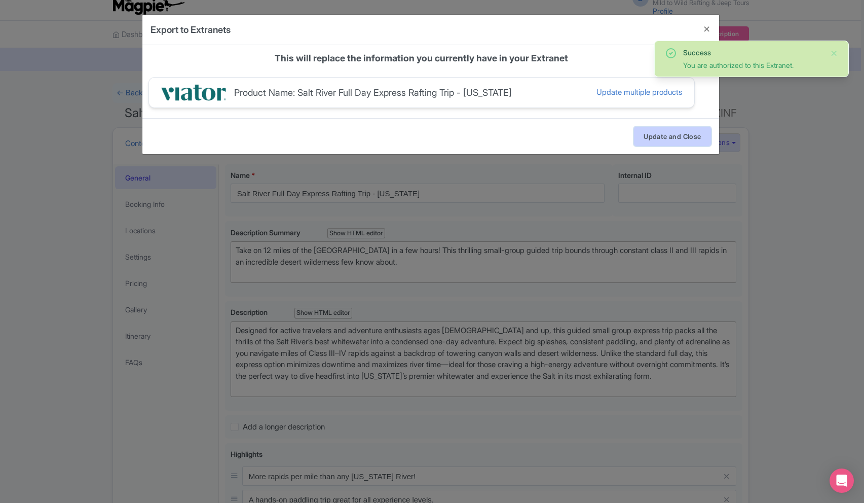
click at [679, 133] on button "Update and Close" at bounding box center [672, 136] width 77 height 19
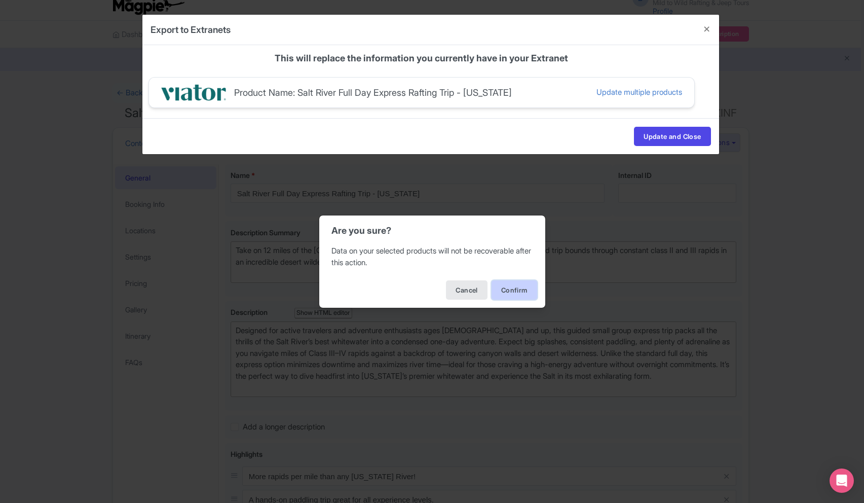
click at [519, 291] on button "Confirm" at bounding box center [515, 289] width 46 height 19
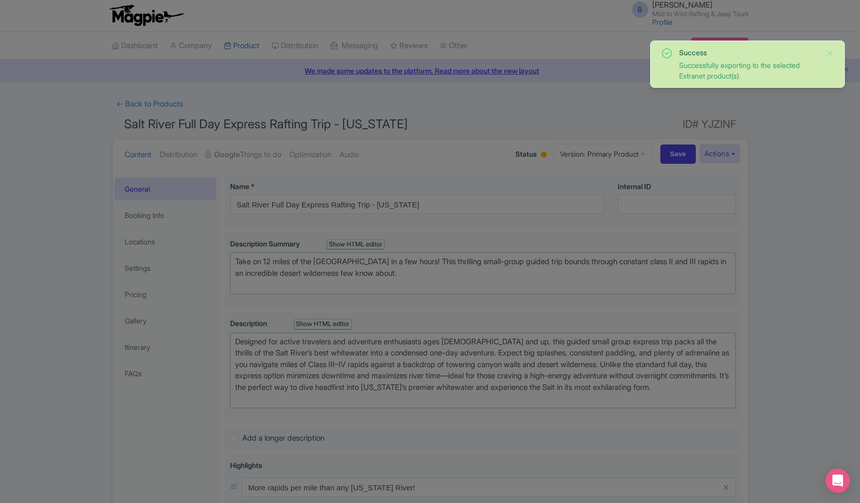
scroll to position [0, 0]
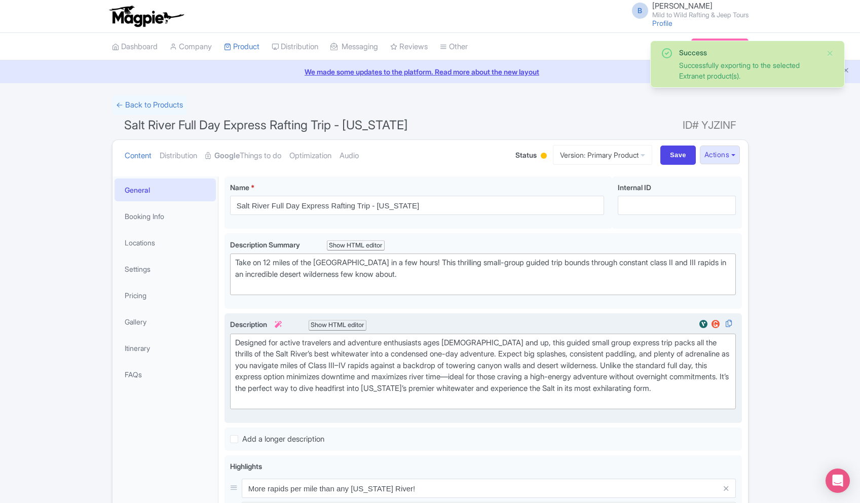
click at [713, 328] on div at bounding box center [715, 326] width 41 height 14
click at [716, 326] on img at bounding box center [716, 324] width 12 height 10
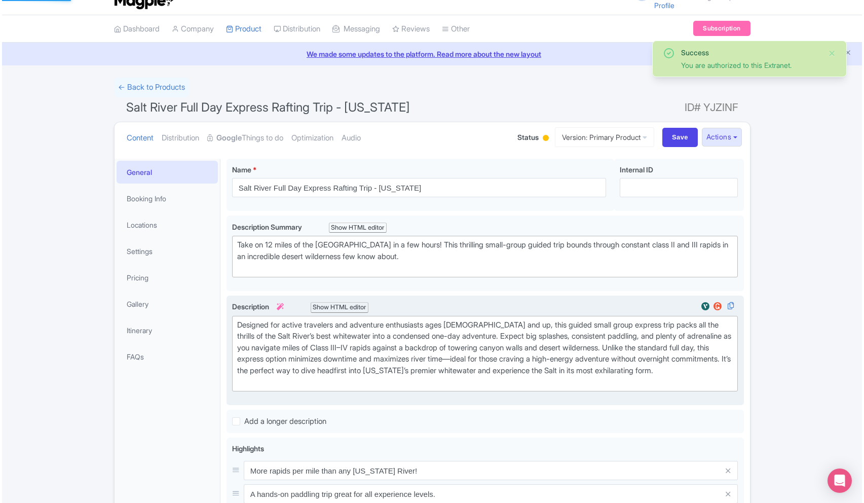
scroll to position [17, 0]
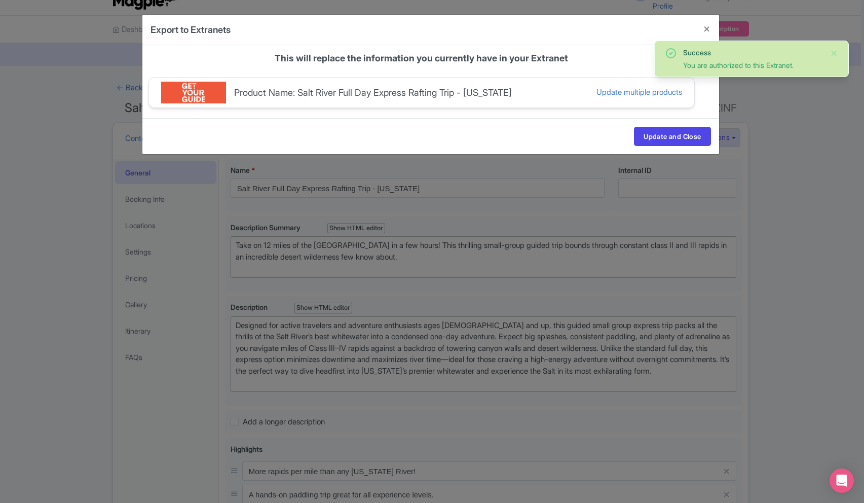
click at [655, 100] on div "Product Name: Salt River Full Day Express Rafting Trip - Arizona Update multipl…" at bounding box center [421, 93] width 545 height 30
click at [653, 96] on div "Update multiple products" at bounding box center [640, 93] width 86 height 12
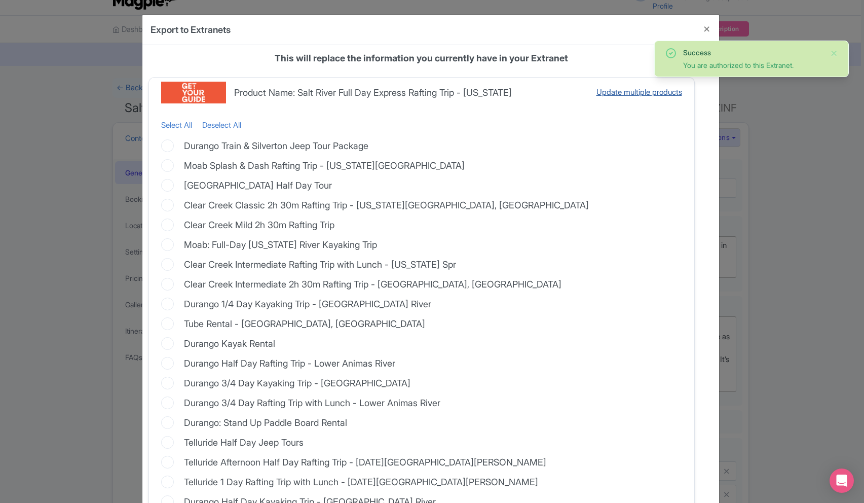
click at [653, 96] on div "Update multiple products" at bounding box center [640, 93] width 86 height 12
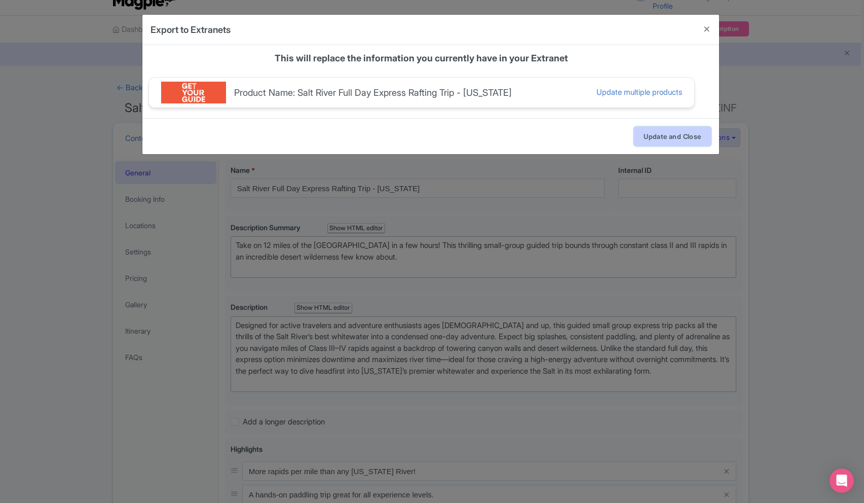
click at [654, 135] on button "Update and Close" at bounding box center [672, 136] width 77 height 19
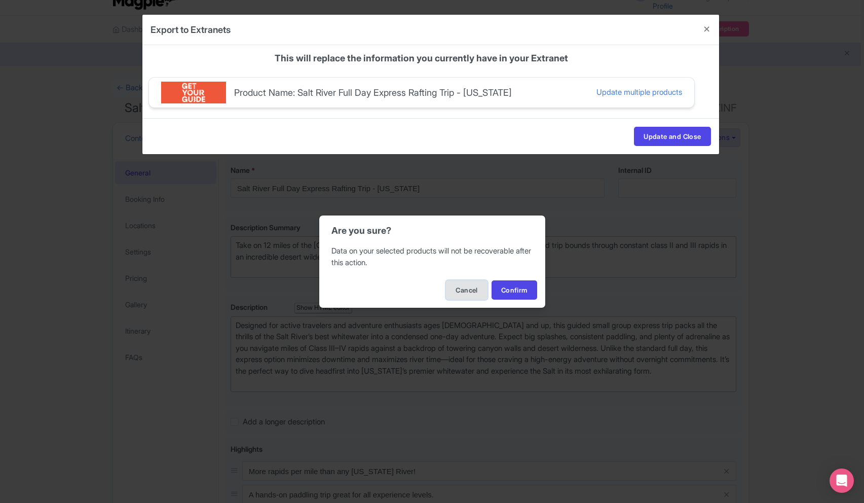
scroll to position [28, 0]
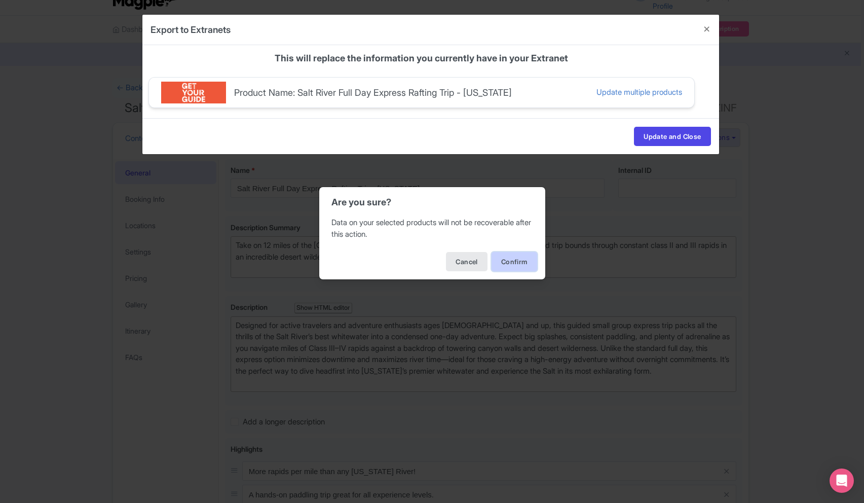
click at [509, 258] on button "Confirm" at bounding box center [515, 261] width 46 height 19
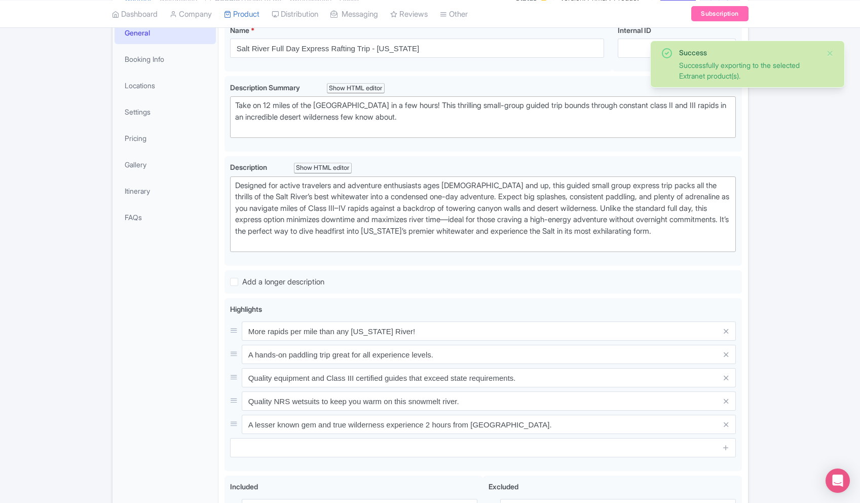
scroll to position [218, 0]
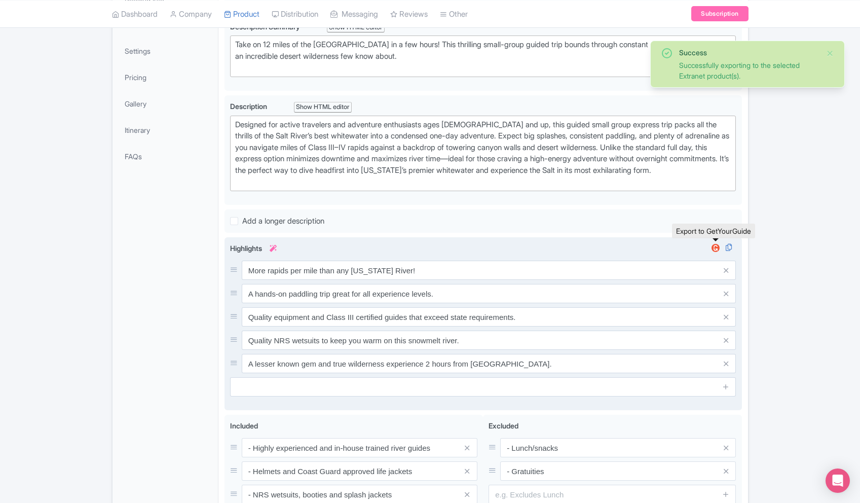
click at [716, 247] on img at bounding box center [716, 248] width 12 height 10
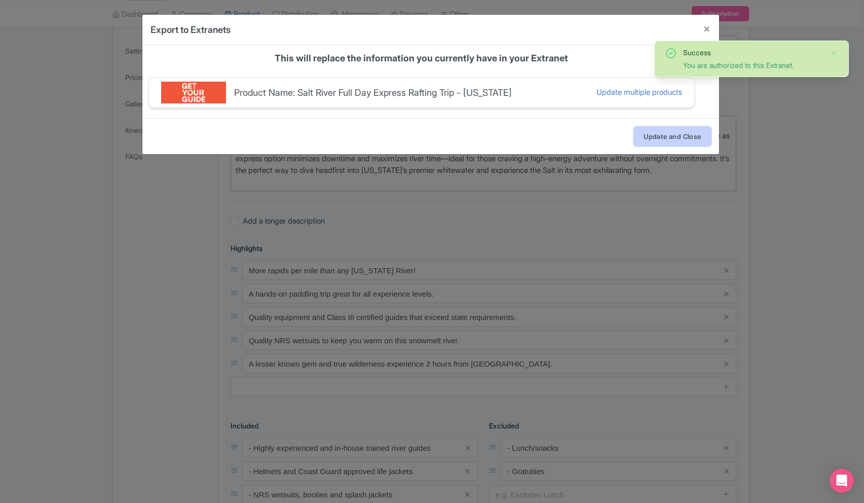
click at [668, 144] on button "Update and Close" at bounding box center [672, 136] width 77 height 19
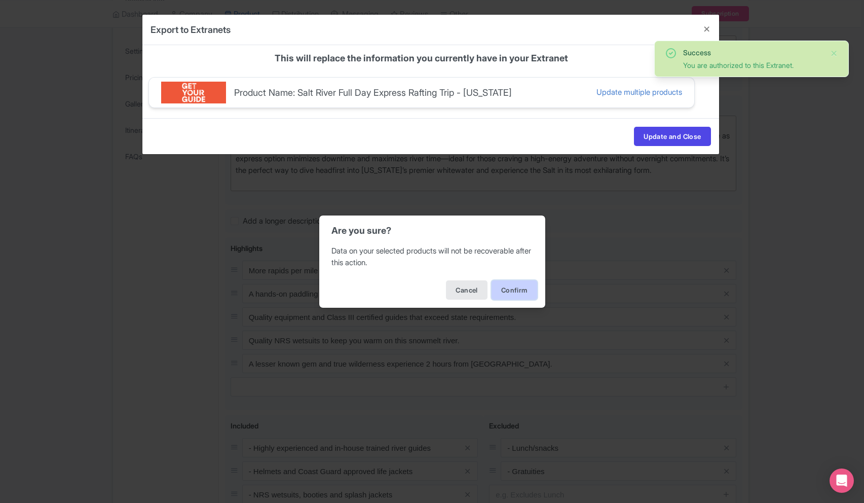
click at [503, 294] on button "Confirm" at bounding box center [515, 289] width 46 height 19
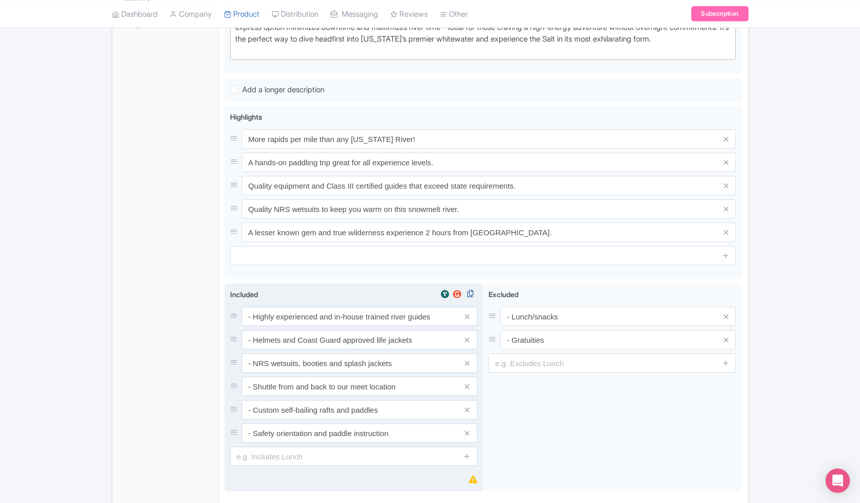
scroll to position [359, 0]
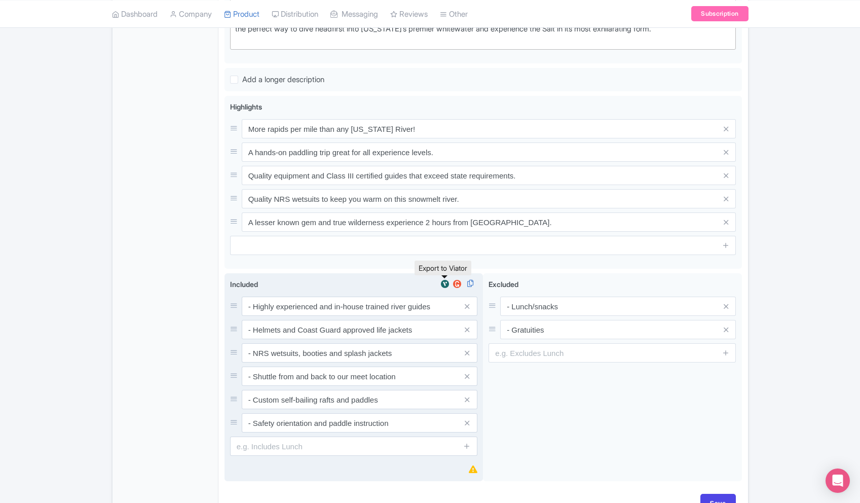
click at [447, 285] on img at bounding box center [445, 284] width 12 height 10
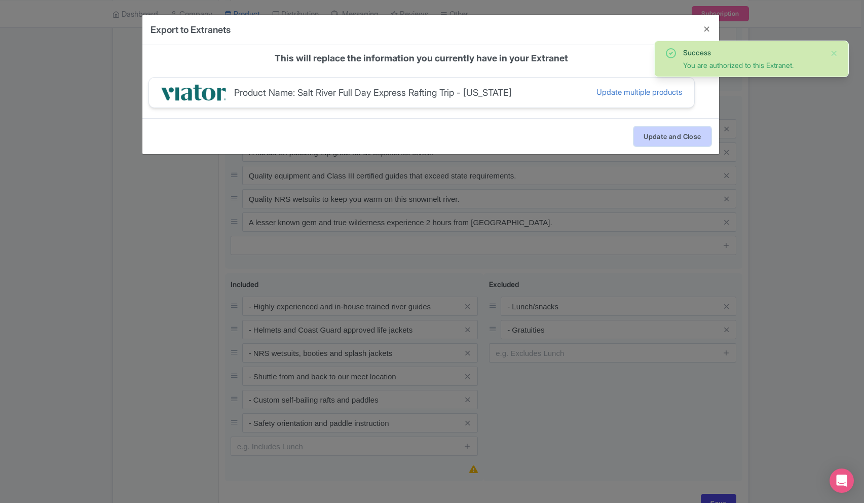
click at [690, 129] on button "Update and Close" at bounding box center [672, 136] width 77 height 19
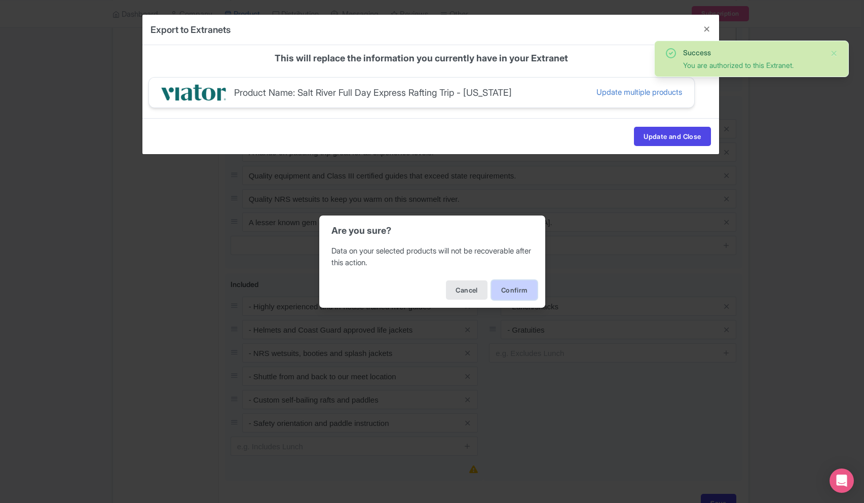
click at [509, 288] on button "Confirm" at bounding box center [515, 289] width 46 height 19
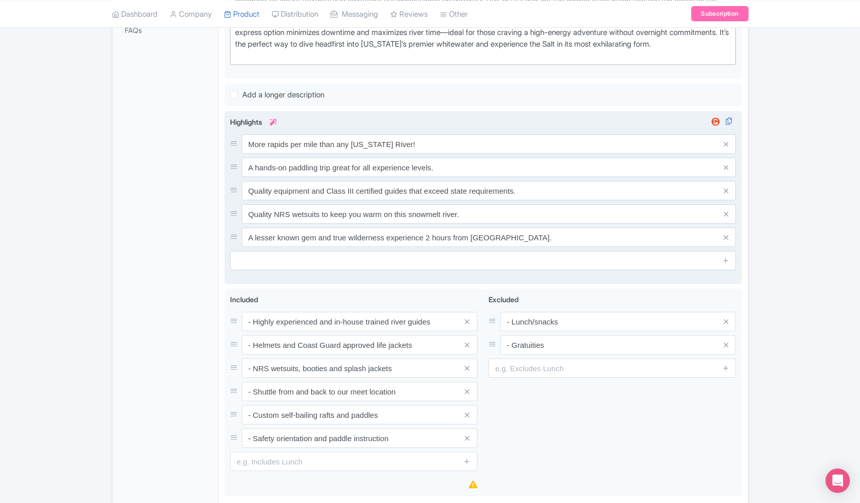
scroll to position [378, 0]
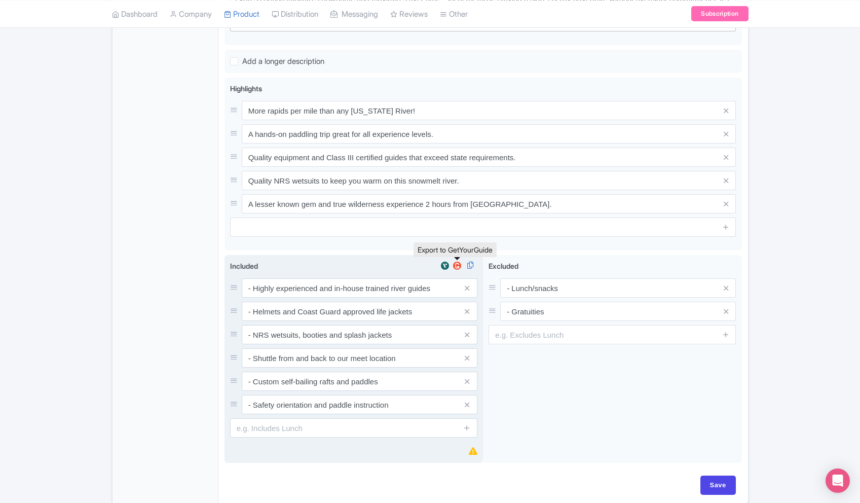
click at [456, 266] on img at bounding box center [457, 266] width 12 height 10
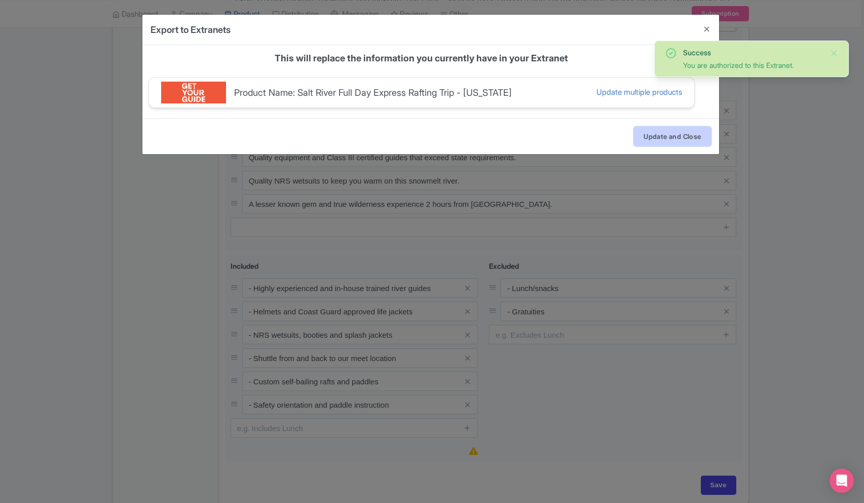
click at [674, 133] on button "Update and Close" at bounding box center [672, 136] width 77 height 19
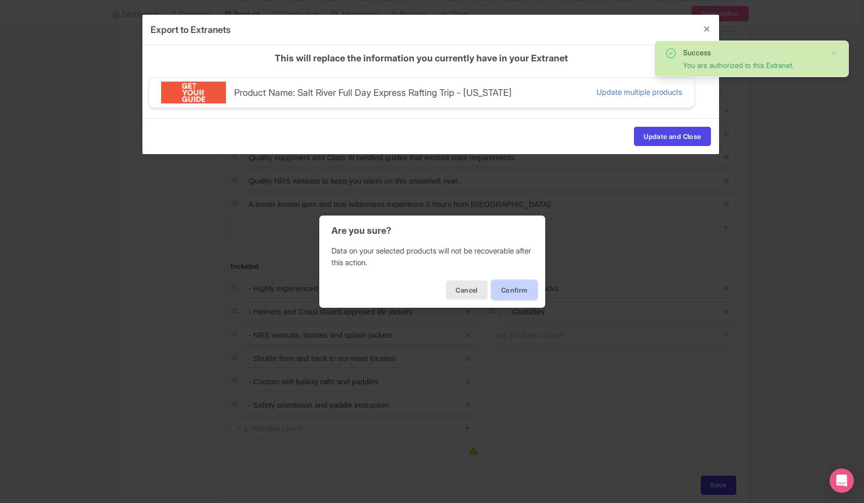
click at [514, 287] on button "Confirm" at bounding box center [515, 289] width 46 height 19
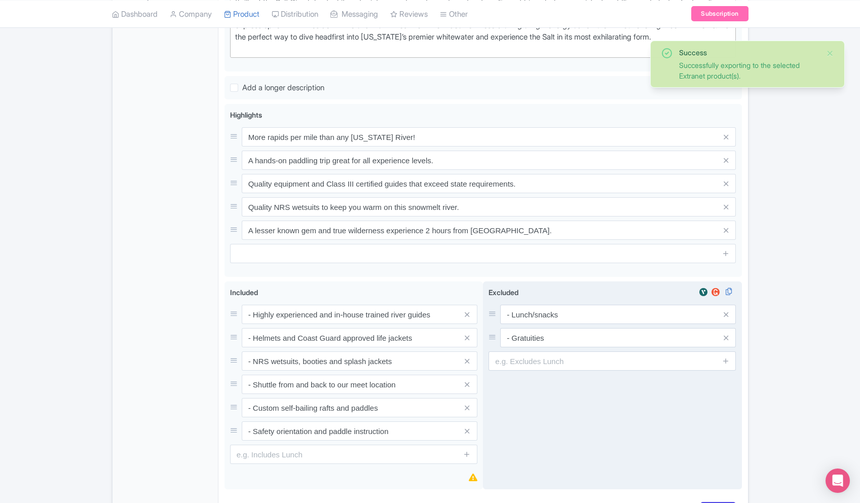
scroll to position [383, 0]
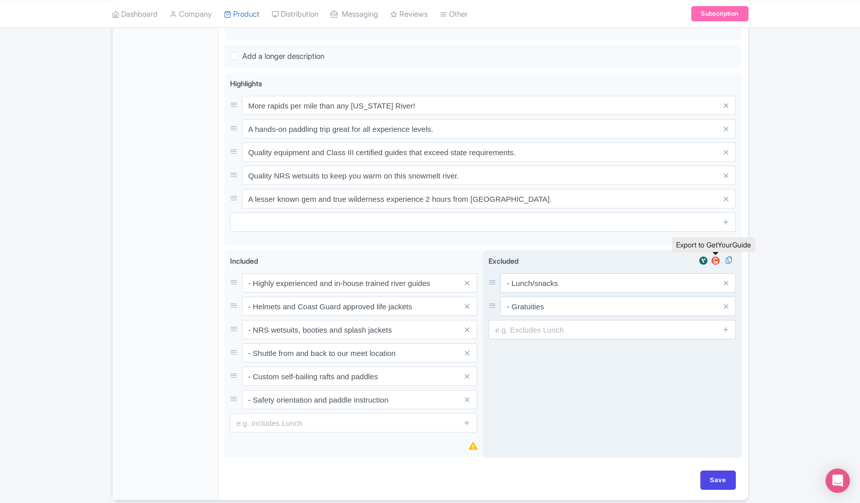
click at [711, 257] on img at bounding box center [716, 260] width 12 height 10
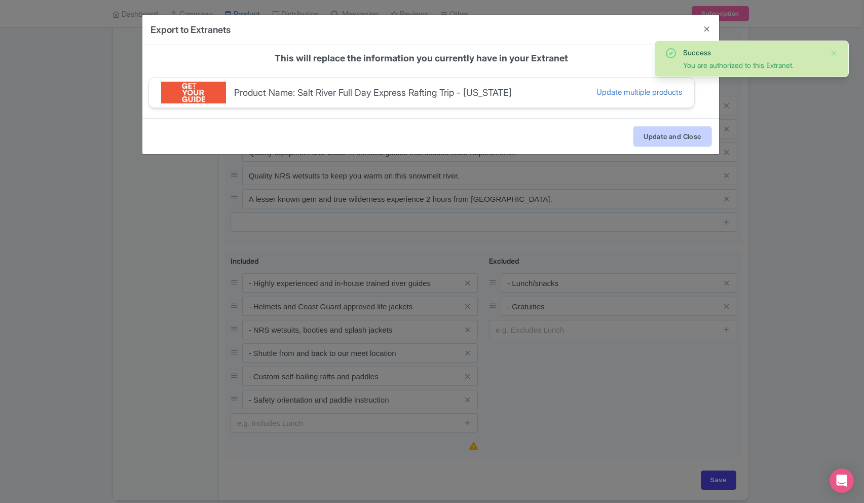
click at [676, 133] on button "Update and Close" at bounding box center [672, 136] width 77 height 19
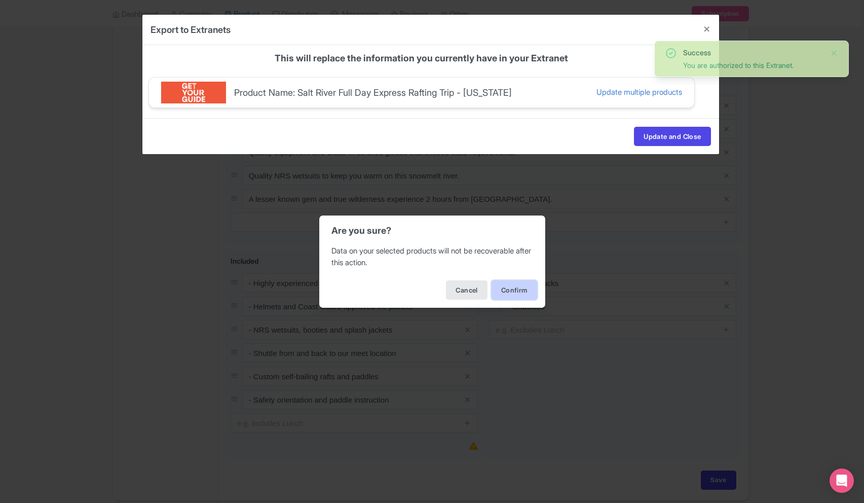
click at [512, 296] on button "Confirm" at bounding box center [515, 289] width 46 height 19
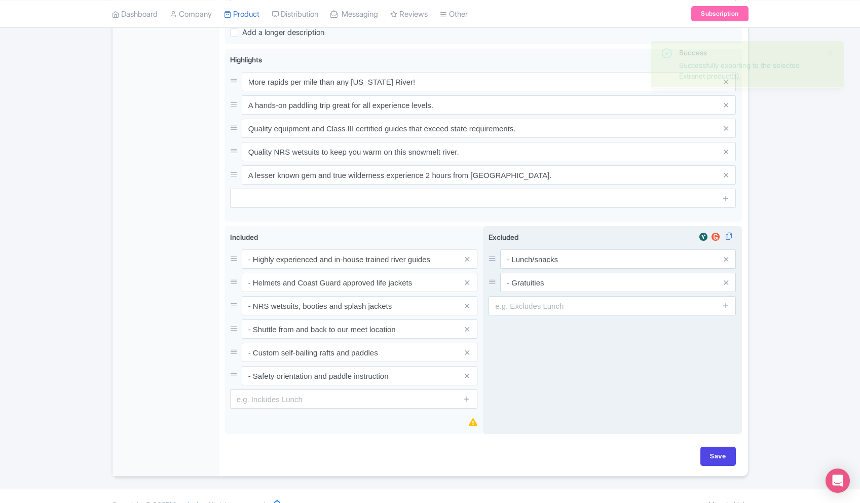
scroll to position [405, 0]
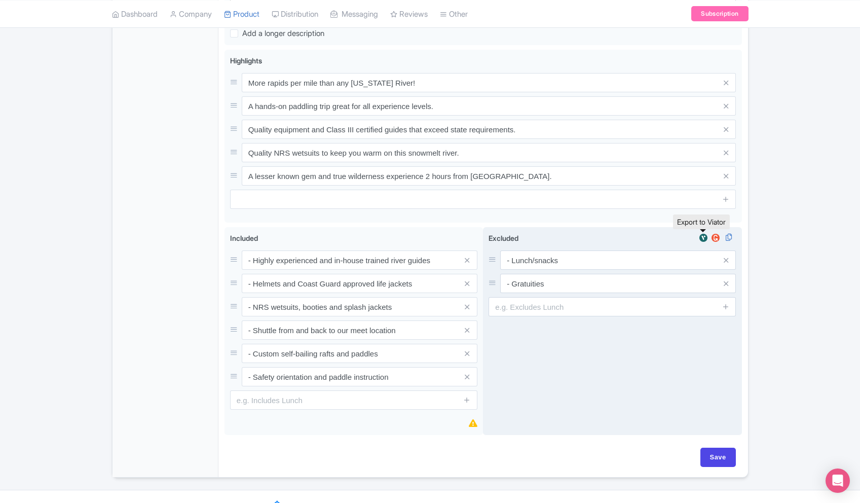
click at [702, 234] on img at bounding box center [703, 238] width 12 height 10
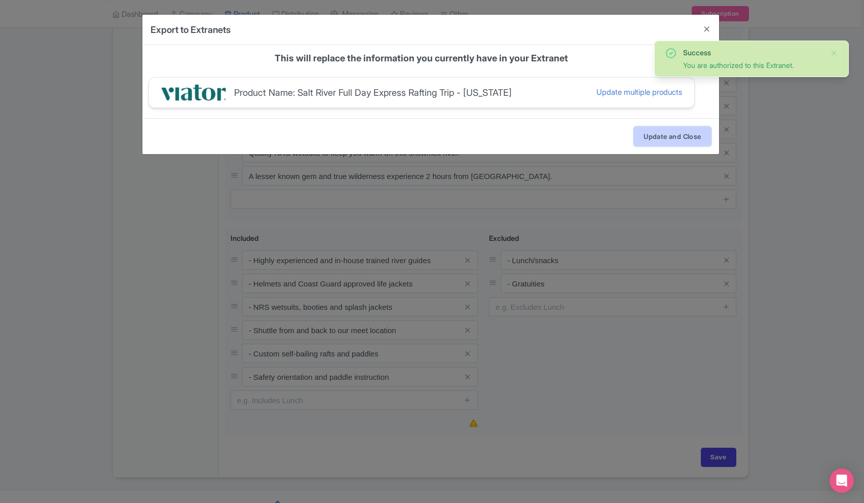
click at [648, 131] on button "Update and Close" at bounding box center [672, 136] width 77 height 19
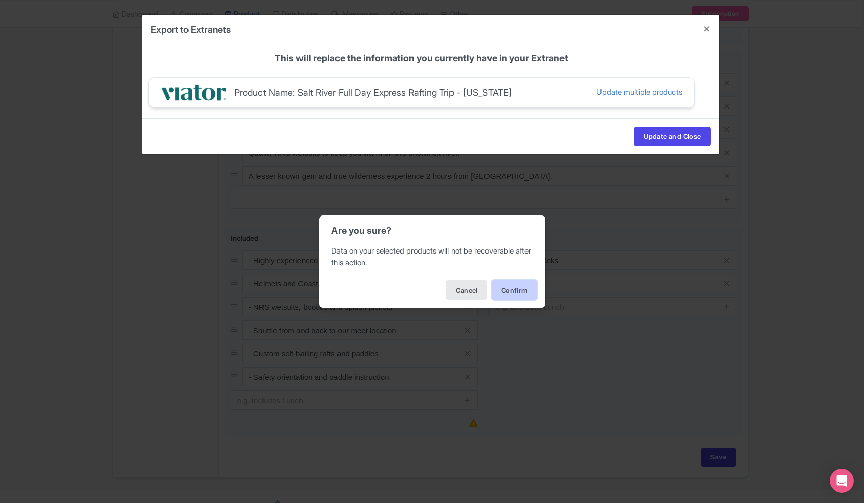
click at [526, 284] on button "Confirm" at bounding box center [515, 289] width 46 height 19
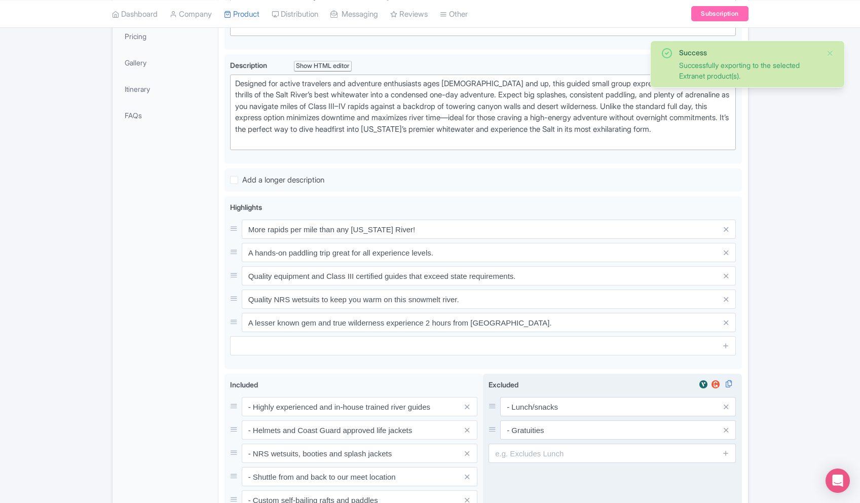
scroll to position [424, 0]
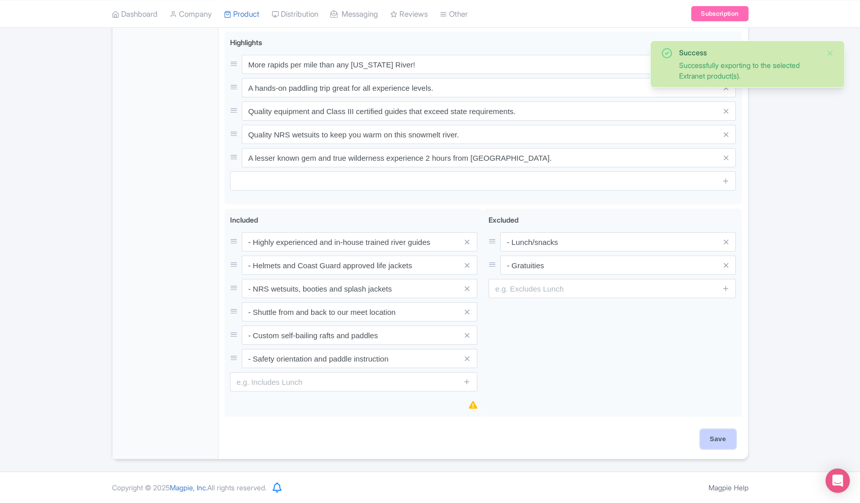
click at [713, 432] on input "Save" at bounding box center [717, 438] width 35 height 19
type input "Saving..."
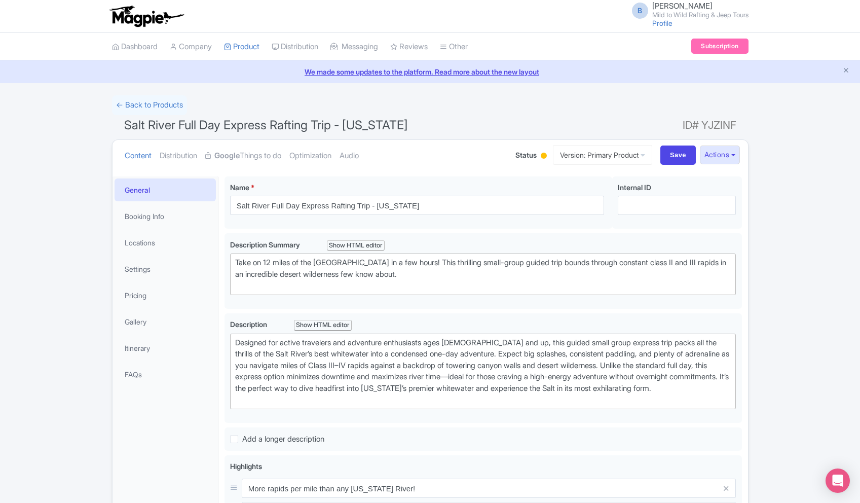
scroll to position [176, 0]
